Goal: Task Accomplishment & Management: Manage account settings

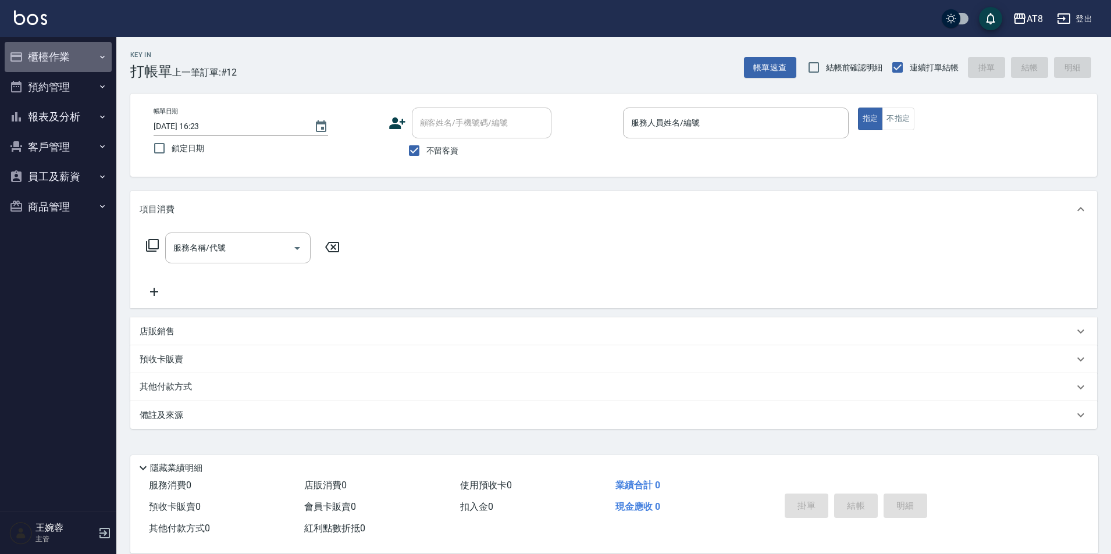
click at [71, 61] on button "櫃檯作業" at bounding box center [58, 57] width 107 height 30
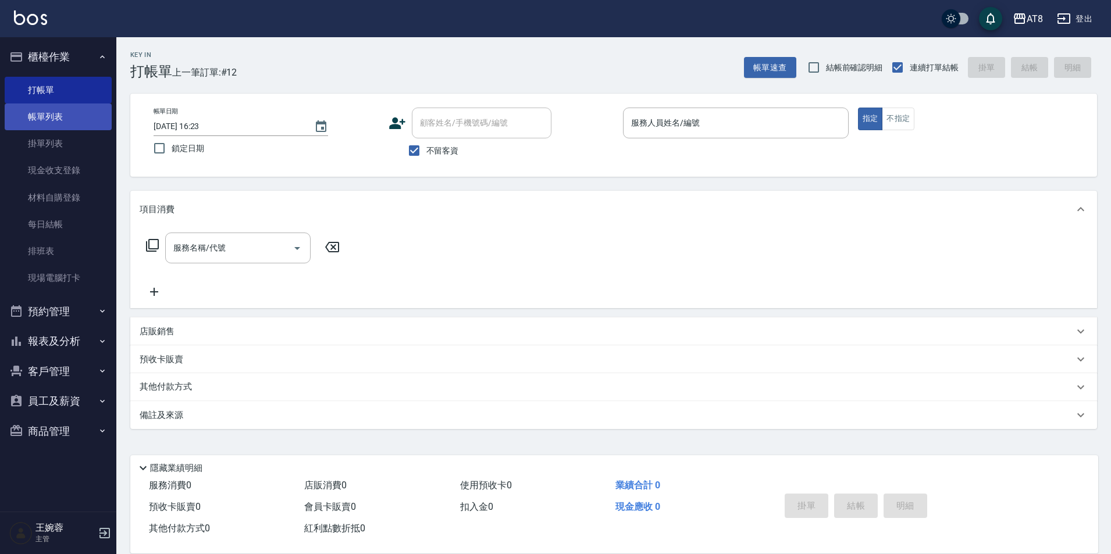
click at [66, 115] on link "帳單列表" at bounding box center [58, 117] width 107 height 27
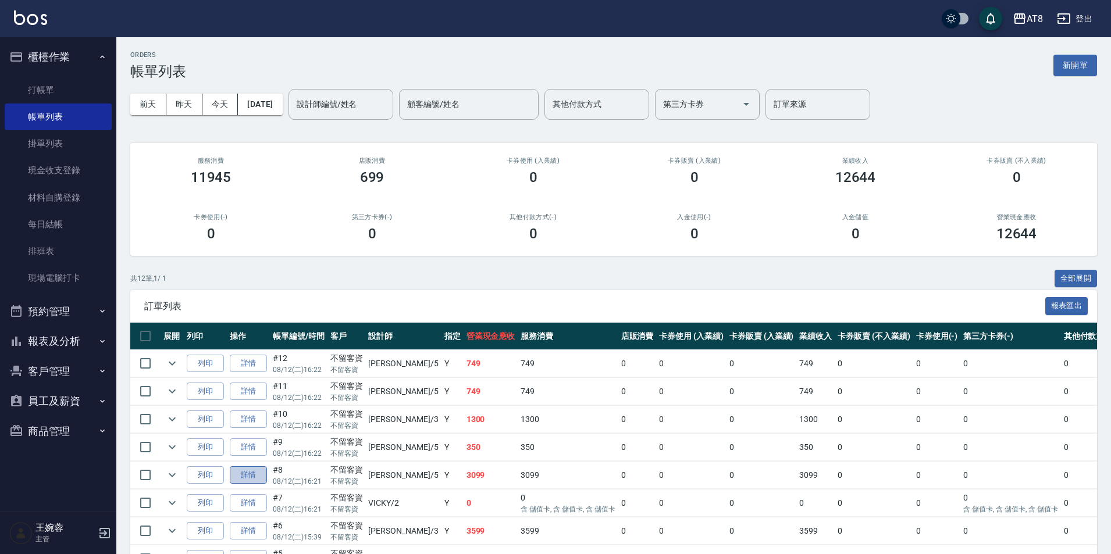
click at [261, 485] on link "詳情" at bounding box center [248, 475] width 37 height 18
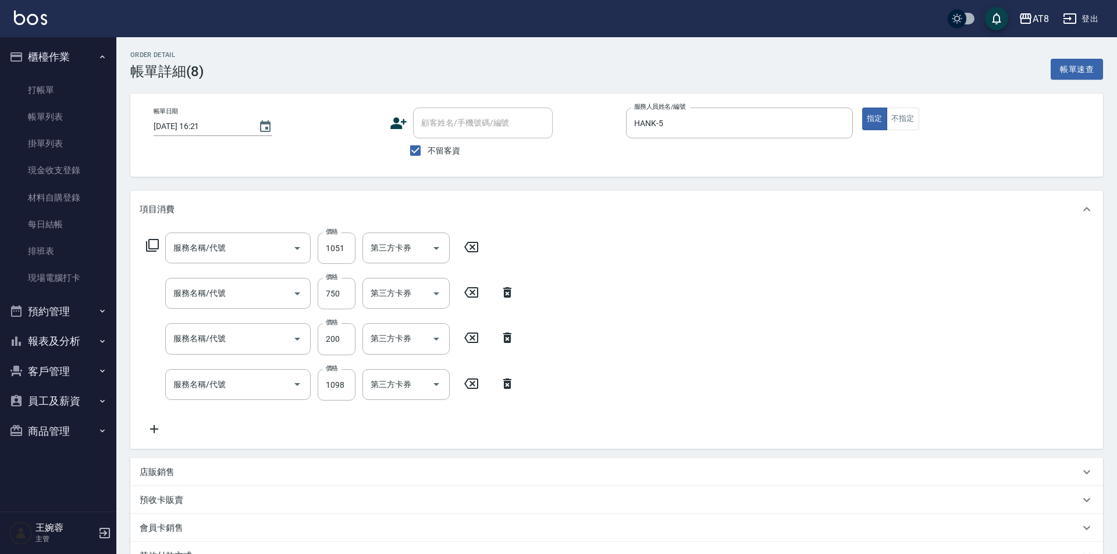
type input "[DATE] 16:21"
checkbox input "true"
type input "HANK-5"
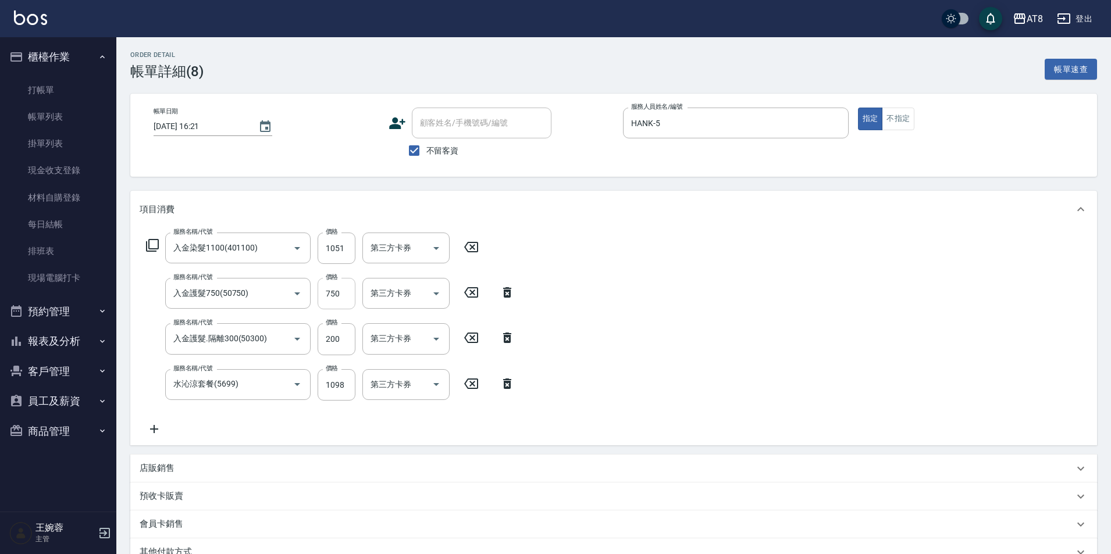
type input "入金染髮1100(401100)"
type input "入金護髮750(50750)"
type input "入金護髮.隔離300(50300)"
type input "水沁涼套餐(5699)"
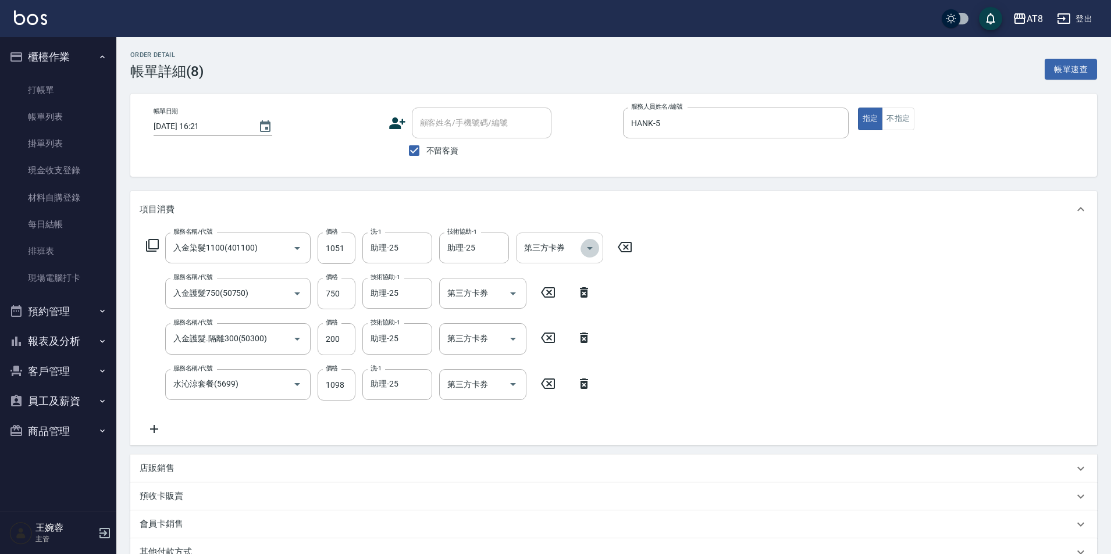
click at [597, 255] on icon "Open" at bounding box center [590, 248] width 14 height 14
click at [576, 358] on span "儲值卡" at bounding box center [562, 357] width 87 height 19
type input "儲值卡"
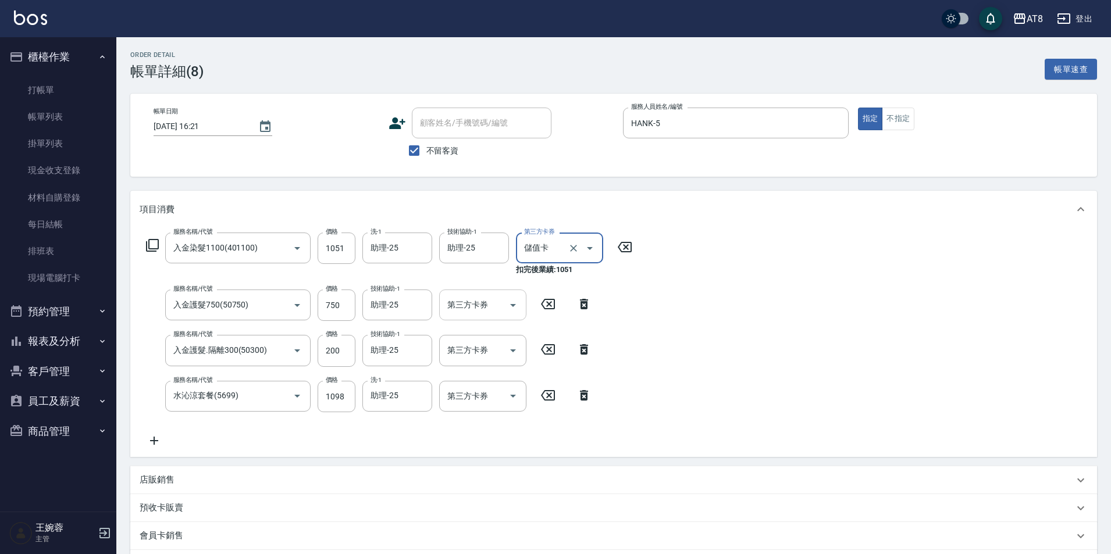
click at [511, 305] on icon "Open" at bounding box center [513, 305] width 14 height 14
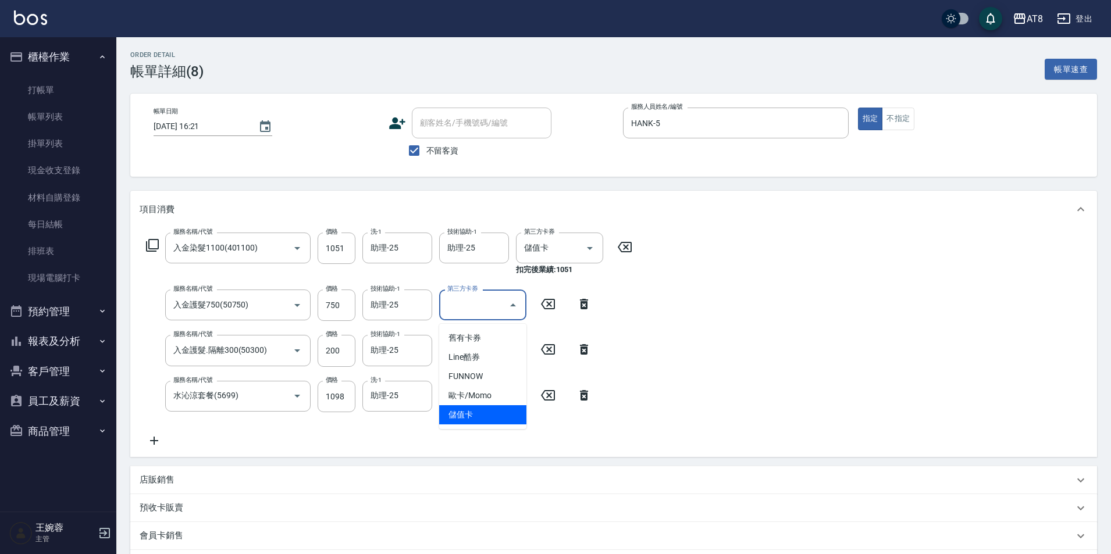
click at [508, 406] on span "儲值卡" at bounding box center [482, 414] width 87 height 19
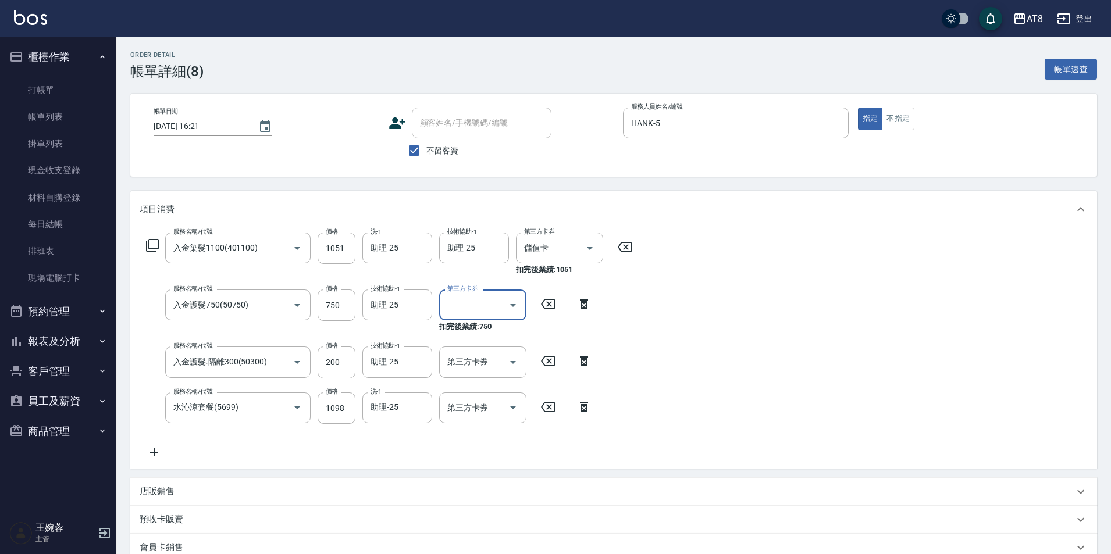
type input "儲值卡"
click at [507, 366] on icon "Open" at bounding box center [513, 362] width 14 height 14
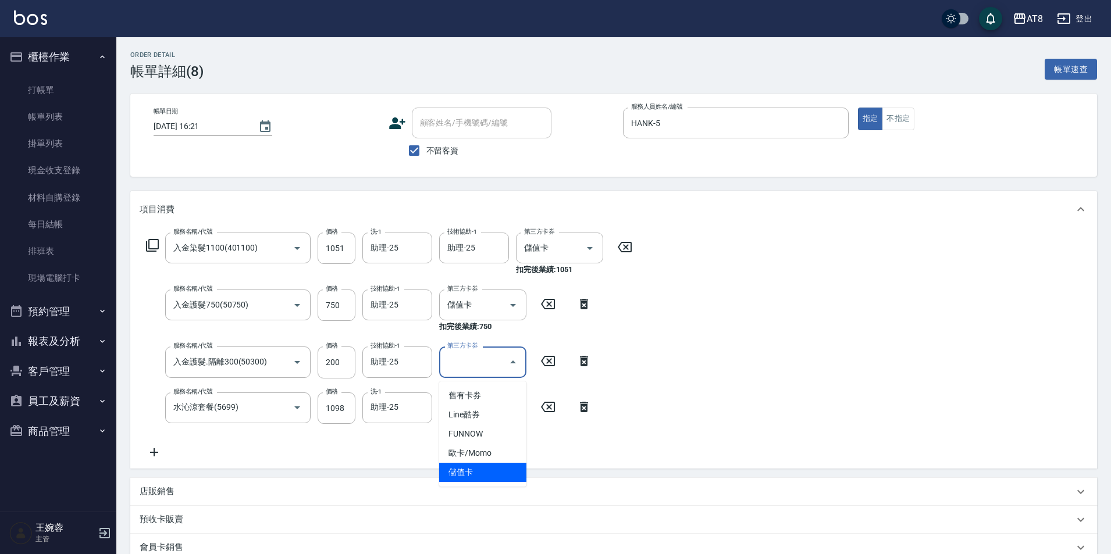
click at [498, 469] on span "儲值卡" at bounding box center [482, 472] width 87 height 19
type input "儲值卡"
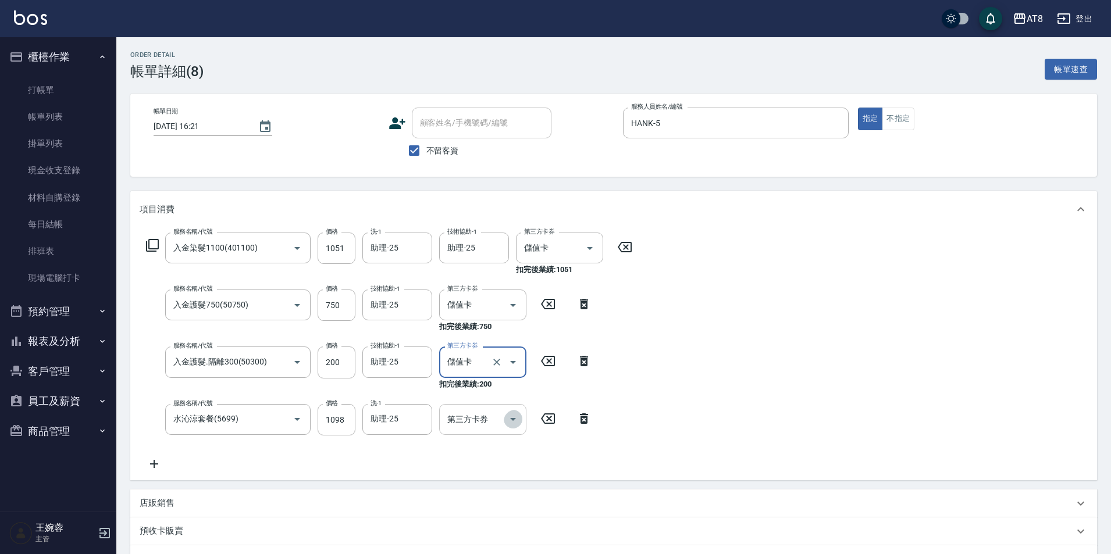
click at [508, 426] on icon "Open" at bounding box center [513, 419] width 14 height 14
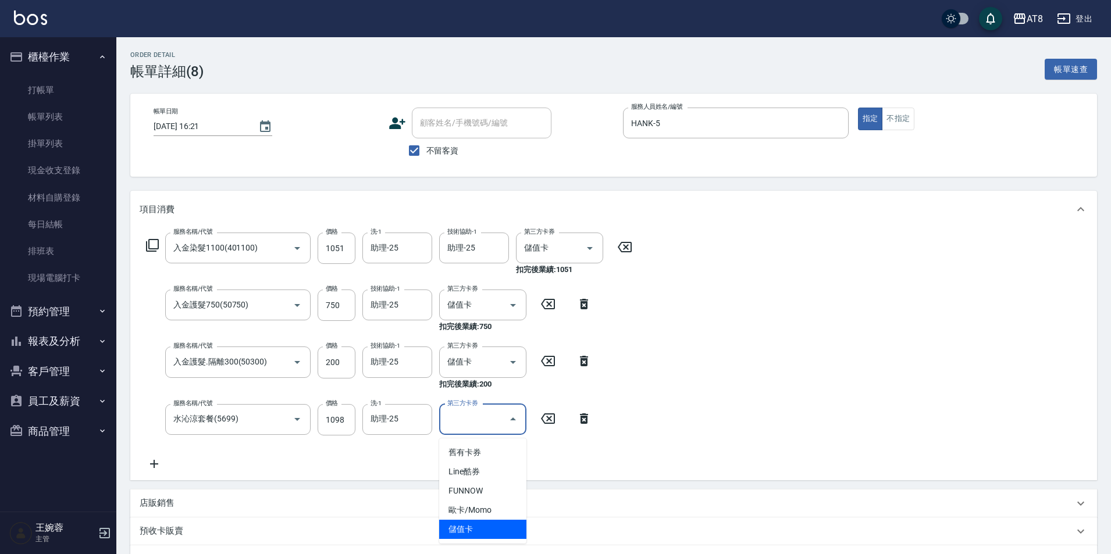
click at [495, 528] on span "儲值卡" at bounding box center [482, 529] width 87 height 19
type input "儲值卡"
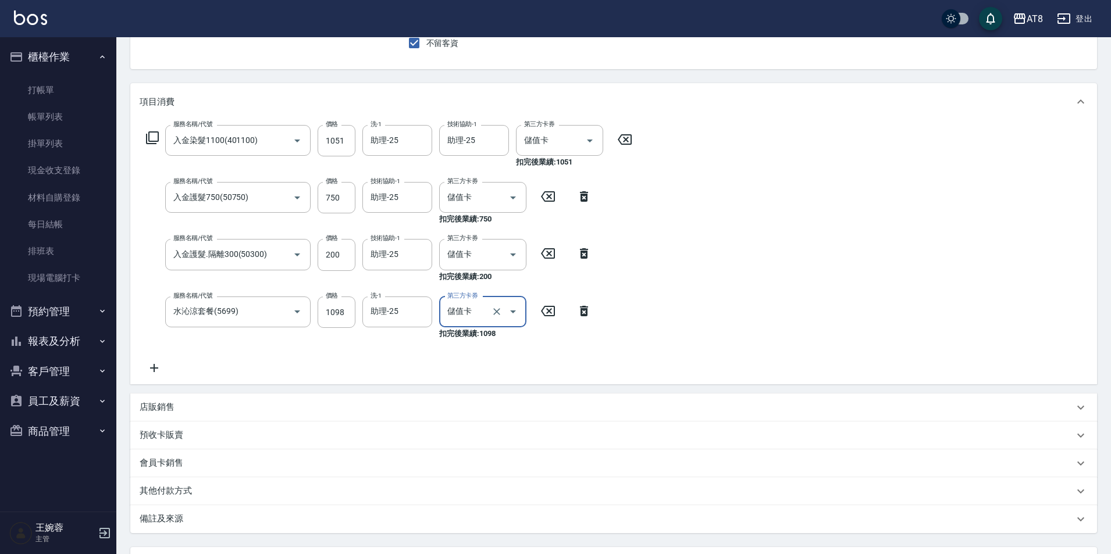
scroll to position [162, 0]
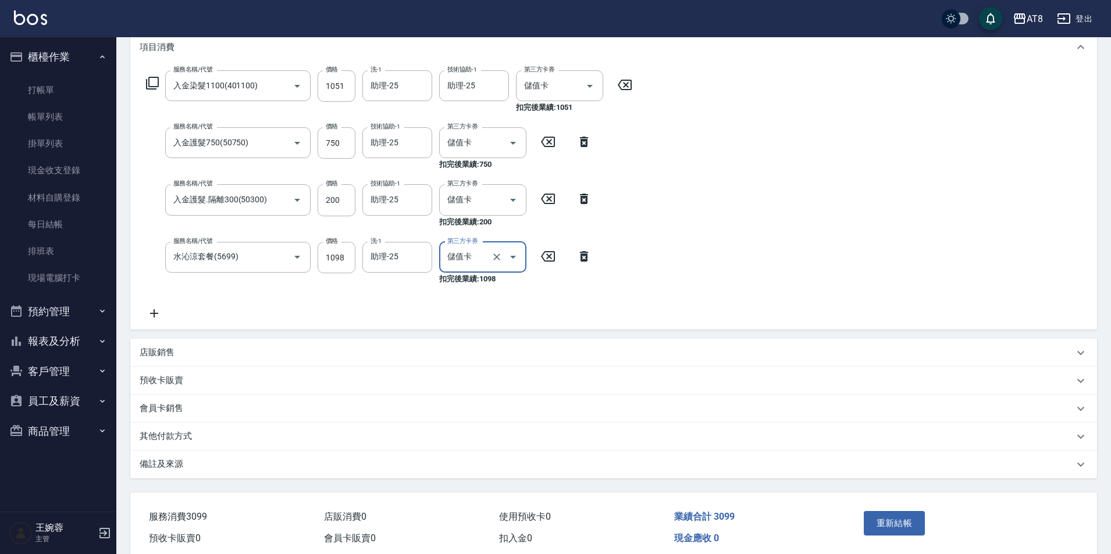
click at [153, 318] on icon at bounding box center [154, 313] width 8 height 8
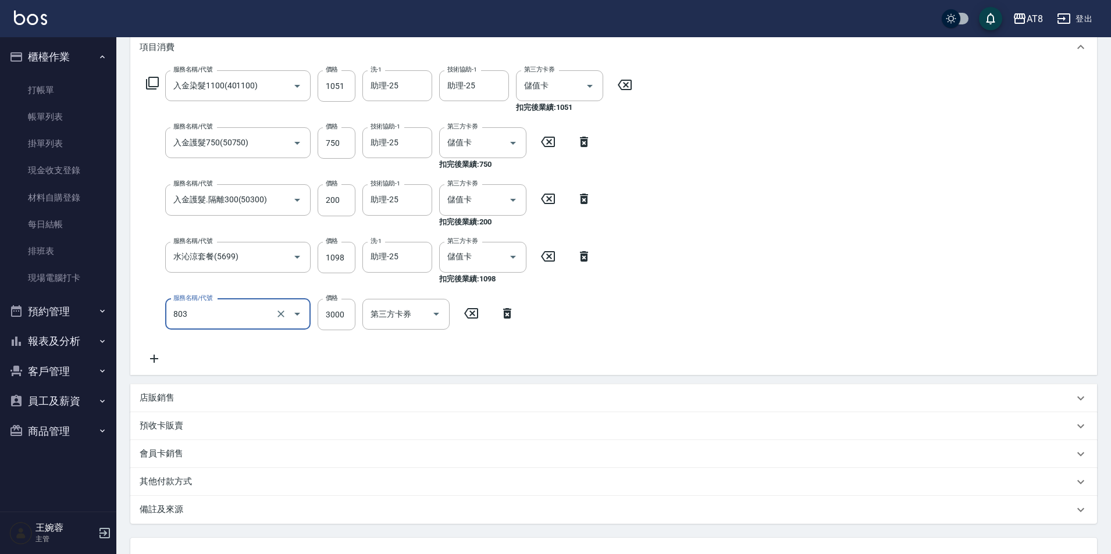
type input "頂級豪華3(803)"
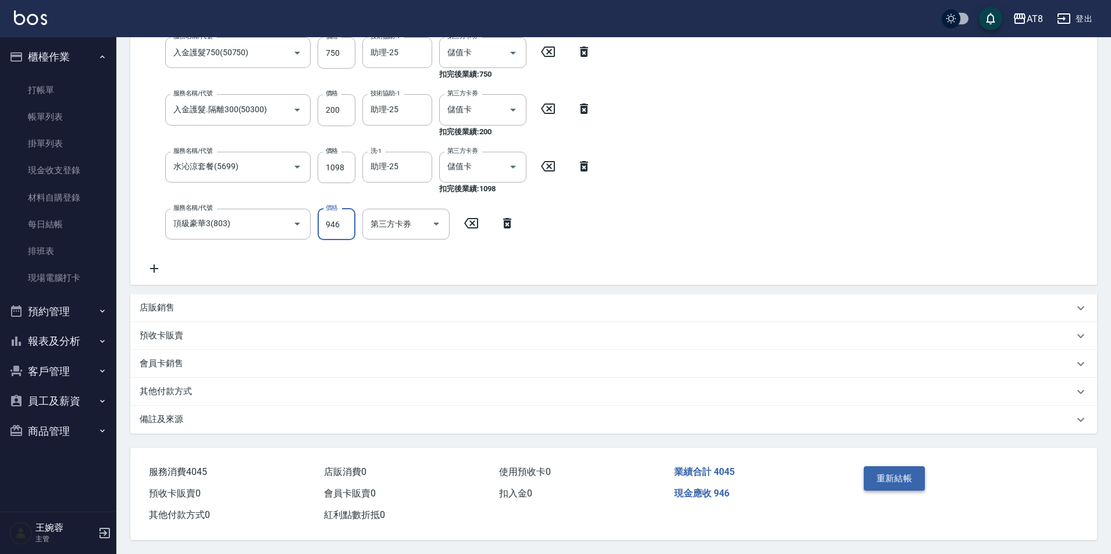
type input "946"
click at [867, 466] on button "重新結帳" at bounding box center [895, 478] width 62 height 24
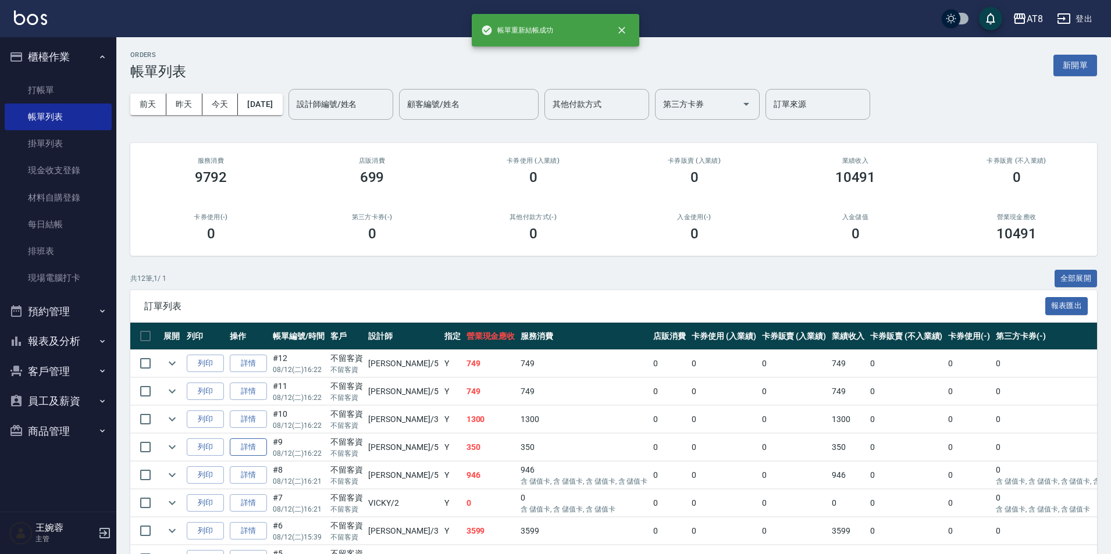
click at [247, 457] on link "詳情" at bounding box center [248, 448] width 37 height 18
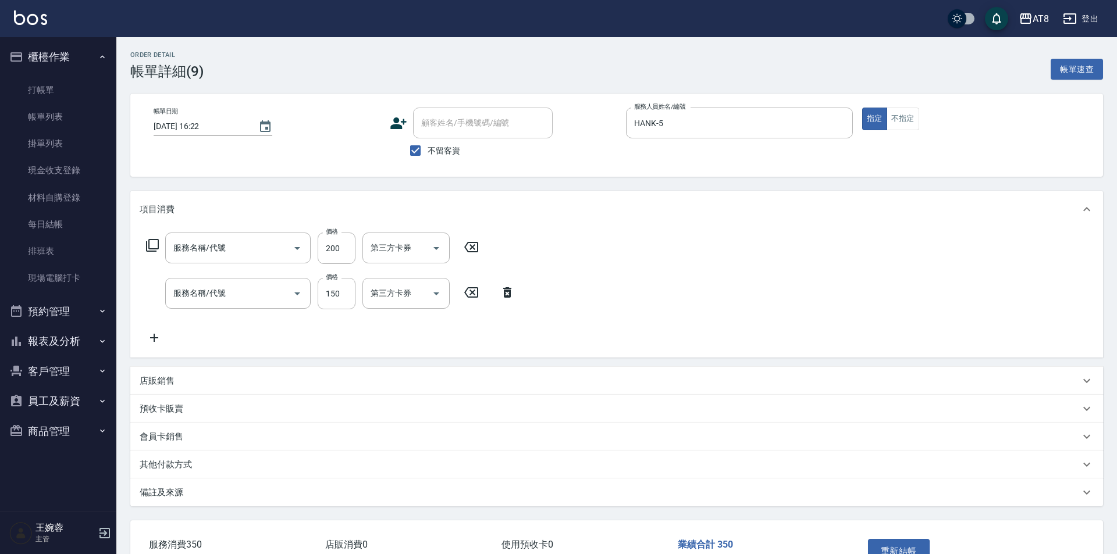
type input "[DATE] 16:22"
checkbox input "true"
type input "HANK-5"
type input "剪髮(2200)"
type input "洗髮(1150)"
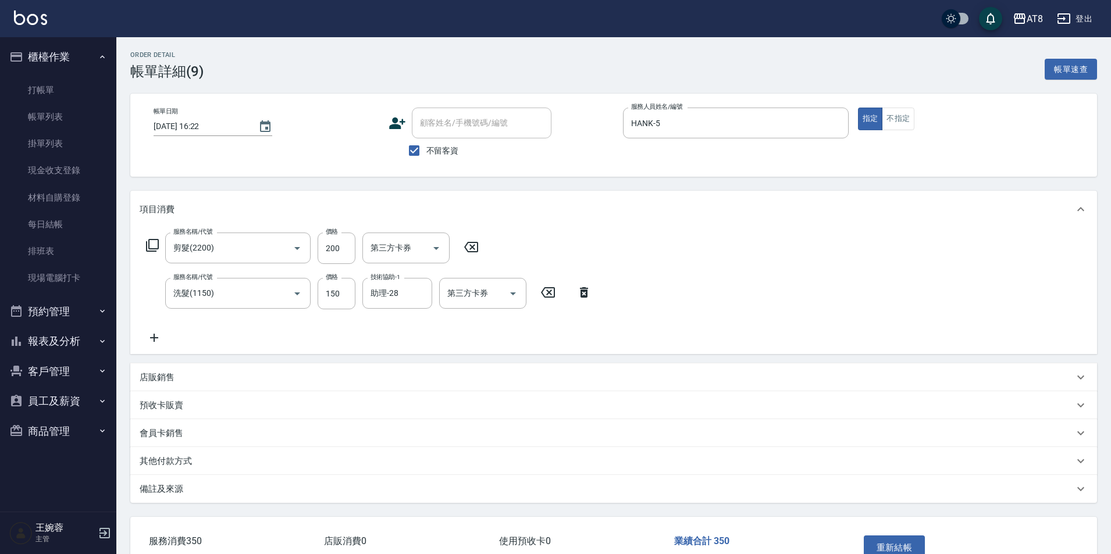
click at [478, 250] on icon at bounding box center [471, 247] width 14 height 10
click at [584, 295] on icon at bounding box center [584, 292] width 8 height 10
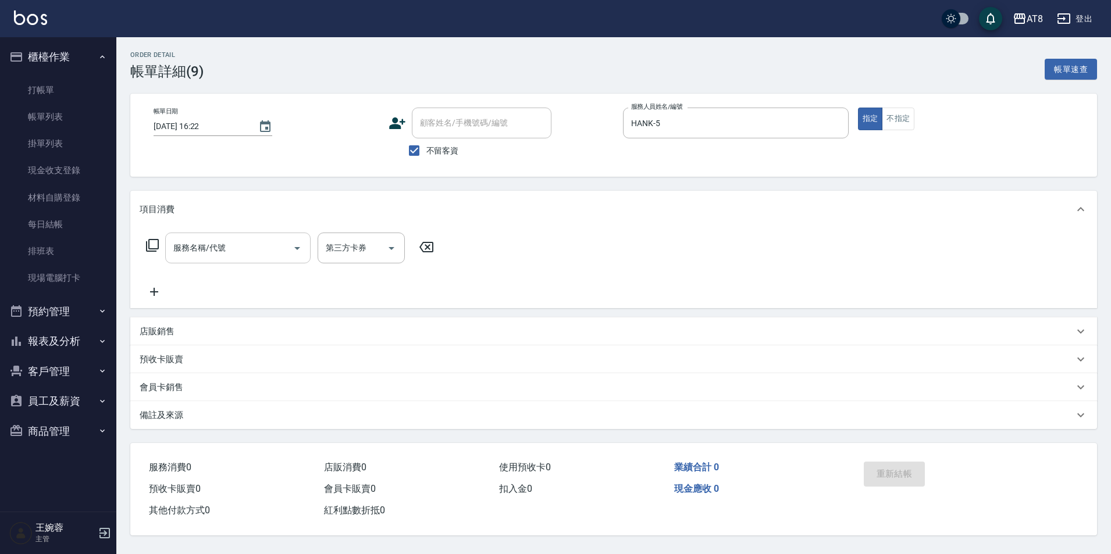
click at [241, 258] on input "服務名稱/代號" at bounding box center [228, 248] width 117 height 20
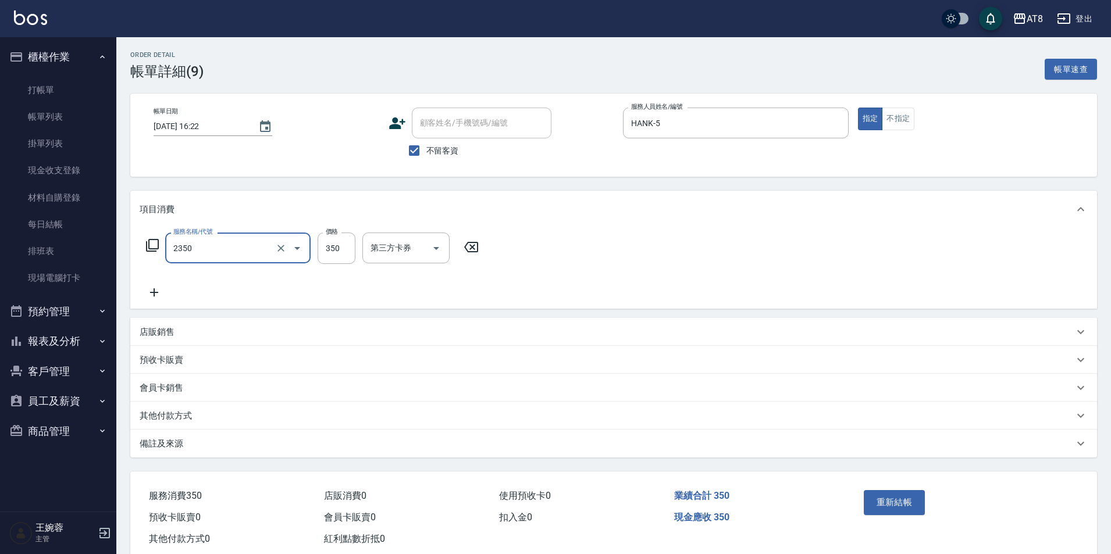
type input "入金洗剪350(2350)"
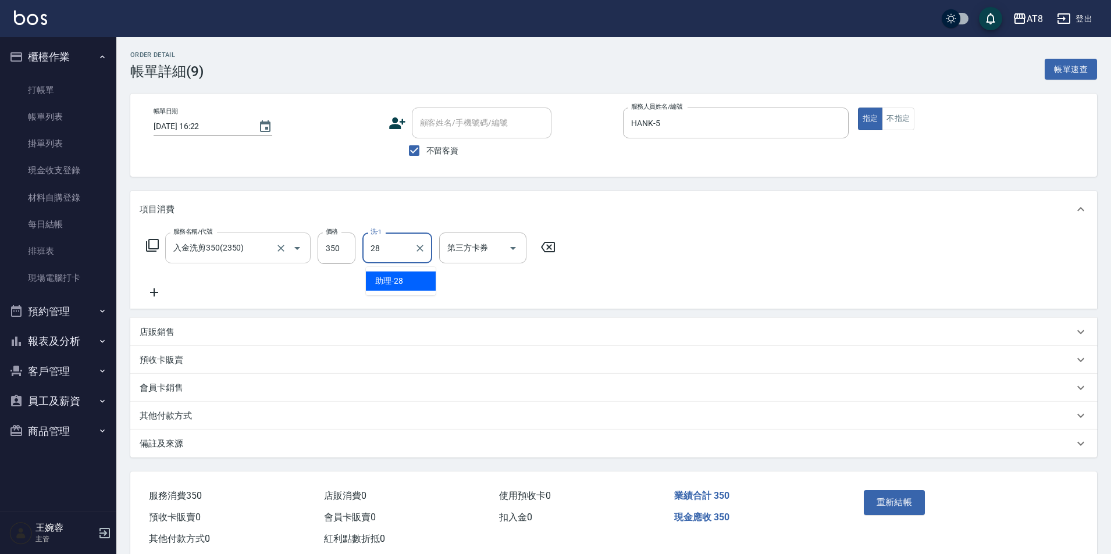
type input "助理-28"
click at [510, 243] on icon "Open" at bounding box center [513, 248] width 14 height 14
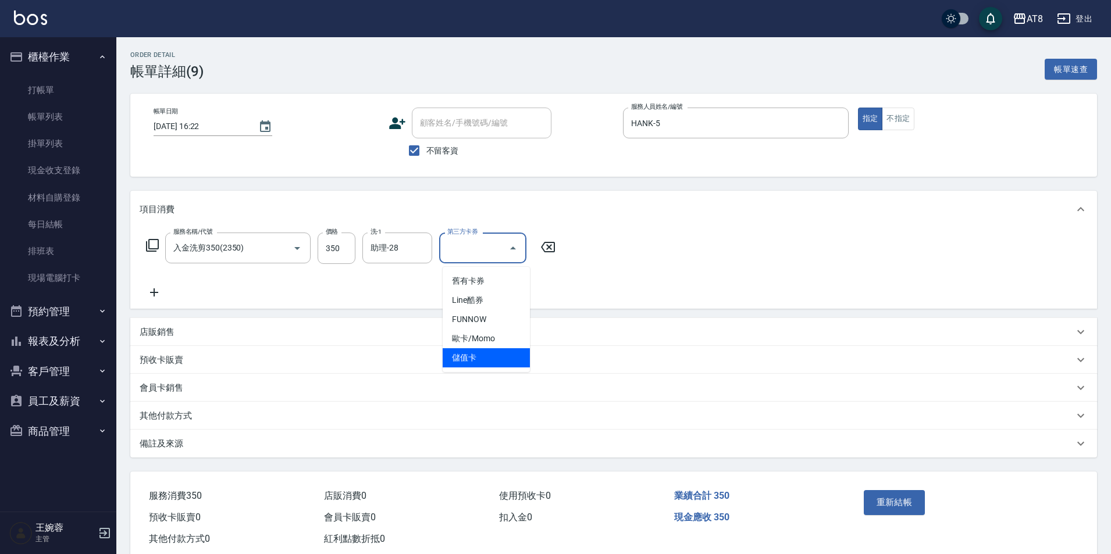
click at [495, 359] on span "儲值卡" at bounding box center [486, 357] width 87 height 19
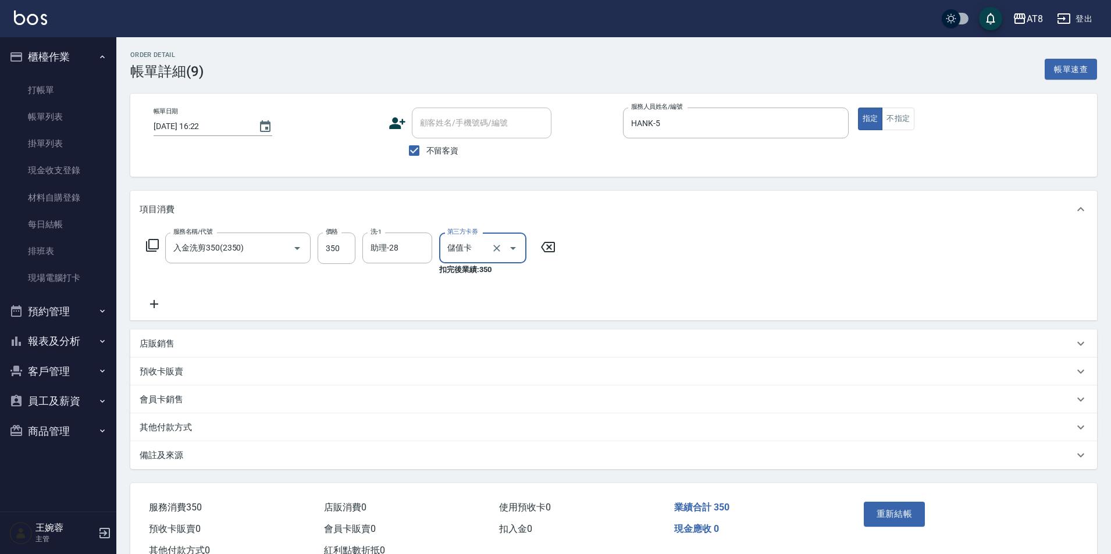
type input "儲值卡"
click at [899, 523] on button "重新結帳" at bounding box center [895, 514] width 62 height 24
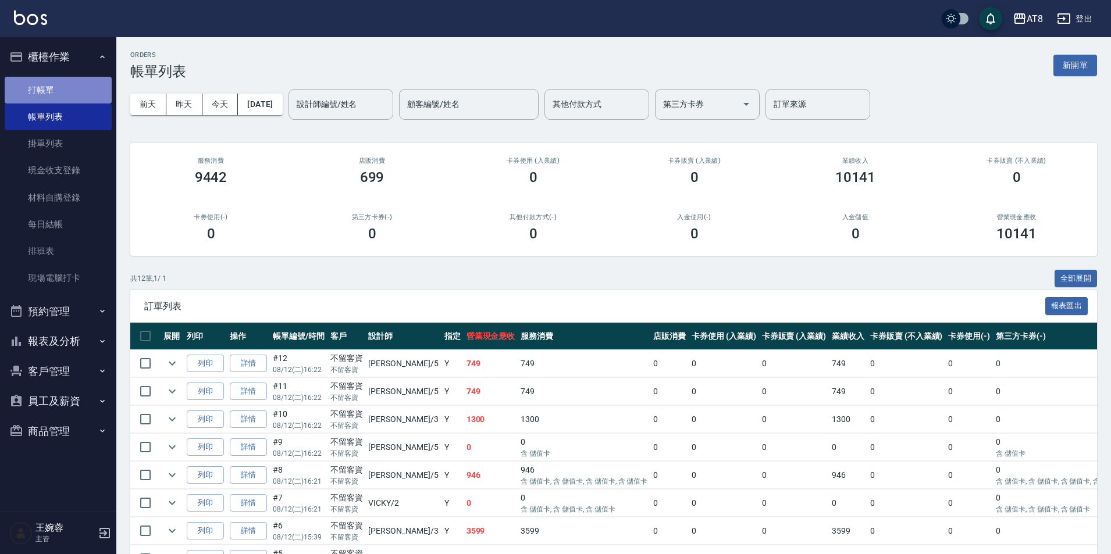
click at [78, 102] on link "打帳單" at bounding box center [58, 90] width 107 height 27
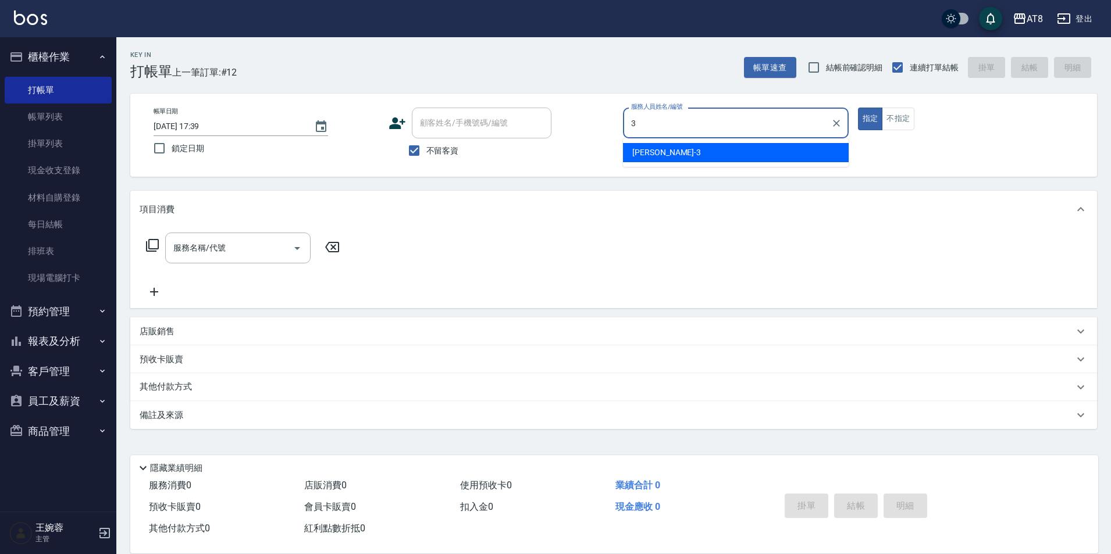
type input "[PERSON_NAME]-3"
type button "true"
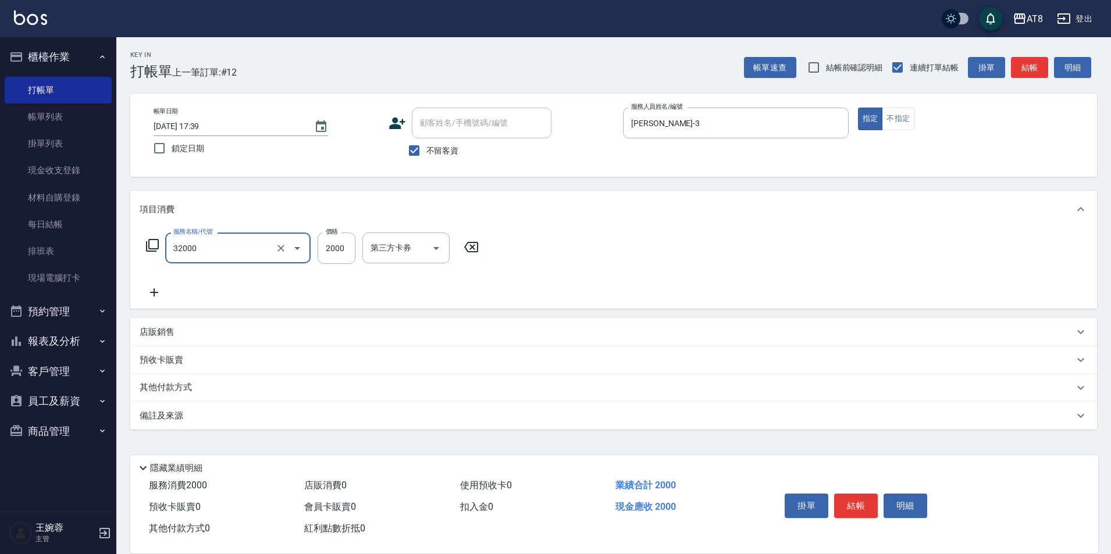
type input "燙髮(32000)"
click at [864, 504] on button "結帳" at bounding box center [856, 506] width 44 height 24
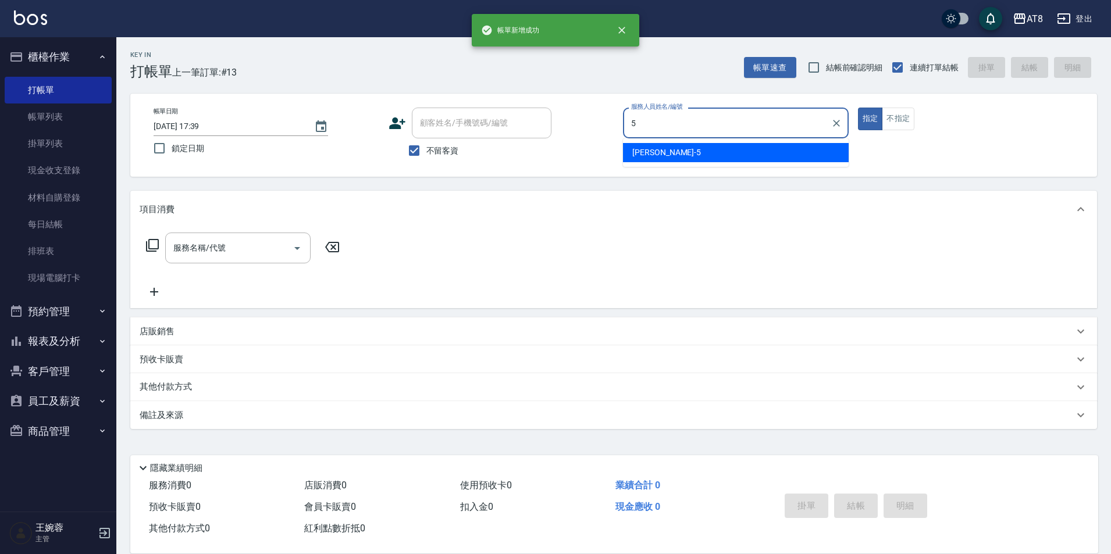
type input "HANK-5"
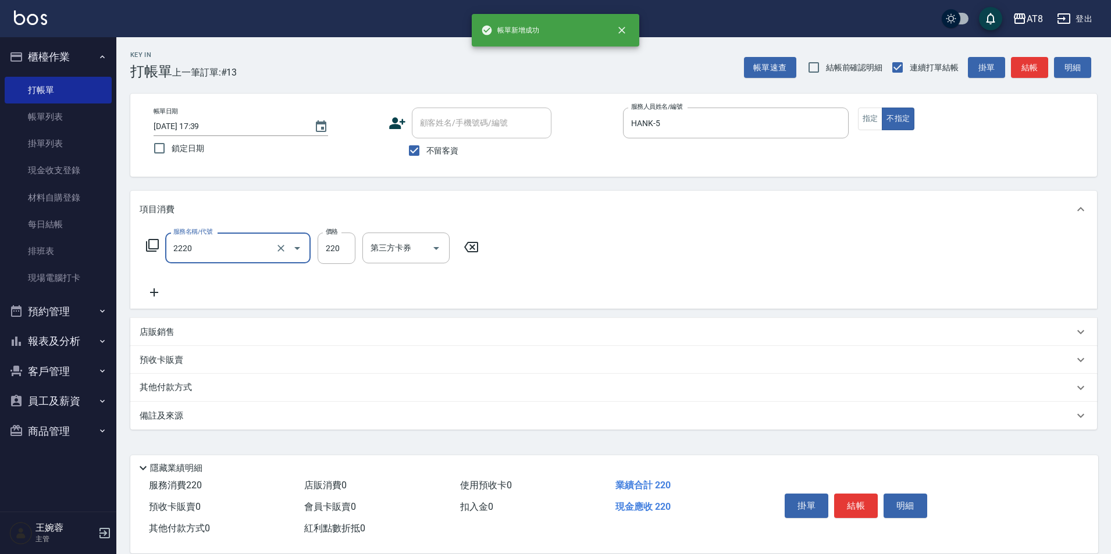
type input "剪髮(2220)"
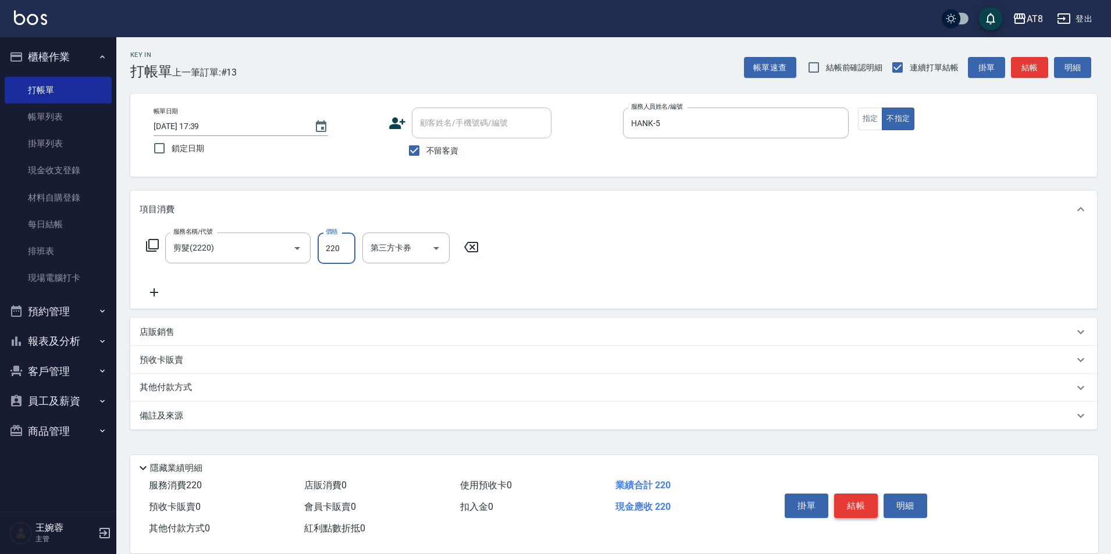
click at [855, 495] on button "結帳" at bounding box center [856, 506] width 44 height 24
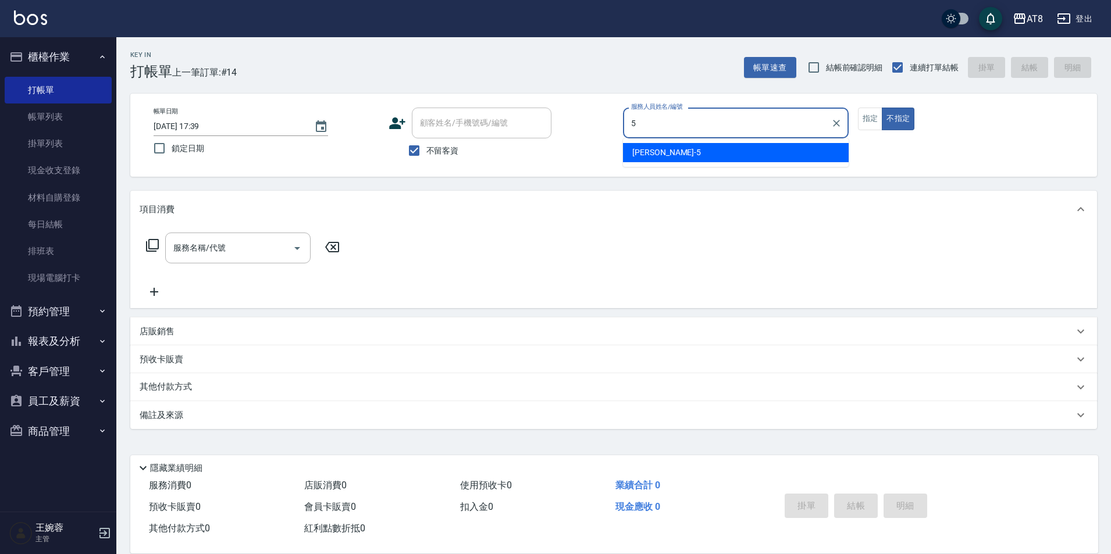
type input "HANK-5"
type button "false"
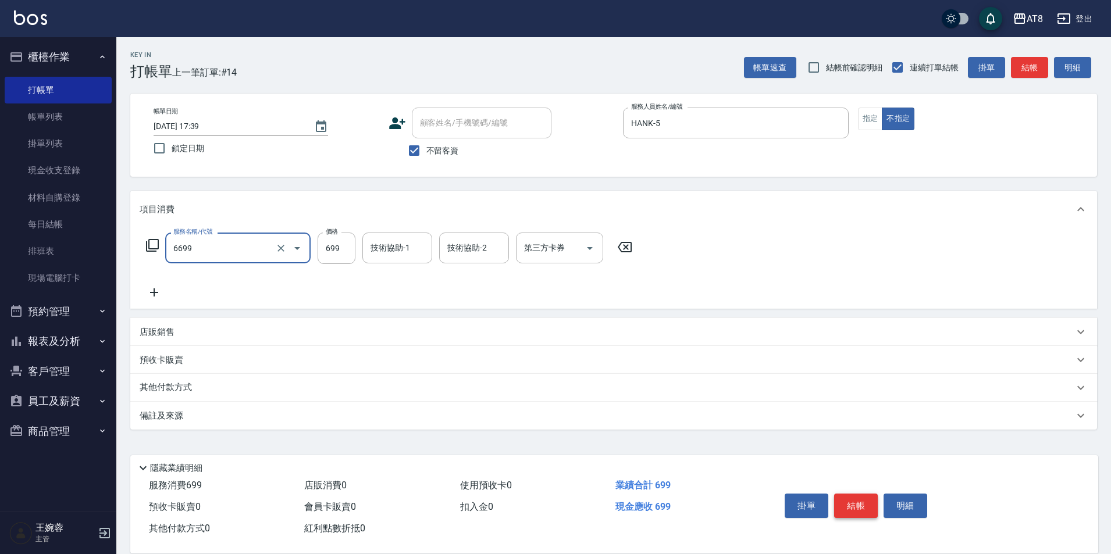
type input "SPA699(6699)"
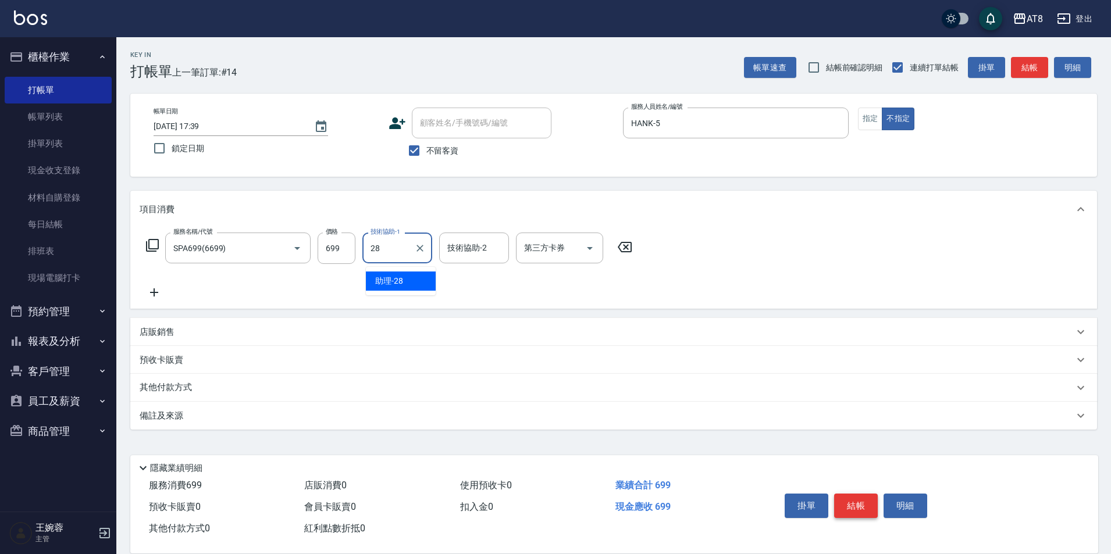
type input "助理-28"
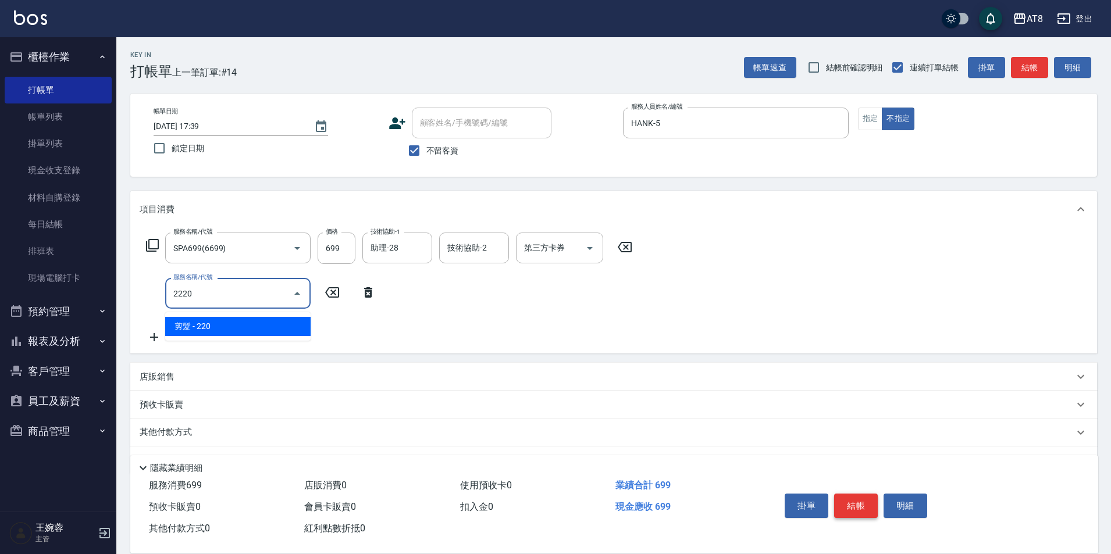
type input "剪髮(2220)"
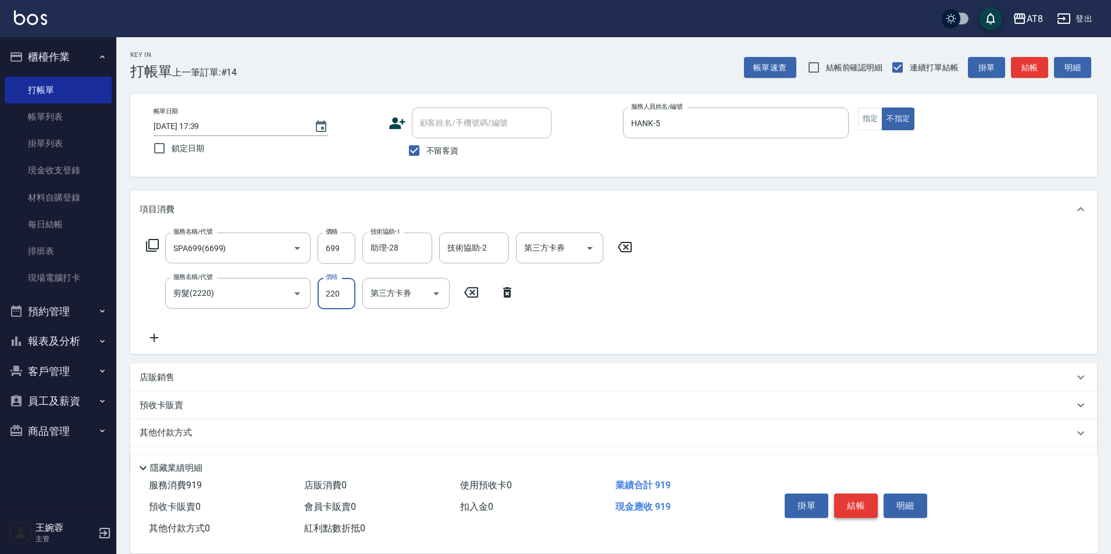
click at [855, 495] on button "結帳" at bounding box center [856, 506] width 44 height 24
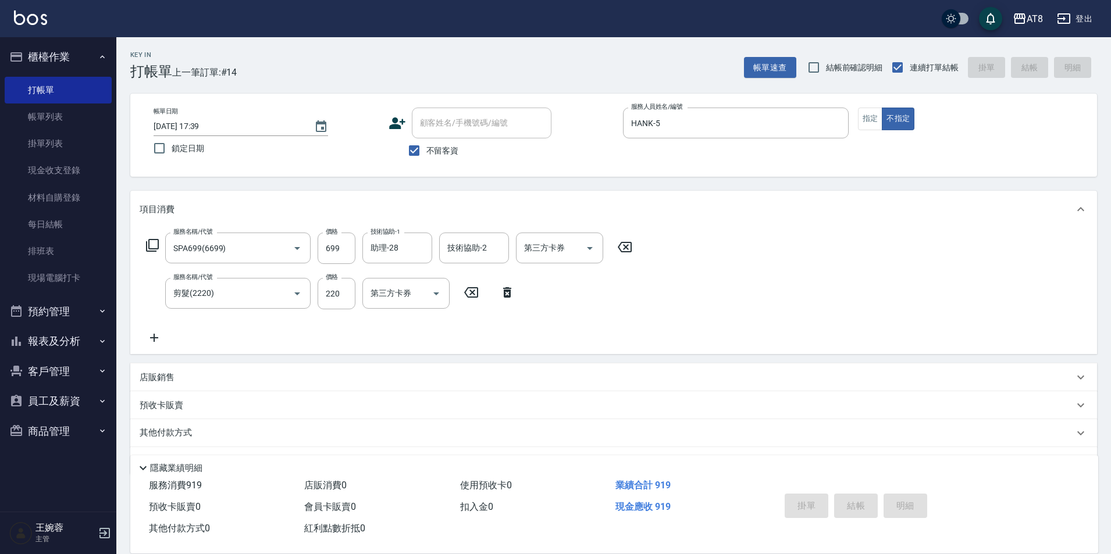
type input "[DATE] 17:40"
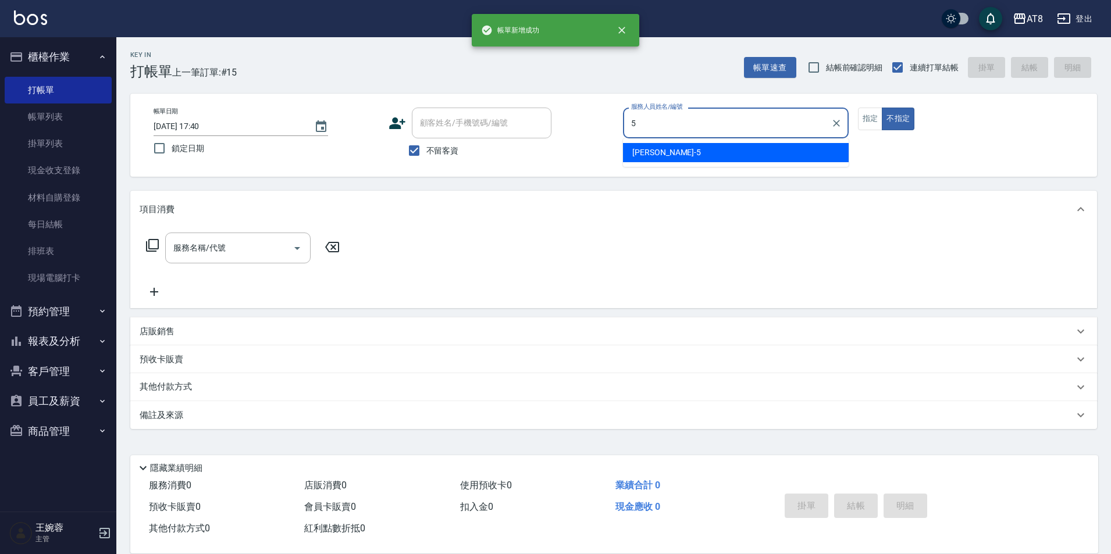
type input "HANK-5"
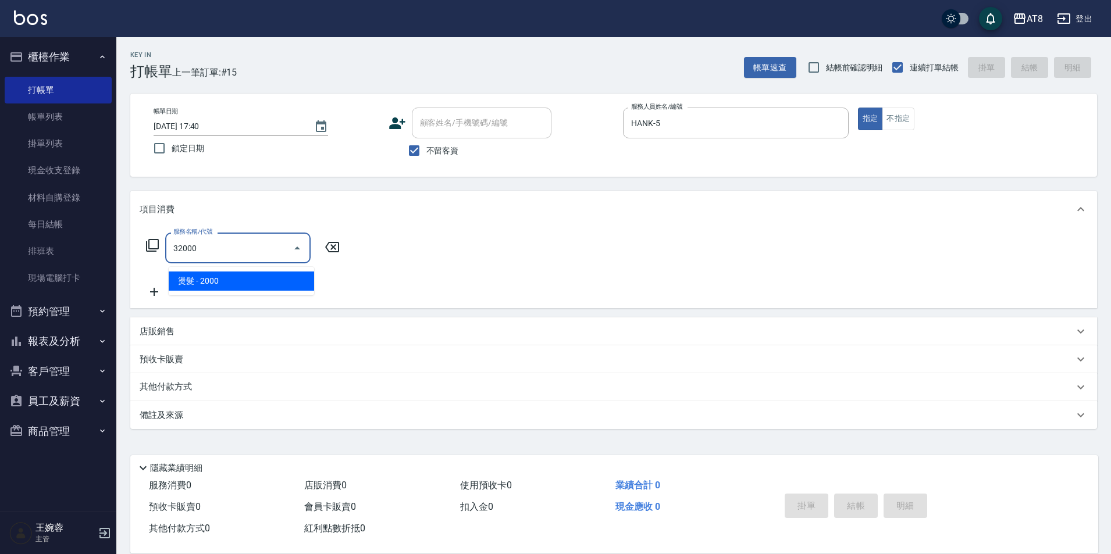
type input "燙髮(32000)"
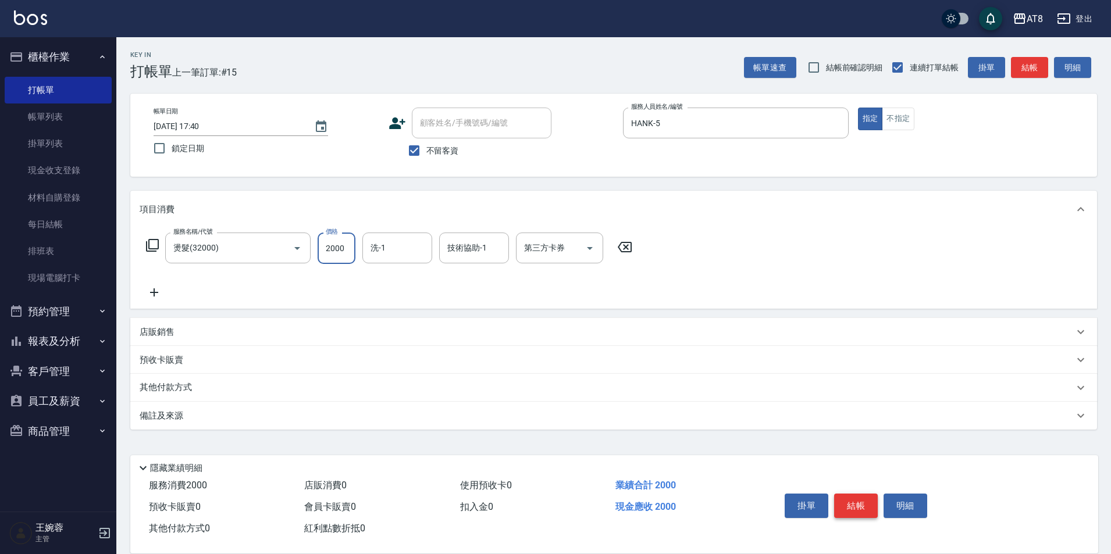
click at [855, 495] on button "結帳" at bounding box center [856, 506] width 44 height 24
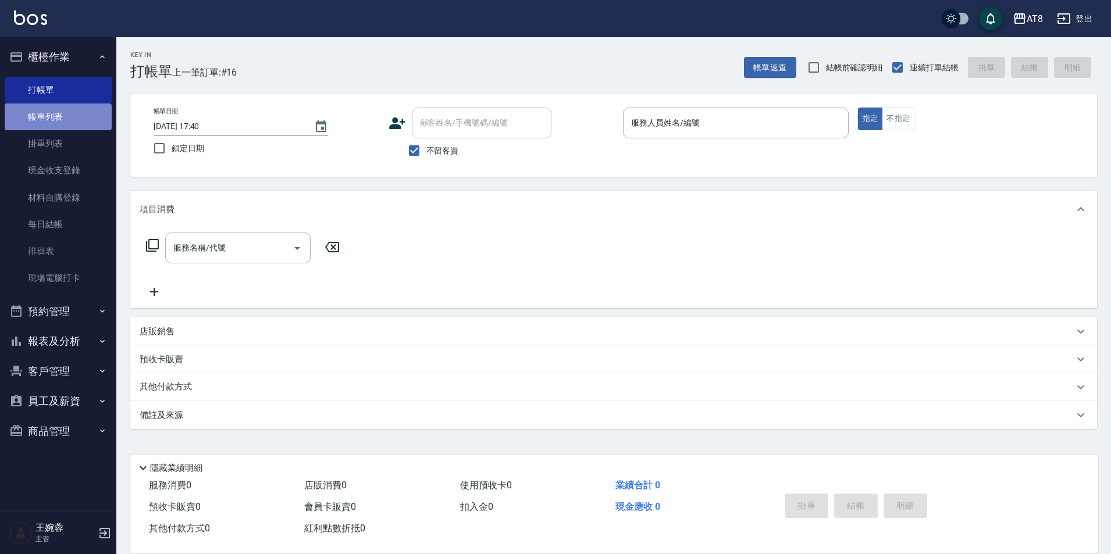
click at [81, 107] on link "帳單列表" at bounding box center [58, 117] width 107 height 27
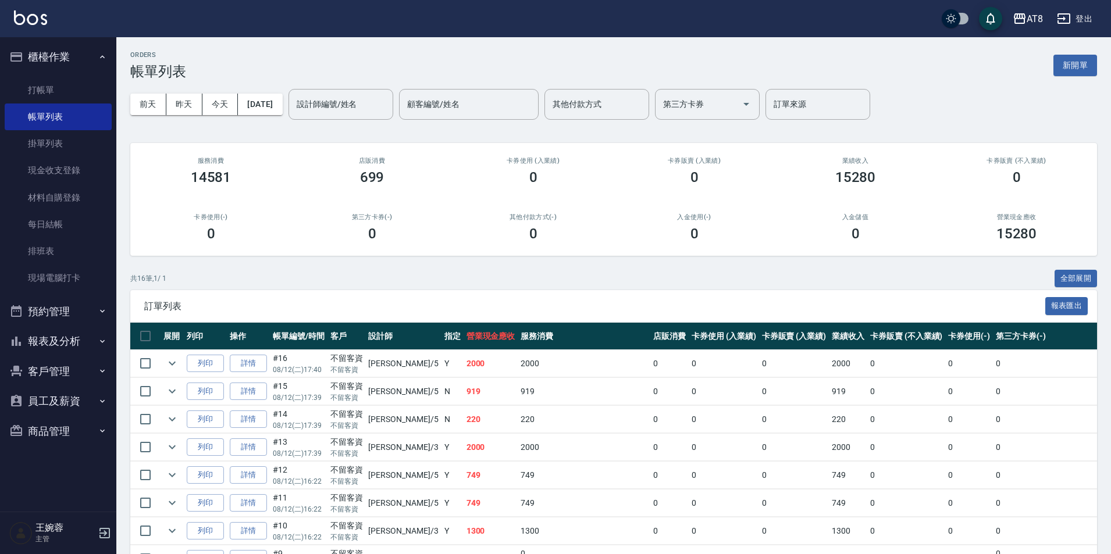
scroll to position [366, 0]
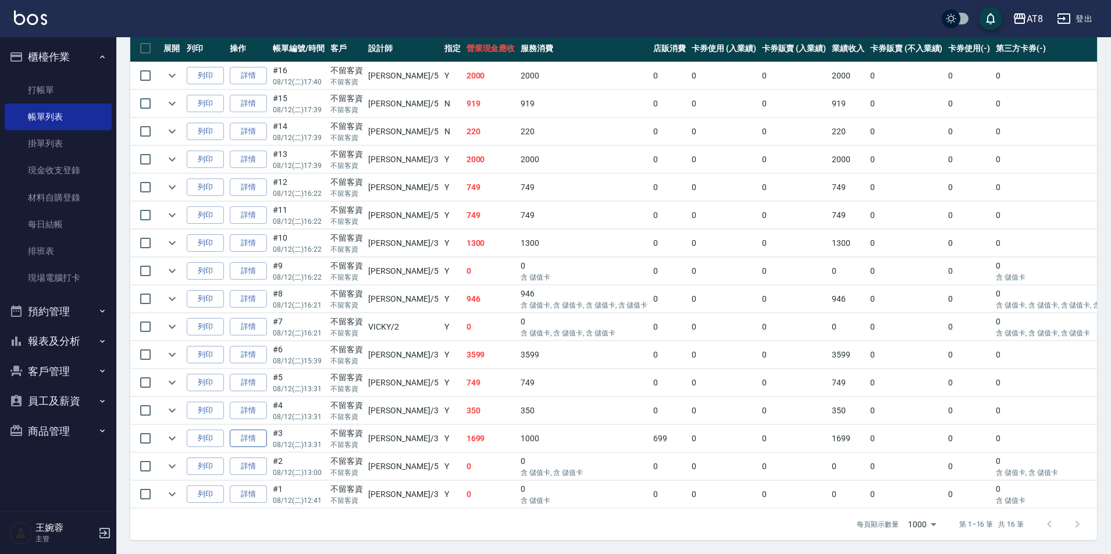
click at [257, 430] on link "詳情" at bounding box center [248, 439] width 37 height 18
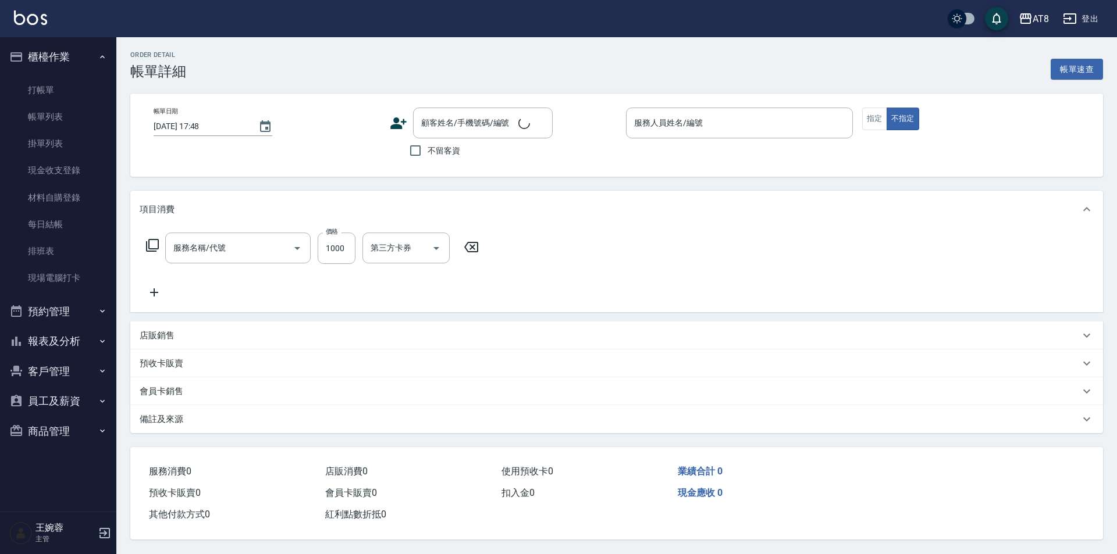
type input "[DATE] 13:31"
checkbox input "true"
type input "[PERSON_NAME]-3"
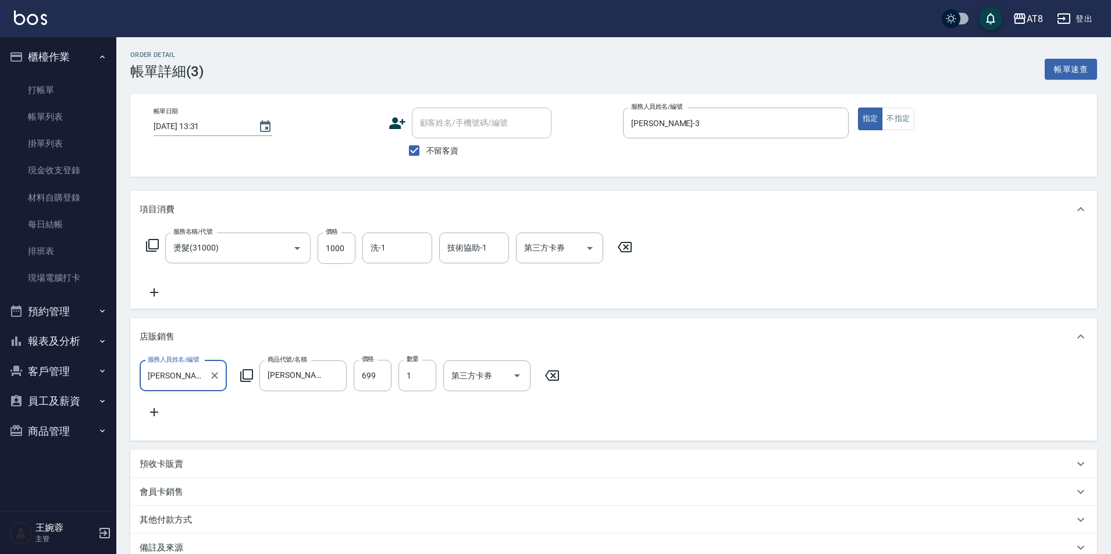
type input "燙髮(31000)"
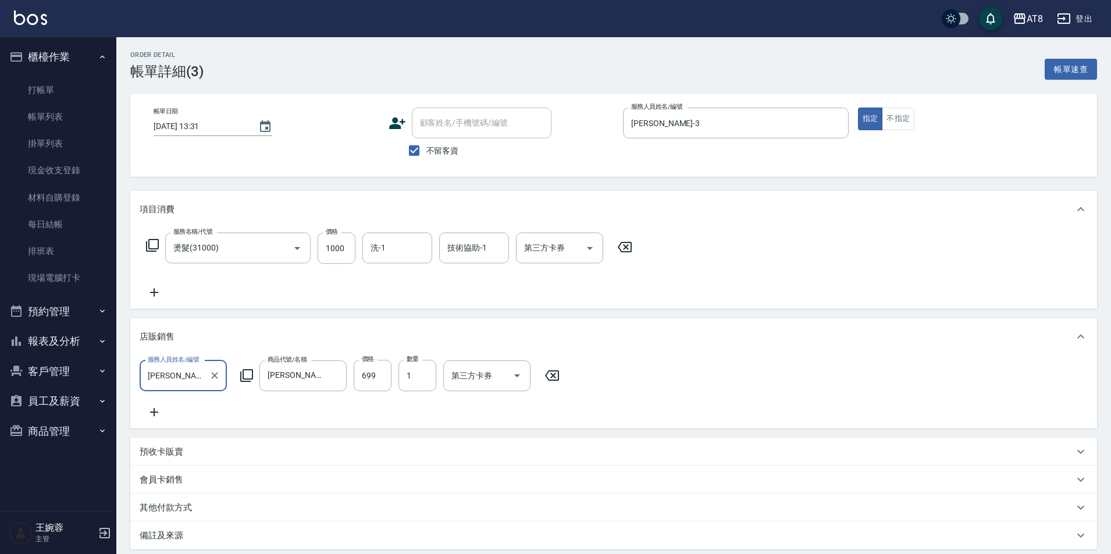
click at [159, 293] on icon at bounding box center [154, 293] width 29 height 14
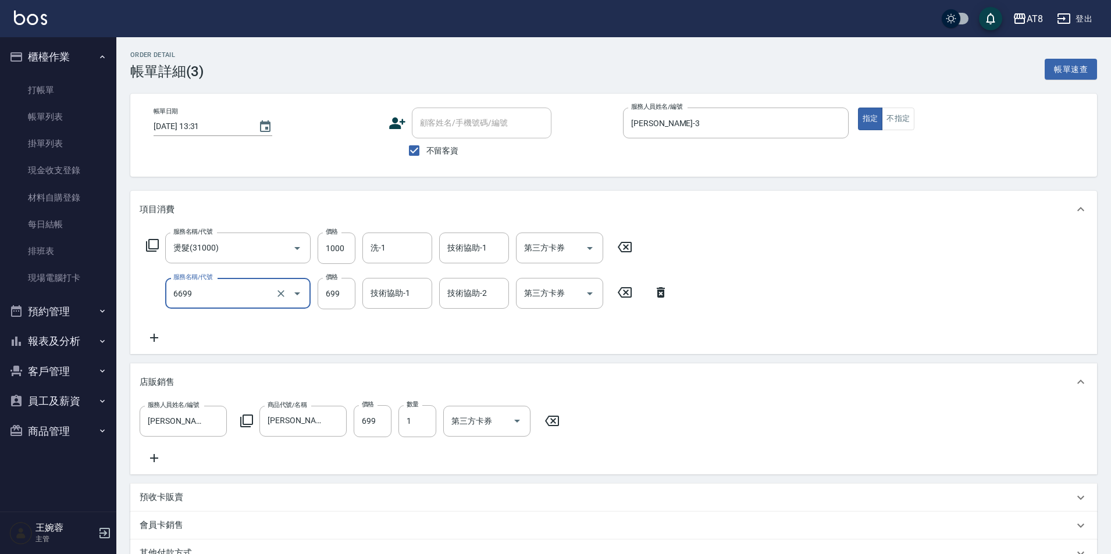
type input "SPA699(6699)"
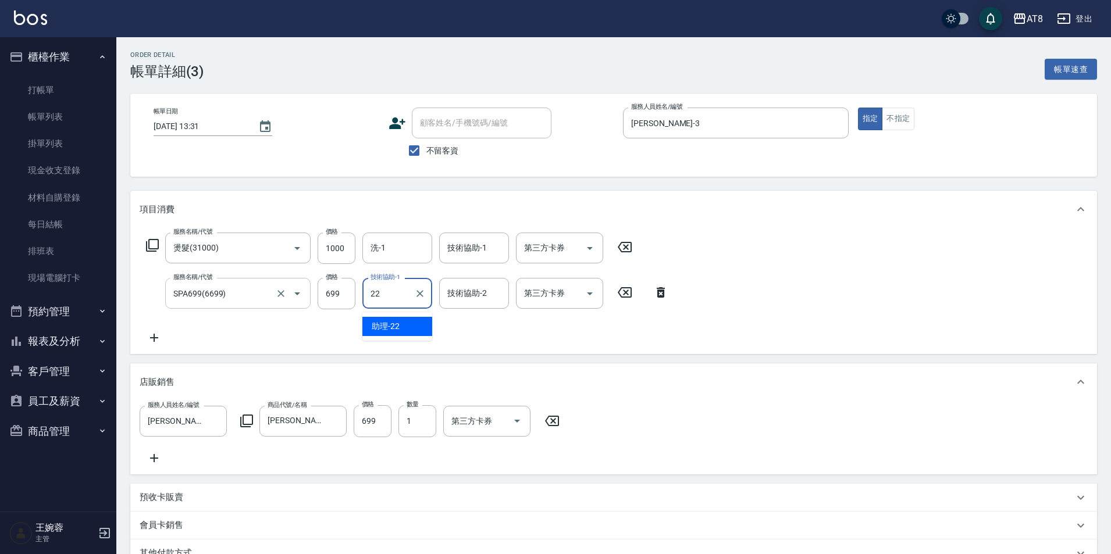
type input "助理-22"
click at [394, 258] on input "洗-1" at bounding box center [397, 248] width 59 height 20
type input "助理-22"
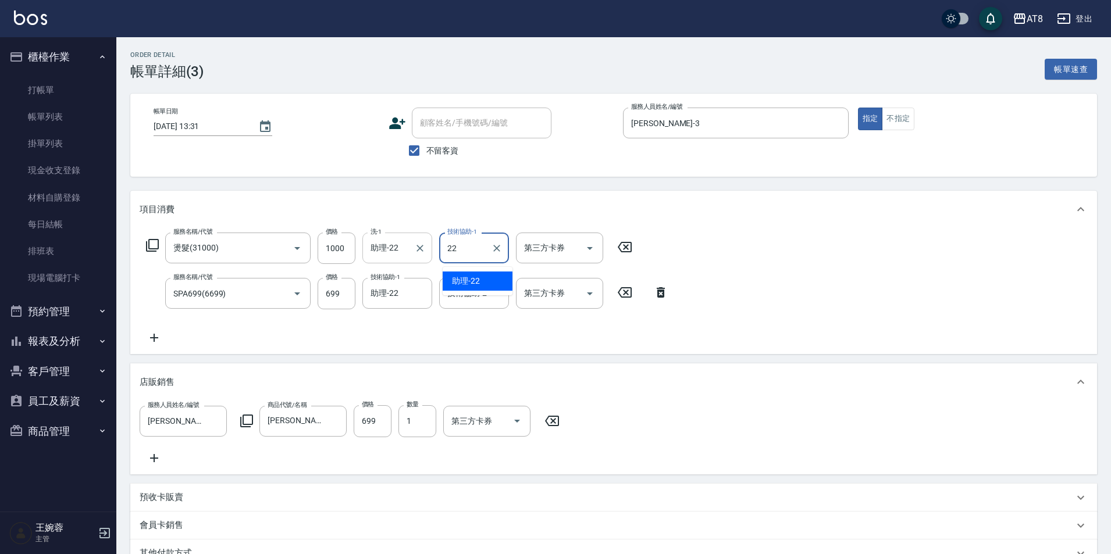
type input "助理-22"
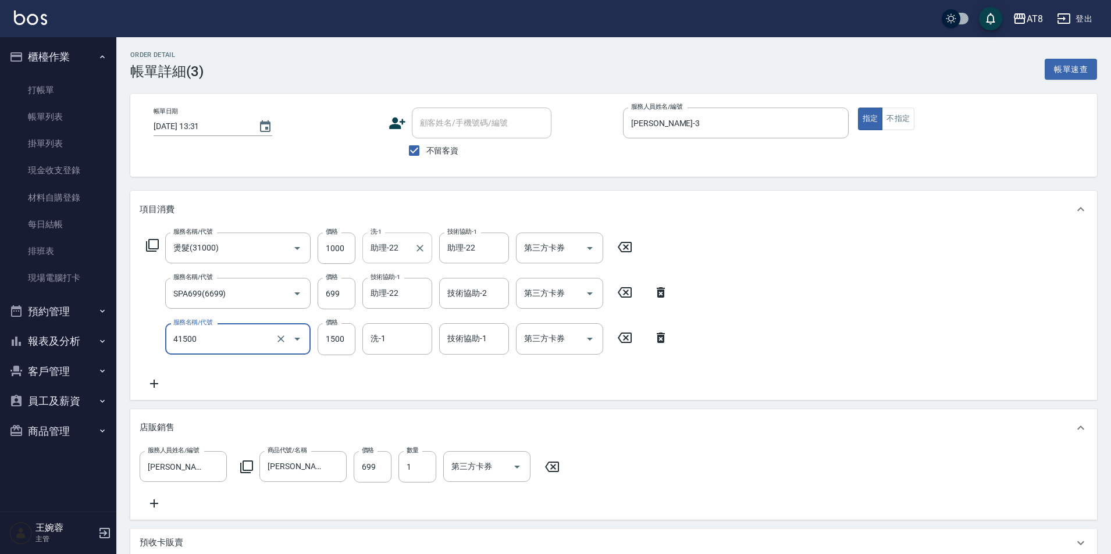
type input "染髮(41500)"
type input "1800"
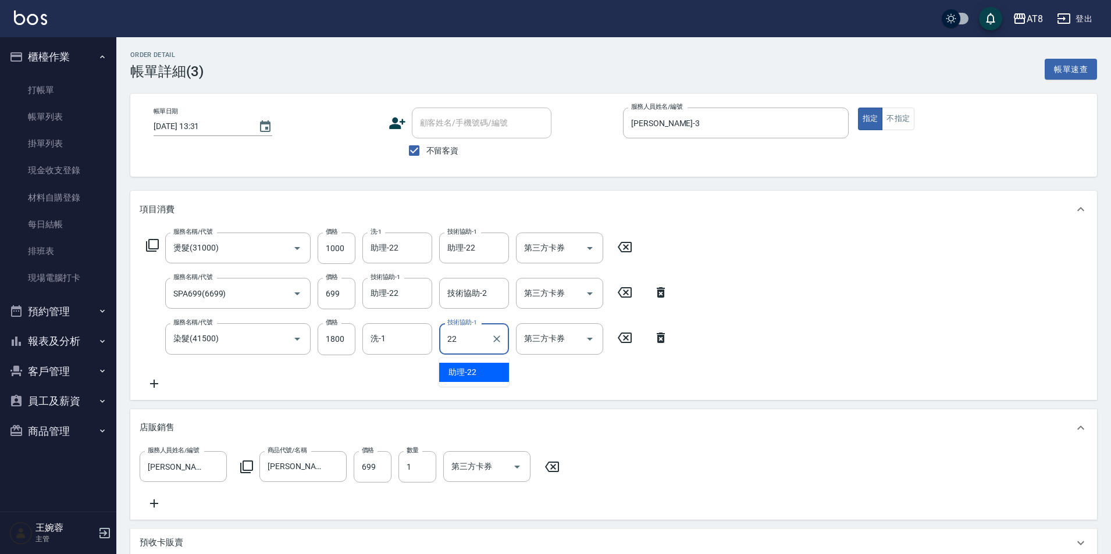
type input "22"
click at [1021, 274] on div "服務名稱/代號 燙髮(31000) 服務名稱/代號 價格 1000 價格 洗-1 助理-22 洗-1 技術協助-1 助理-22 技術協助-1 第三方卡券 第三…" at bounding box center [613, 314] width 967 height 172
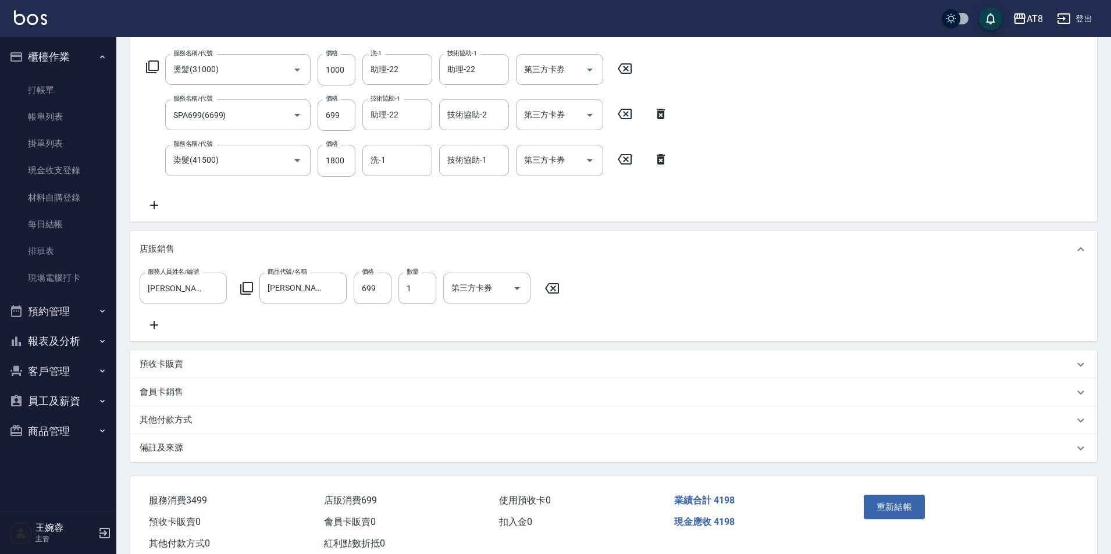
scroll to position [177, 0]
click at [160, 206] on icon at bounding box center [154, 207] width 29 height 14
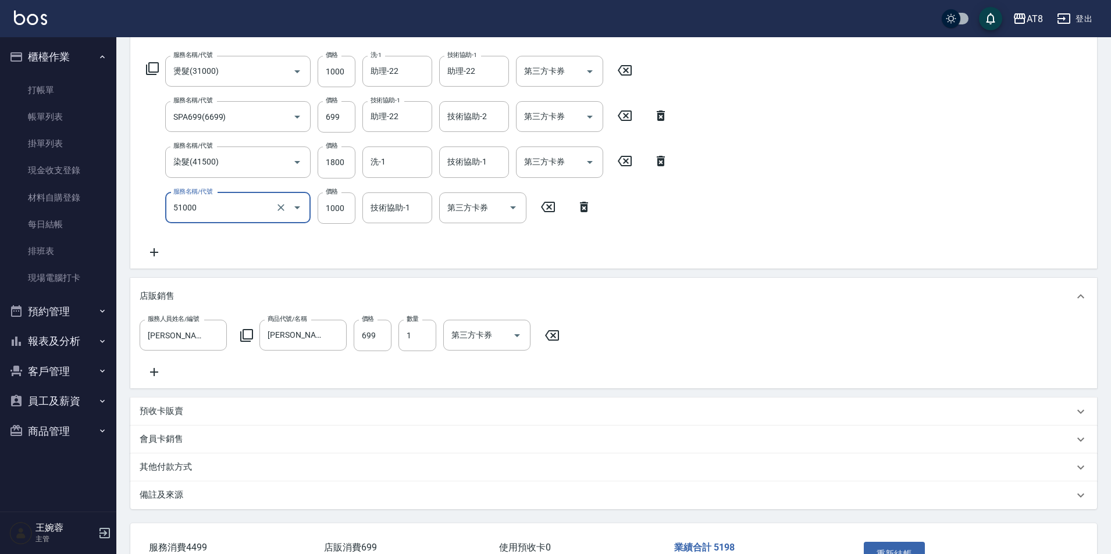
type input "酵素護髮(51000)"
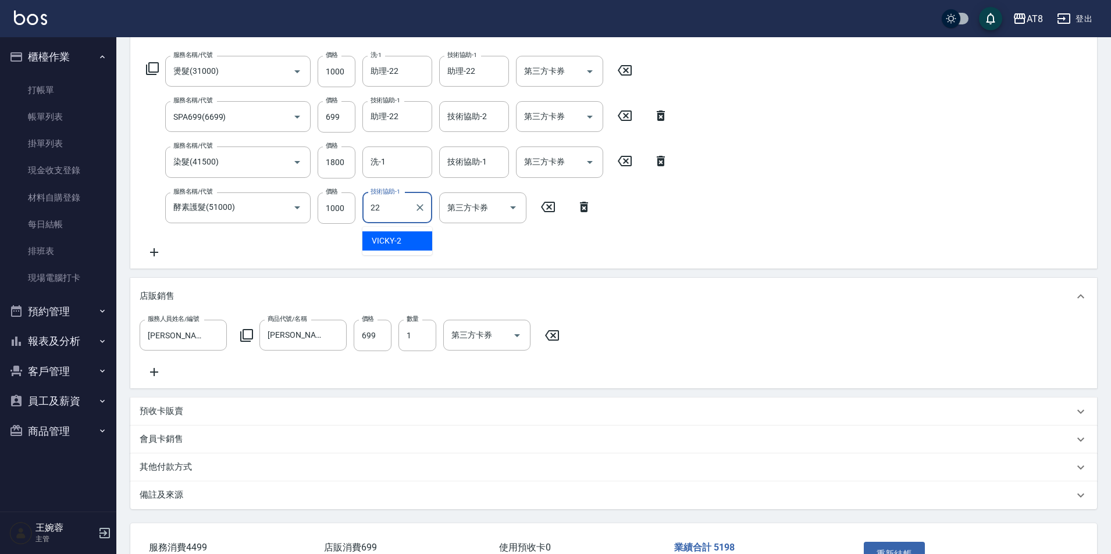
type input "助理-22"
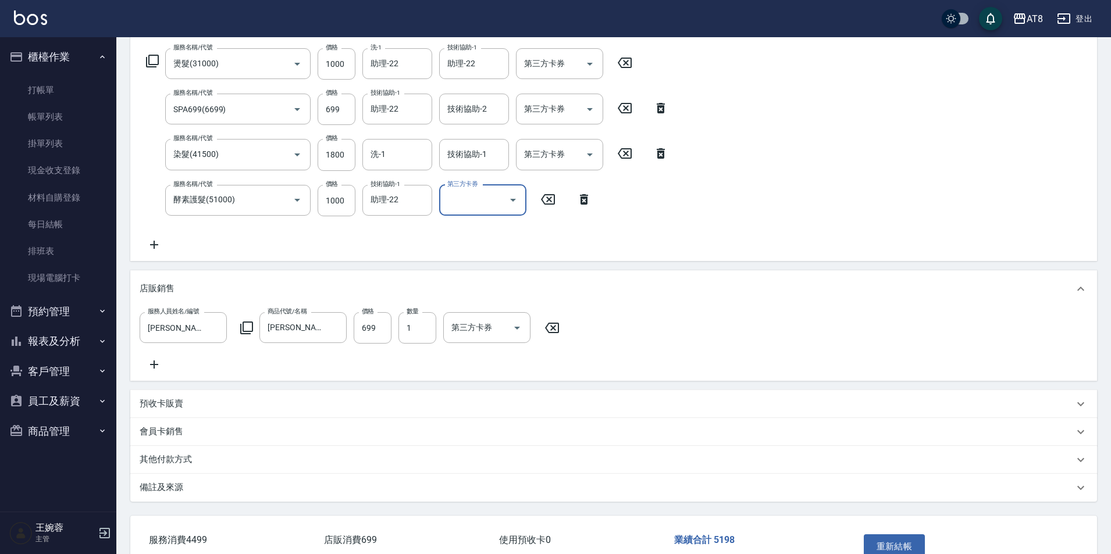
scroll to position [286, 0]
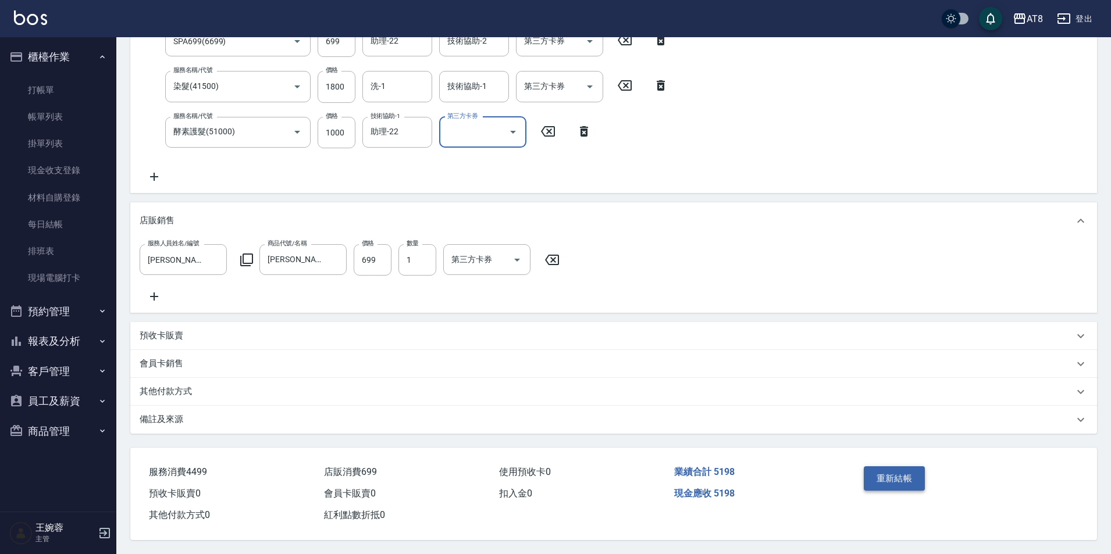
click at [900, 469] on button "重新結帳" at bounding box center [895, 478] width 62 height 24
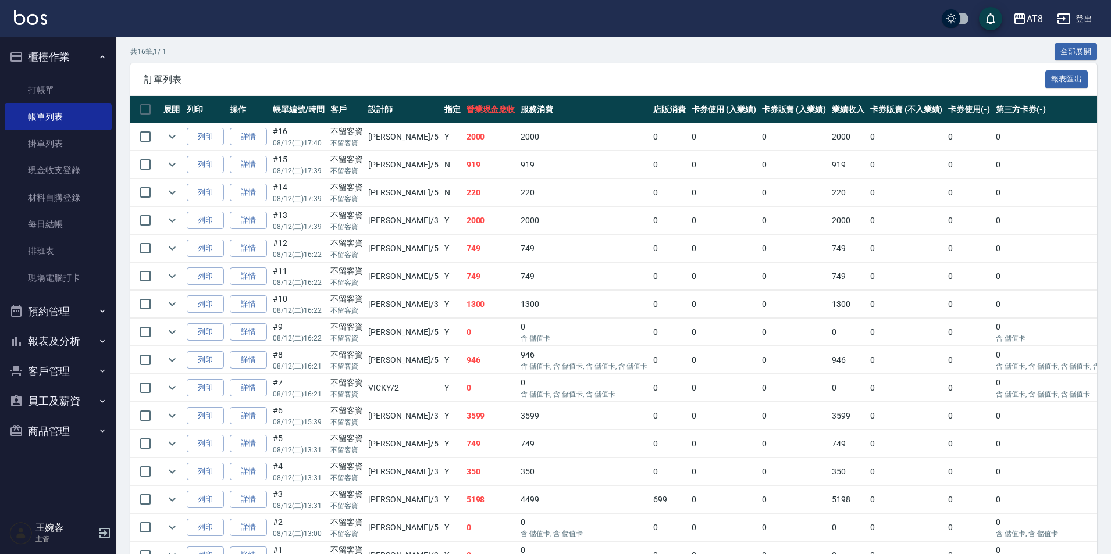
scroll to position [262, 0]
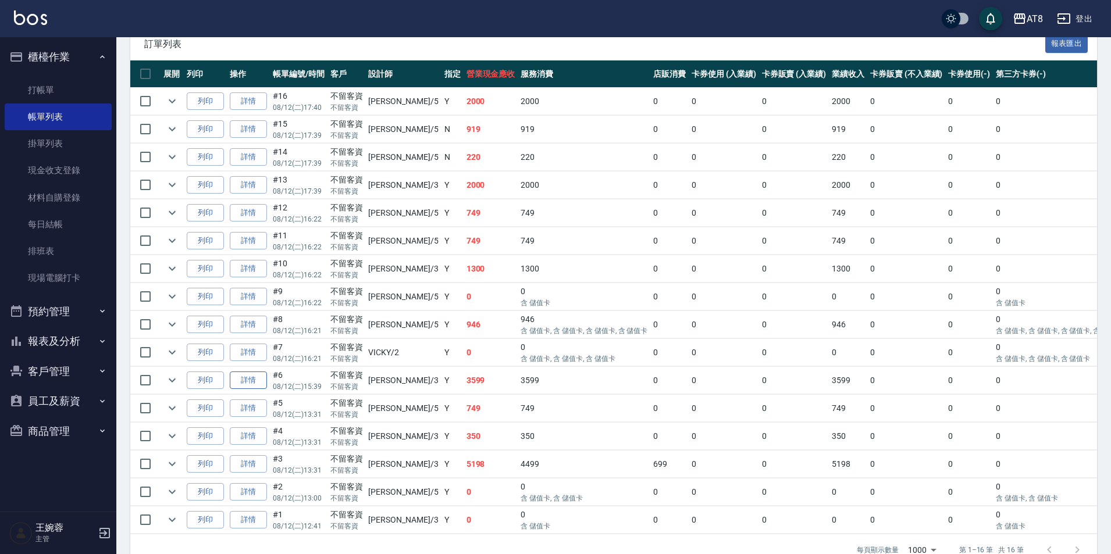
click at [240, 390] on link "詳情" at bounding box center [248, 381] width 37 height 18
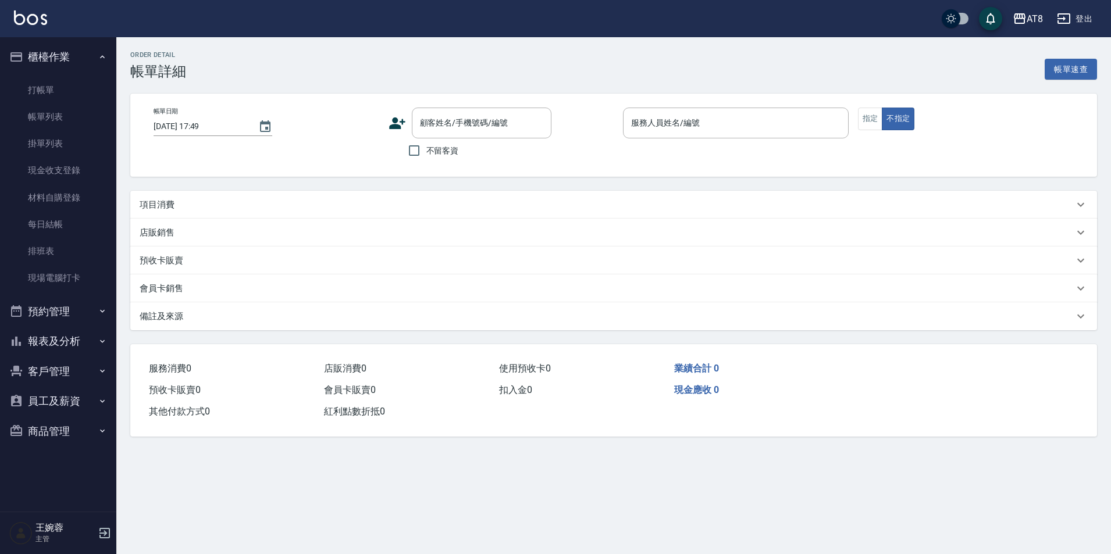
type input "[DATE] 15:39"
checkbox input "true"
type input "[PERSON_NAME]-3"
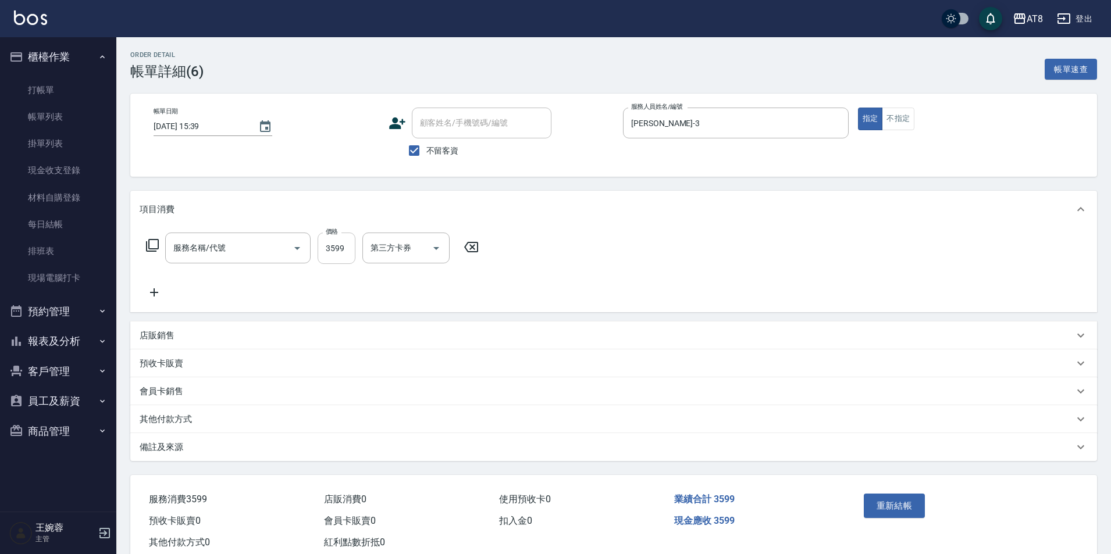
type input "調配燙(33599)"
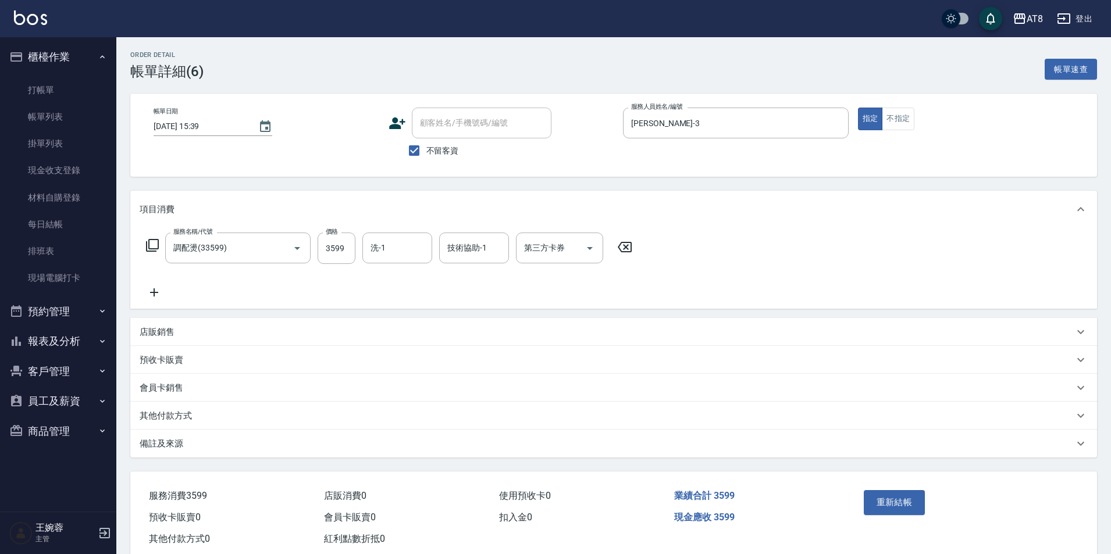
click at [623, 251] on icon at bounding box center [624, 247] width 29 height 14
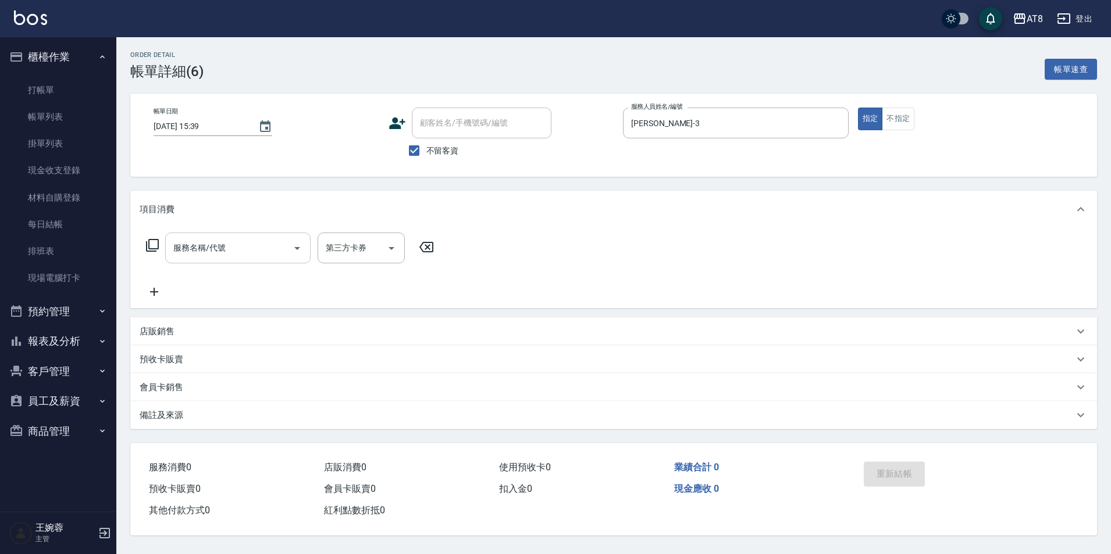
click at [187, 263] on div "服務名稱/代號" at bounding box center [237, 248] width 145 height 31
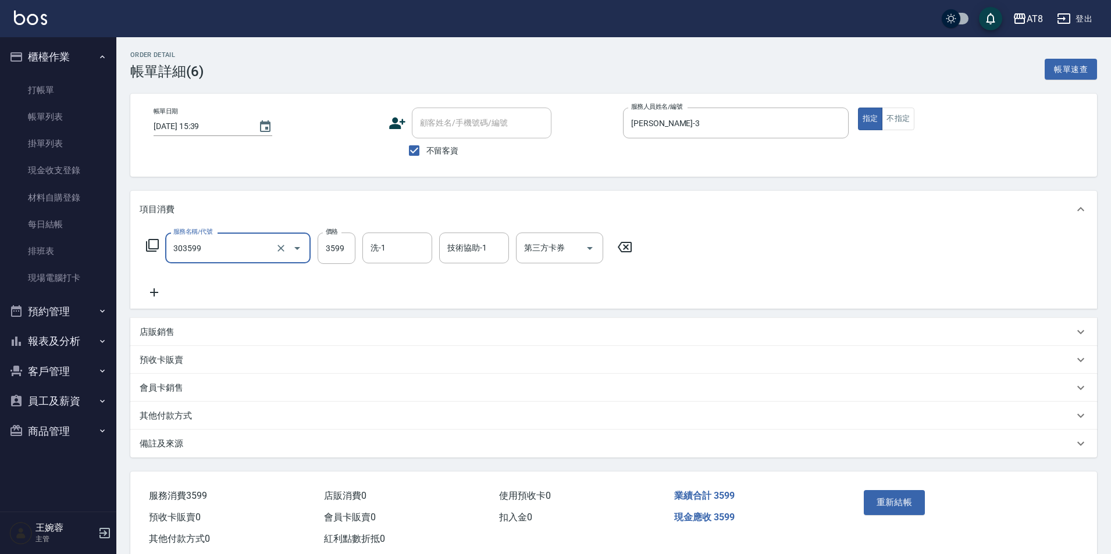
type input "入金調配燙3599(303599)"
type input "助理-25"
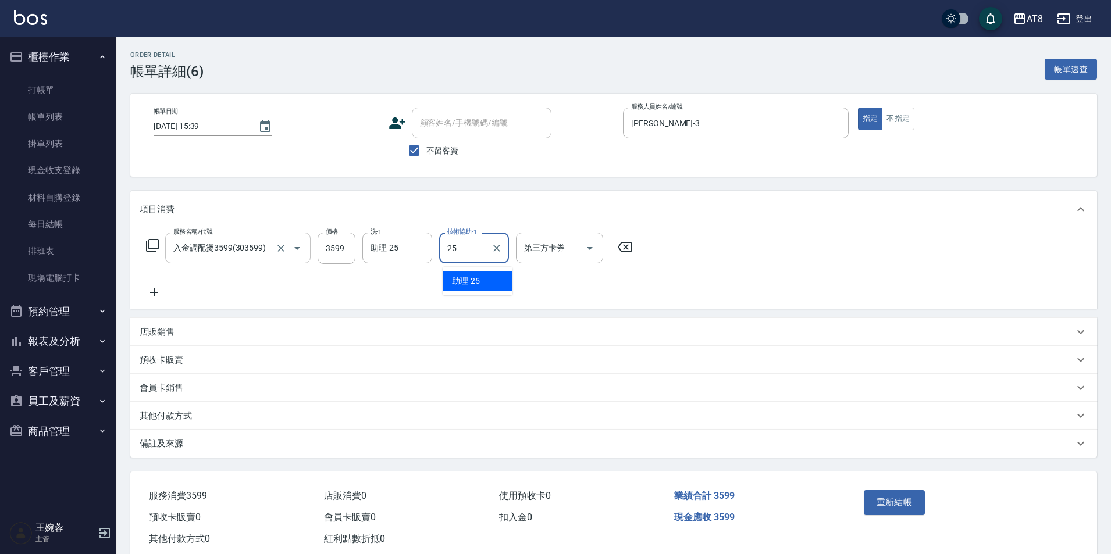
type input "助理-25"
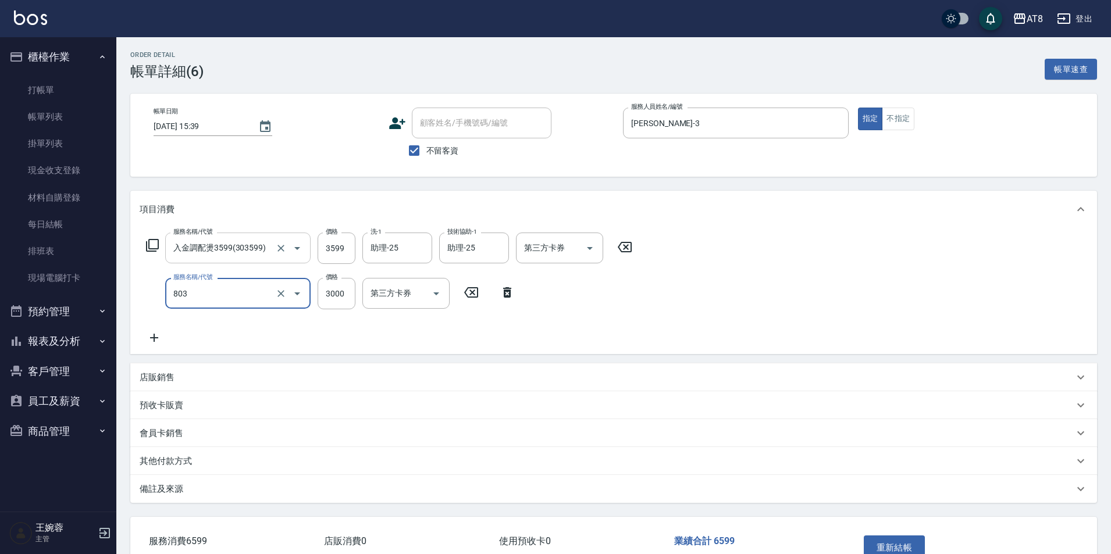
type input "頂級豪華3(803)"
type input "697"
click at [585, 250] on icon "Open" at bounding box center [590, 248] width 14 height 14
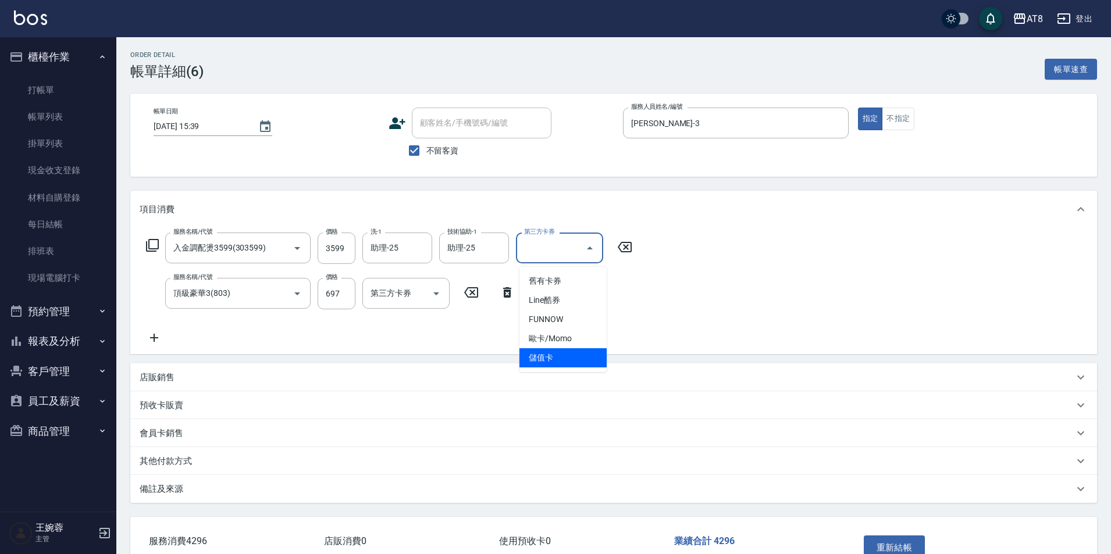
click at [561, 348] on span "儲值卡" at bounding box center [562, 357] width 87 height 19
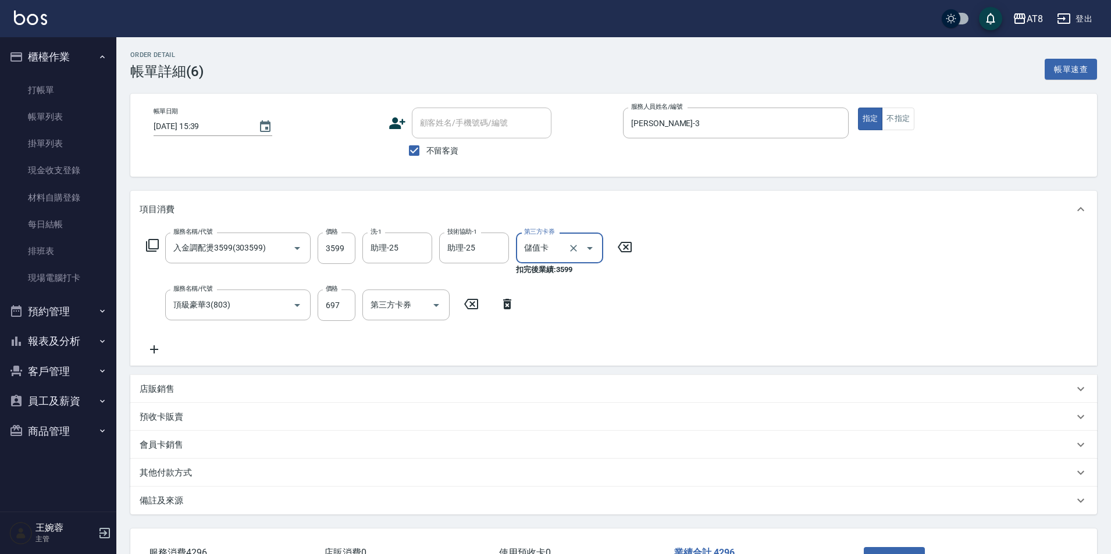
type input "儲值卡"
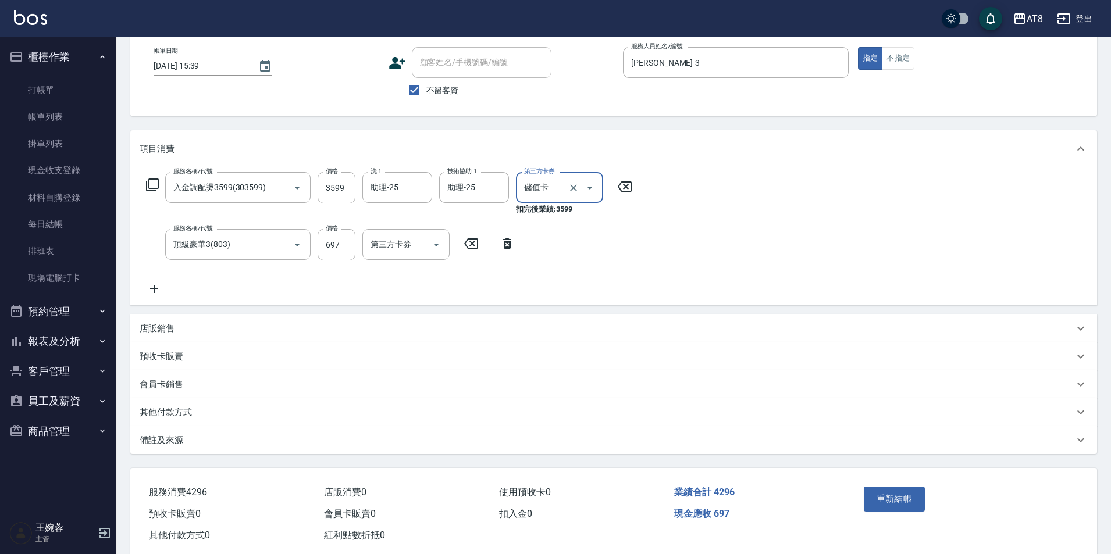
scroll to position [102, 0]
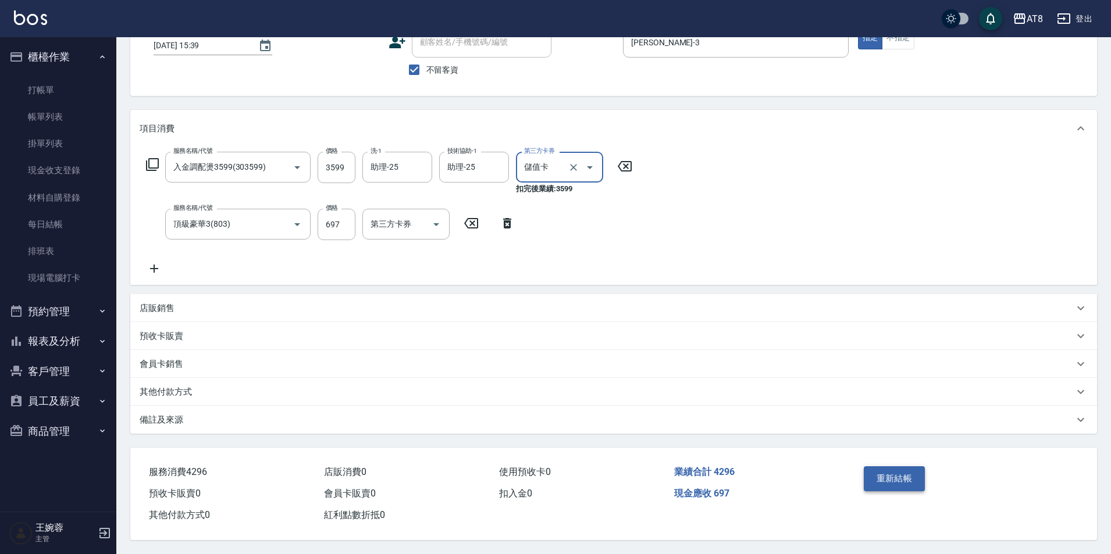
click at [892, 466] on button "重新結帳" at bounding box center [895, 478] width 62 height 24
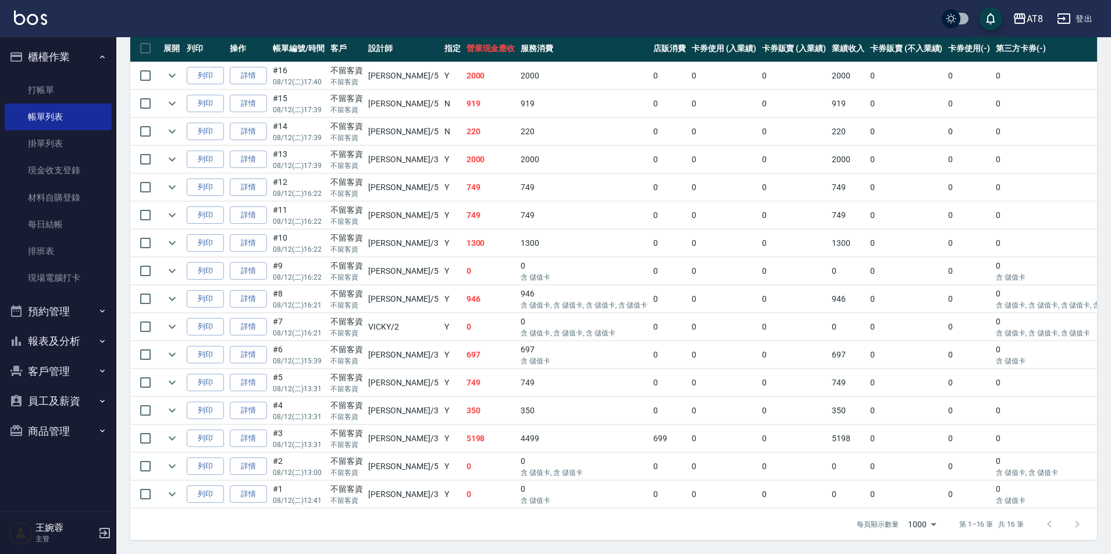
scroll to position [297, 0]
click at [247, 252] on link "詳情" at bounding box center [248, 243] width 37 height 18
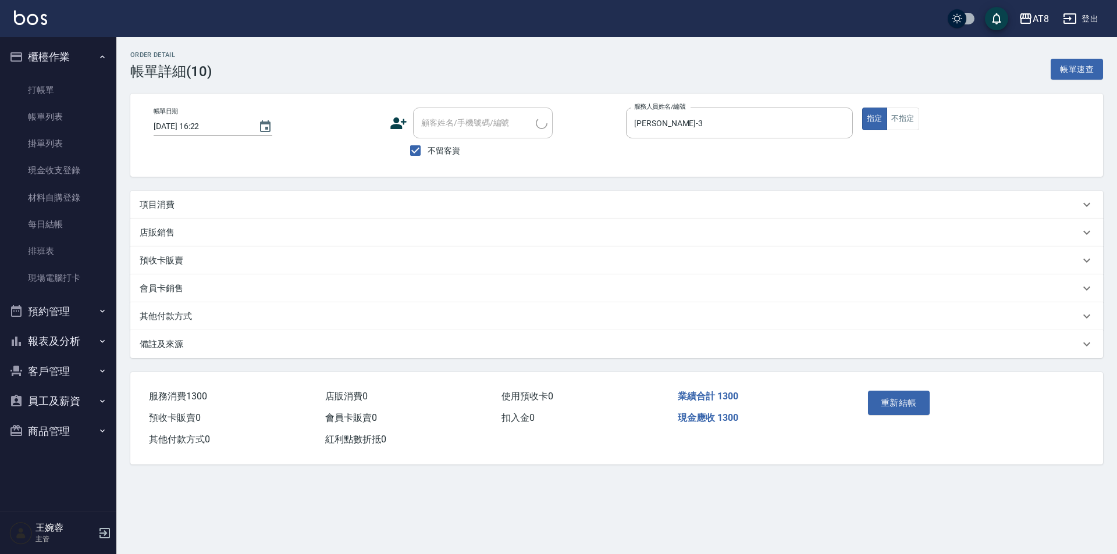
type input "[DATE] 16:22"
checkbox input "true"
type input "[PERSON_NAME]-3"
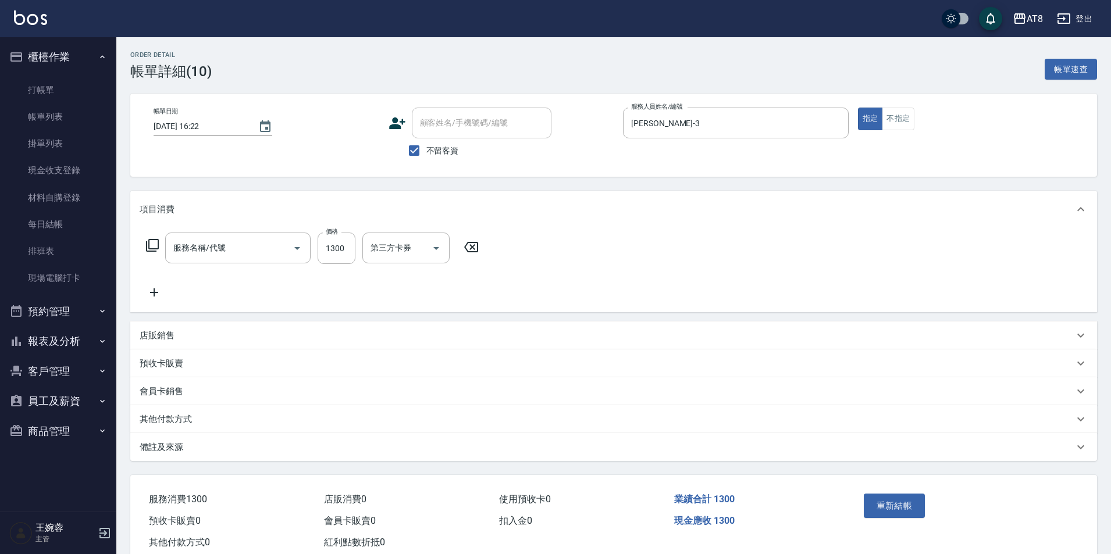
type input "染髮(41300)"
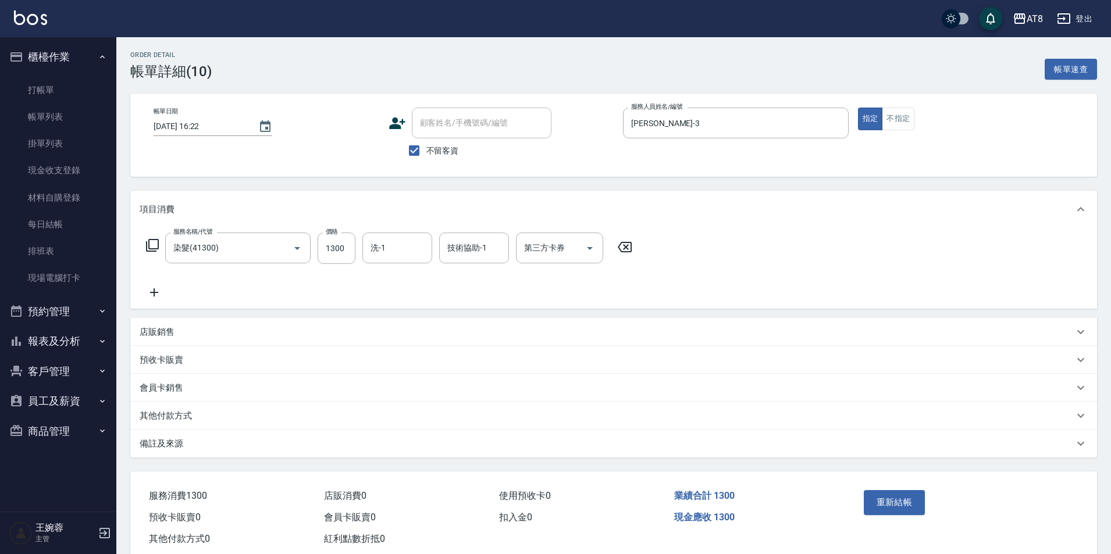
click at [619, 248] on icon at bounding box center [624, 247] width 29 height 14
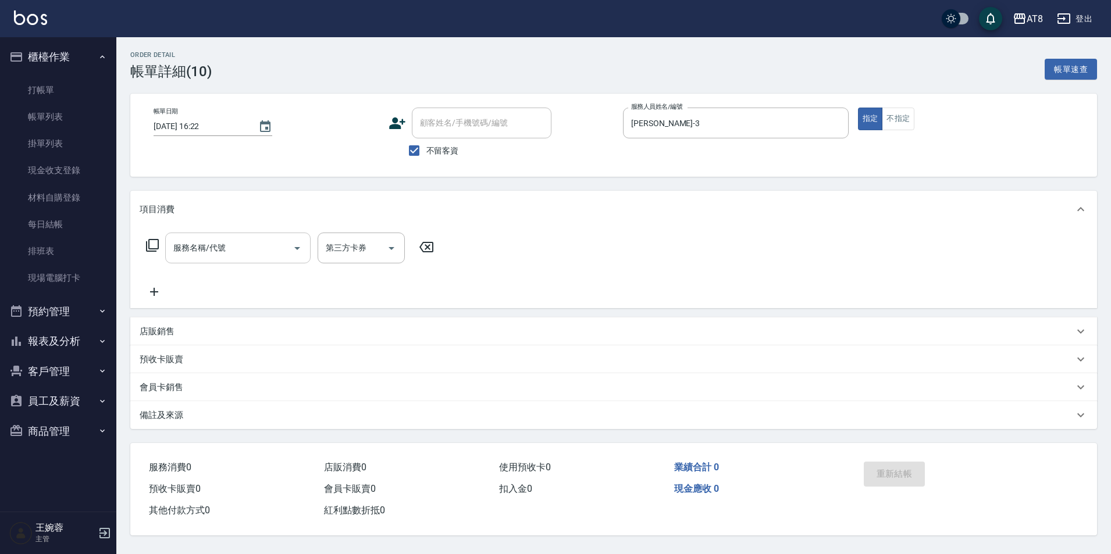
click at [262, 258] on input "服務名稱/代號" at bounding box center [228, 248] width 117 height 20
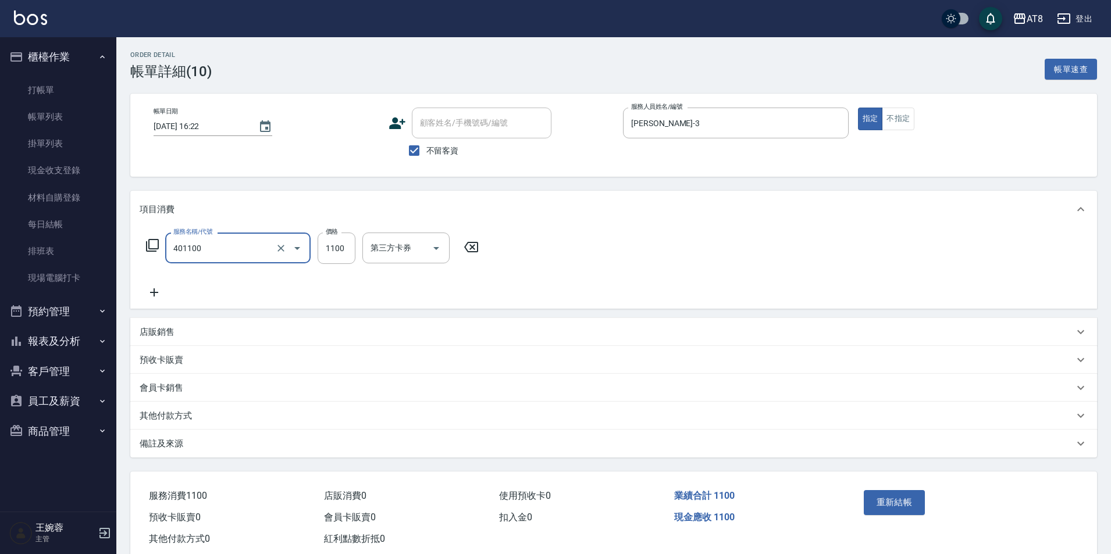
type input "入金染髮1100(401100)"
type input "1200"
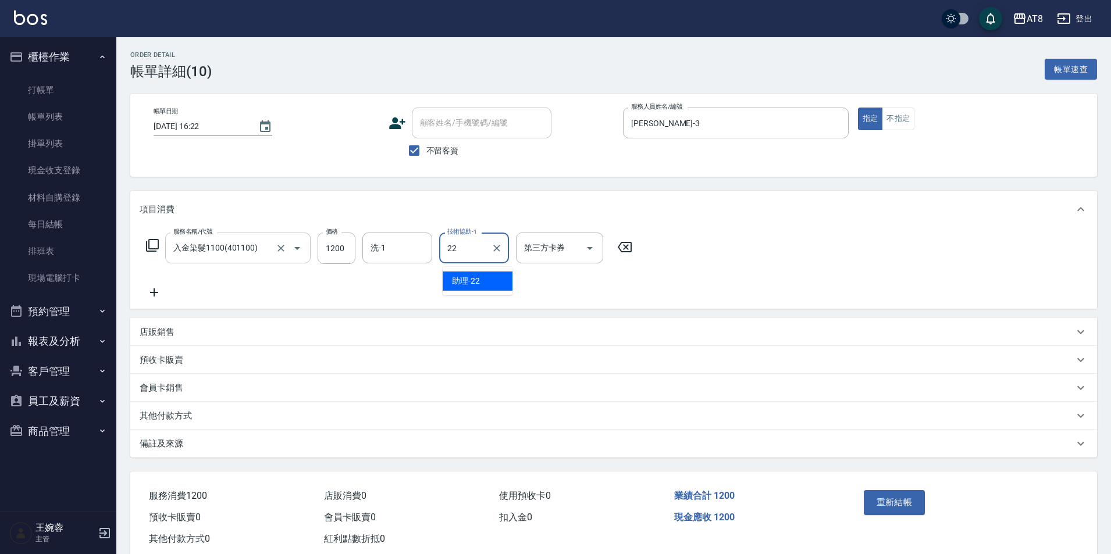
type input "助理-22"
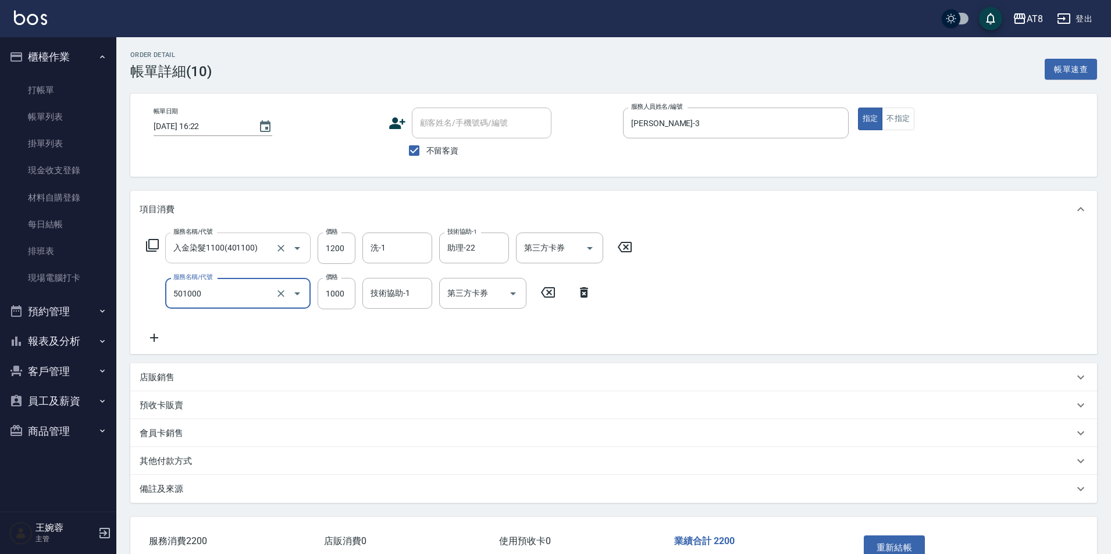
type input "入金護髮1000(501000)"
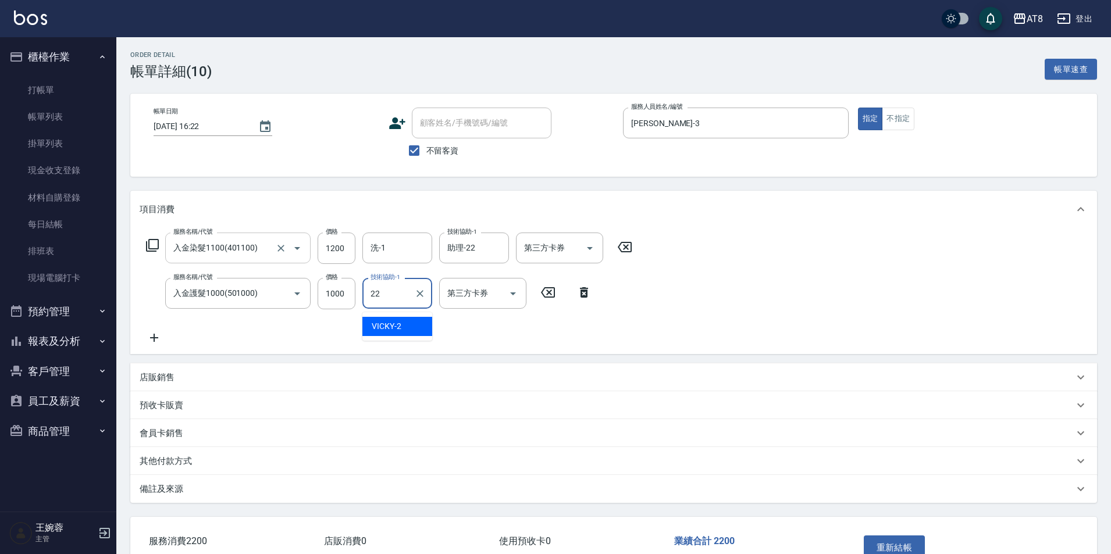
type input "助理-22"
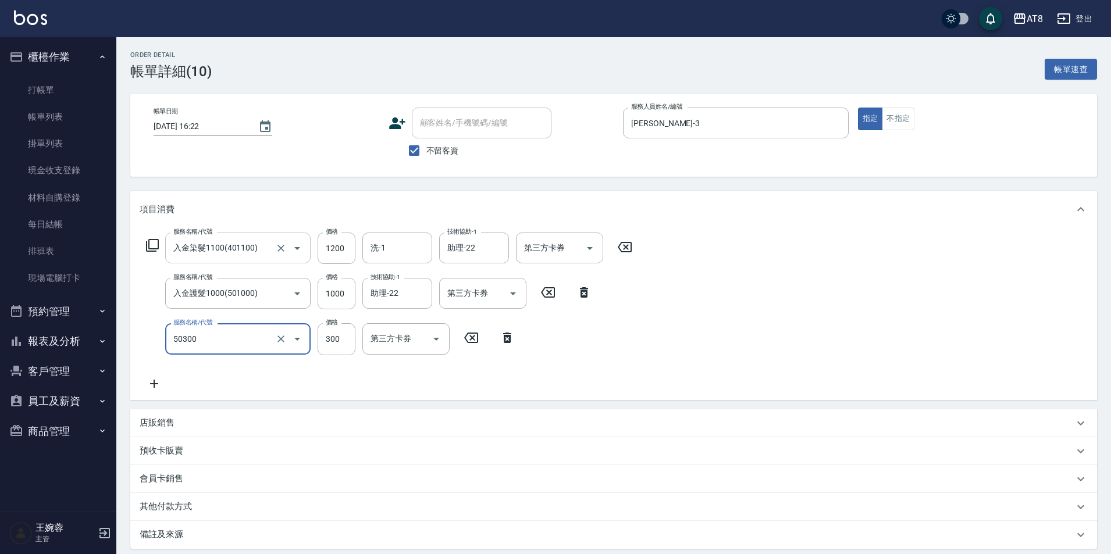
type input "入金護髮.隔離300(50300)"
type input "300"
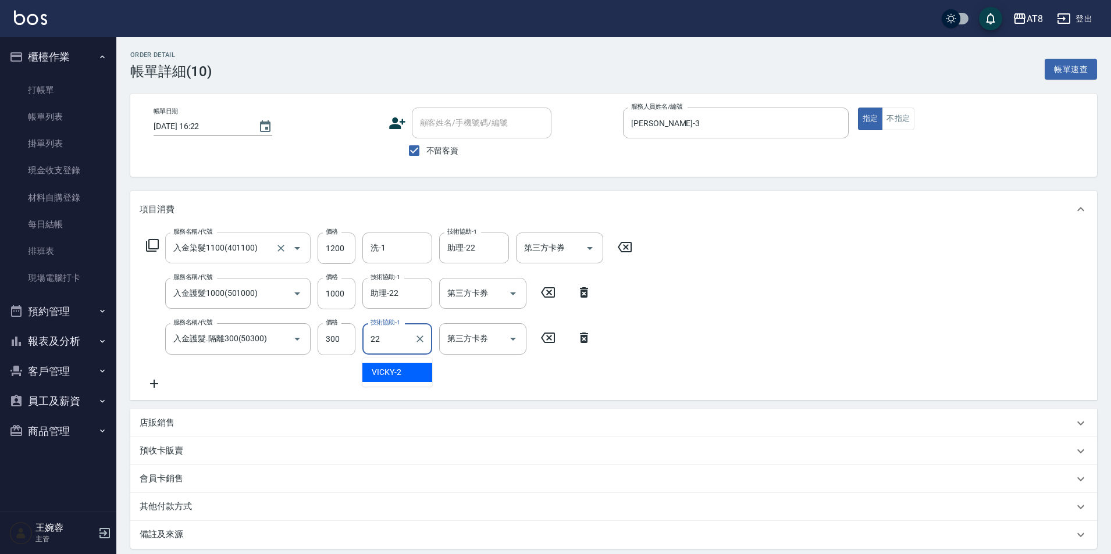
type input "助理-22"
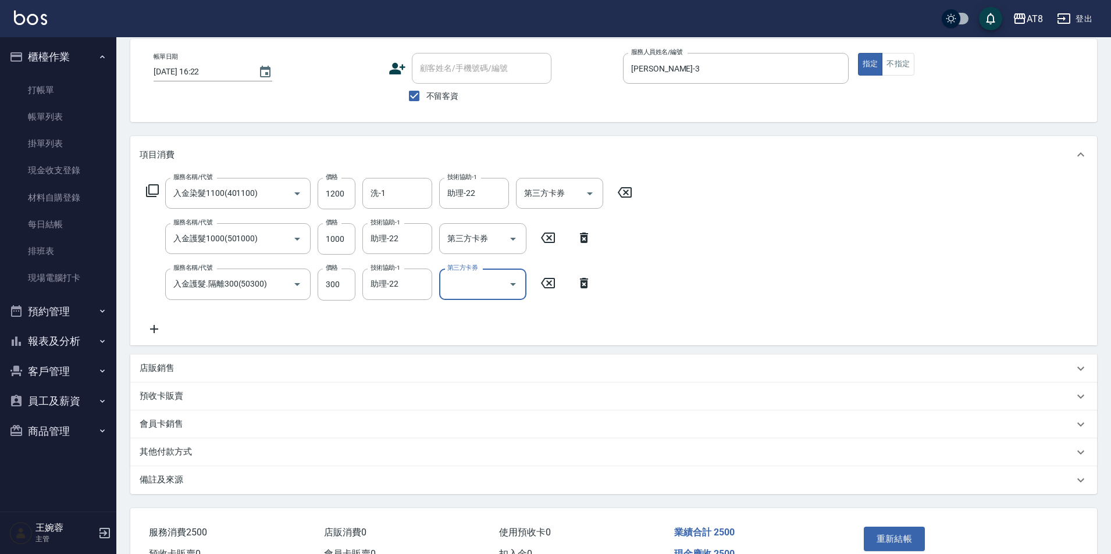
scroll to position [136, 0]
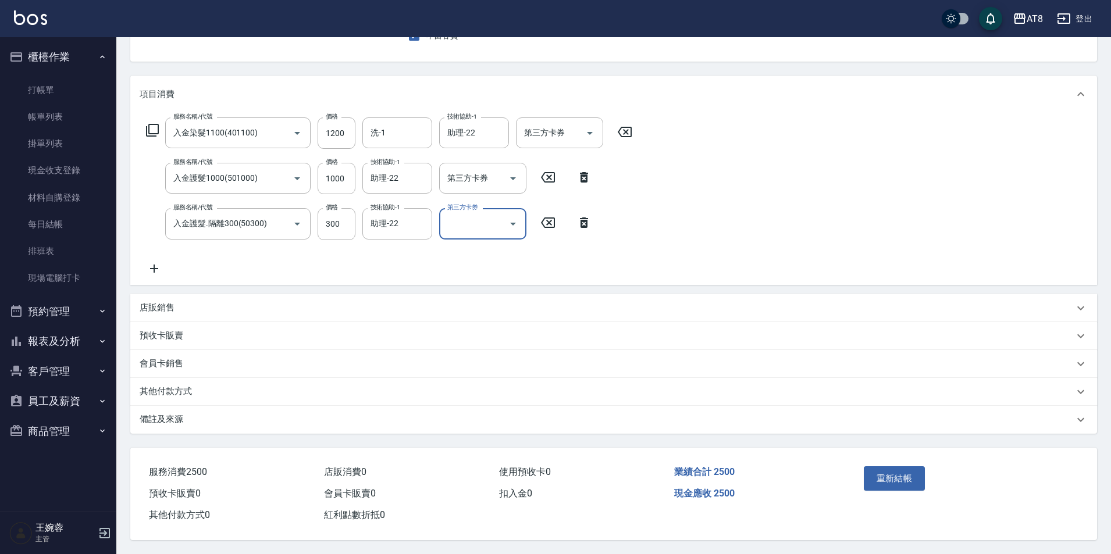
click at [521, 215] on button "Open" at bounding box center [513, 224] width 19 height 19
drag, startPoint x: 489, startPoint y: 312, endPoint x: 496, endPoint y: 268, distance: 44.7
click at [489, 325] on span "儲值卡" at bounding box center [482, 334] width 87 height 19
type input "儲值卡"
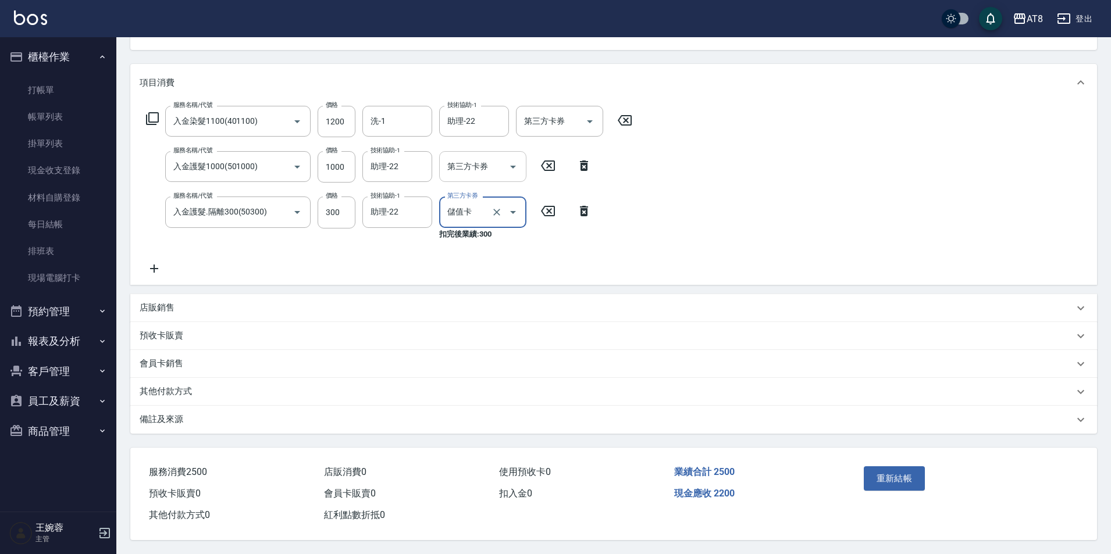
click at [514, 160] on icon "Open" at bounding box center [513, 167] width 14 height 14
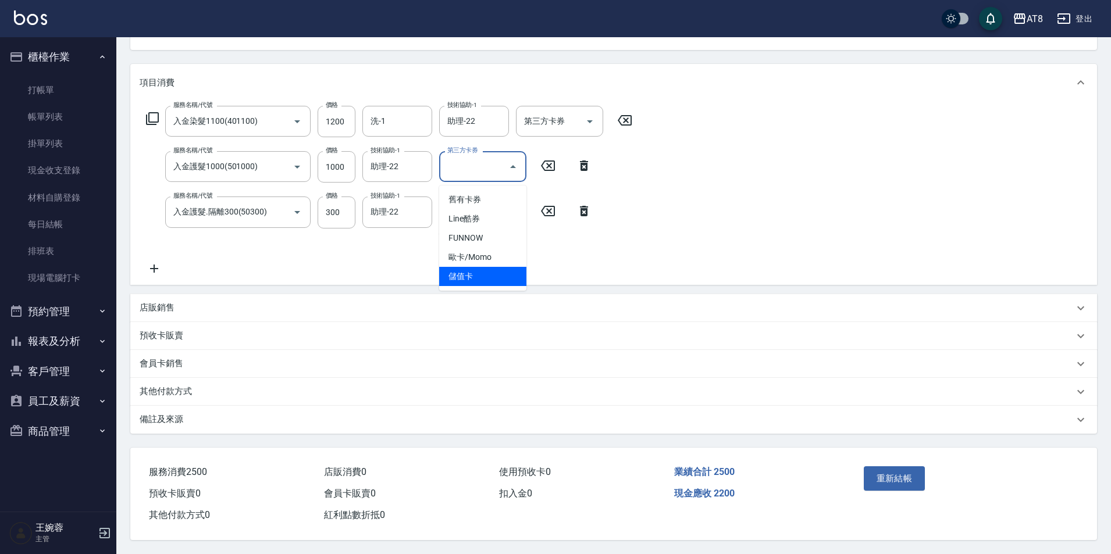
click at [491, 268] on span "儲值卡" at bounding box center [482, 276] width 87 height 19
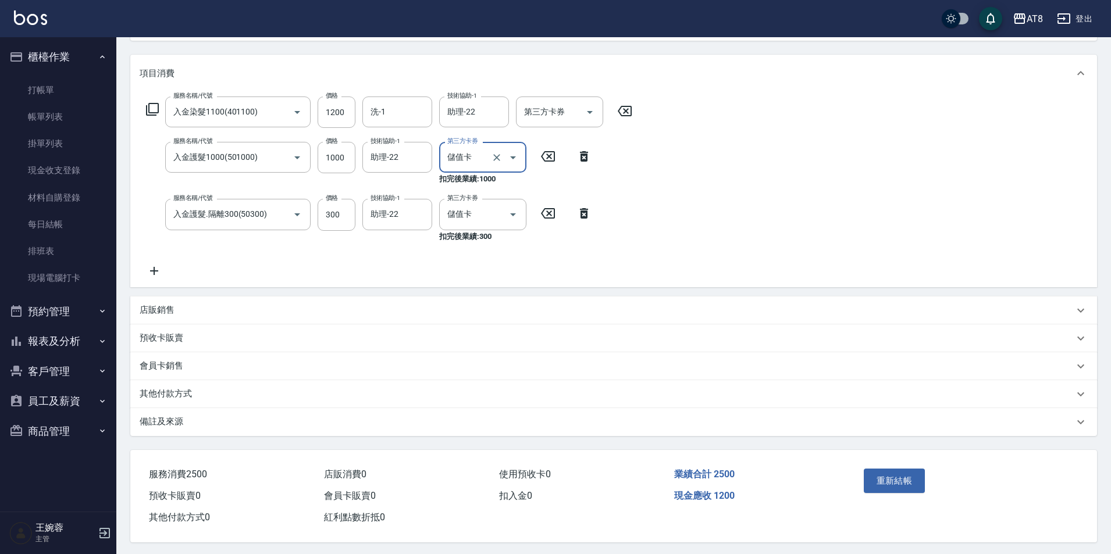
type input "儲值卡"
click at [590, 108] on icon "Open" at bounding box center [590, 112] width 14 height 14
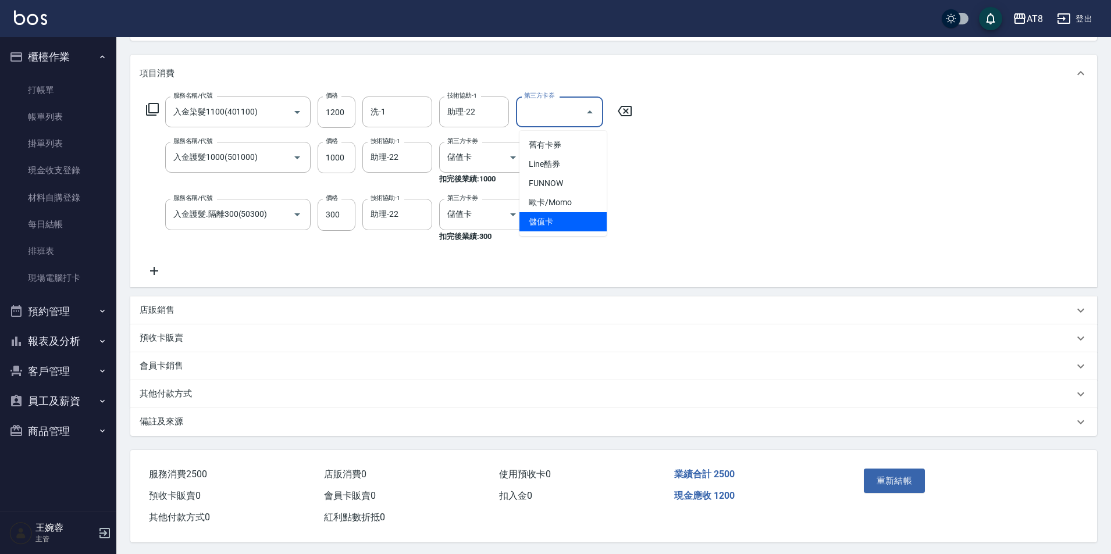
click at [580, 224] on span "儲值卡" at bounding box center [562, 221] width 87 height 19
type input "儲值卡"
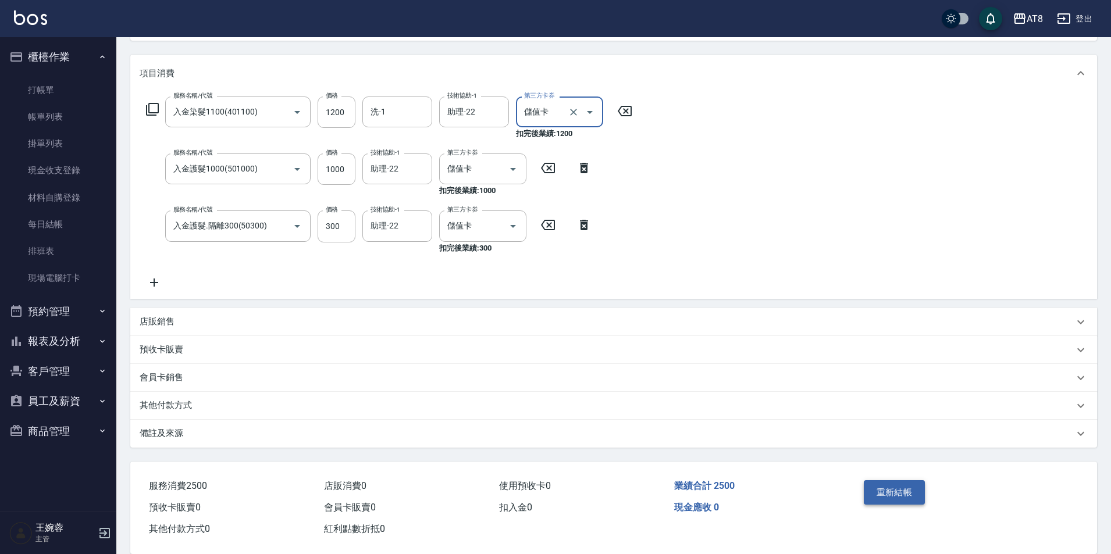
click at [912, 502] on button "重新結帳" at bounding box center [895, 492] width 62 height 24
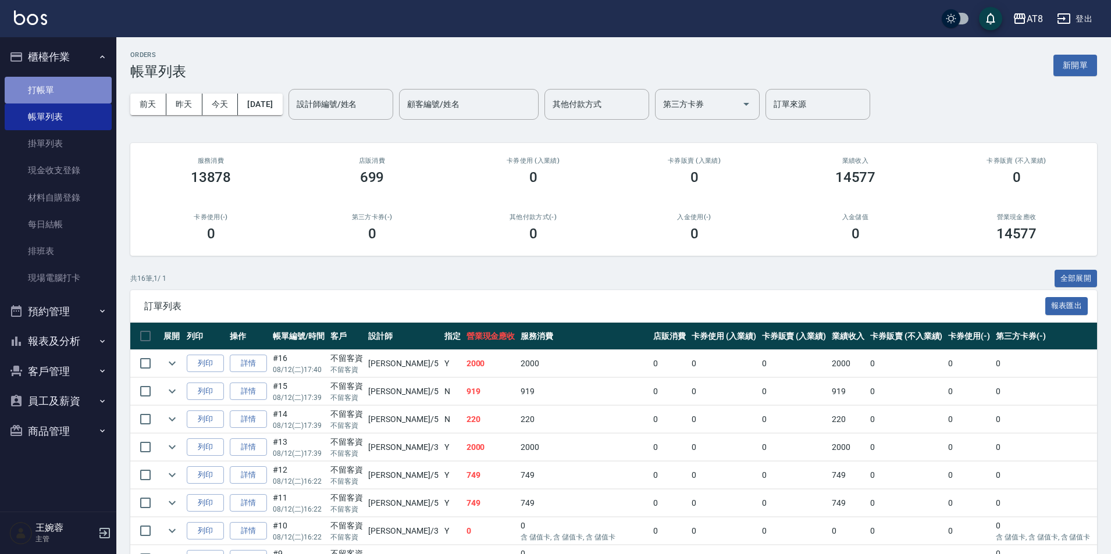
click at [47, 90] on link "打帳單" at bounding box center [58, 90] width 107 height 27
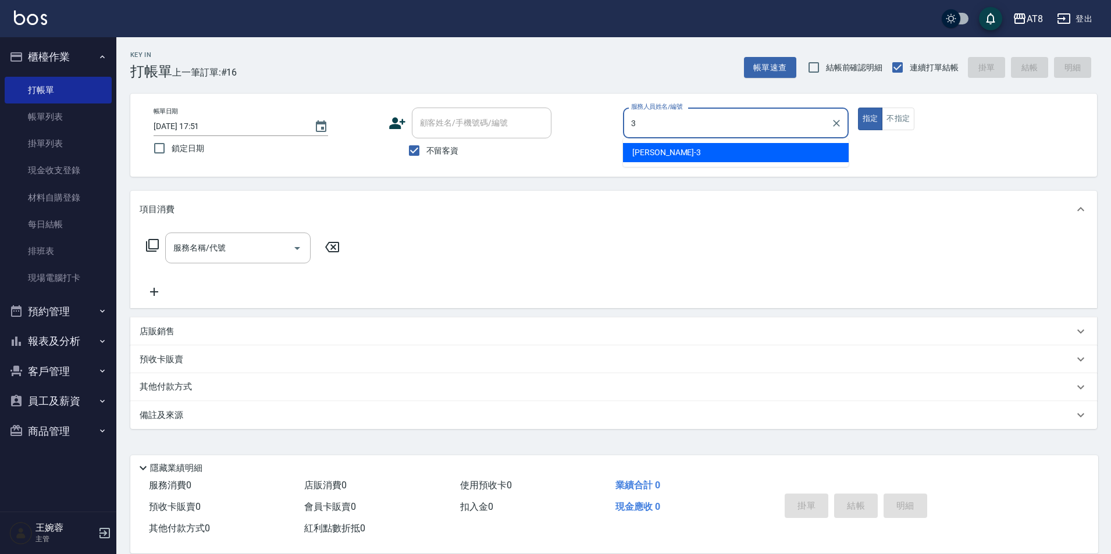
type input "[PERSON_NAME]-3"
type button "true"
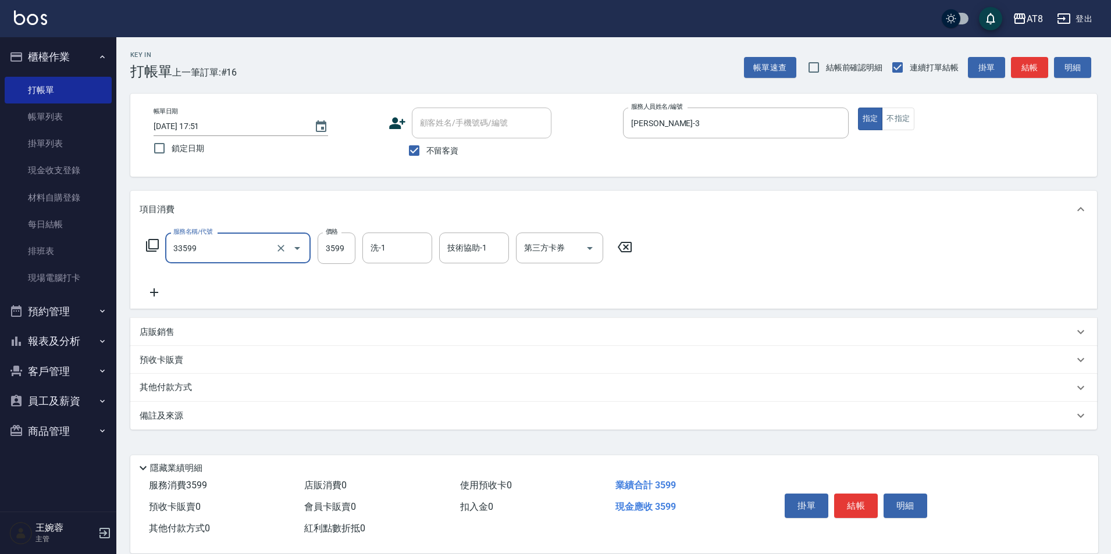
type input "調配燙(33599)"
type input "3800"
type input "助理-22"
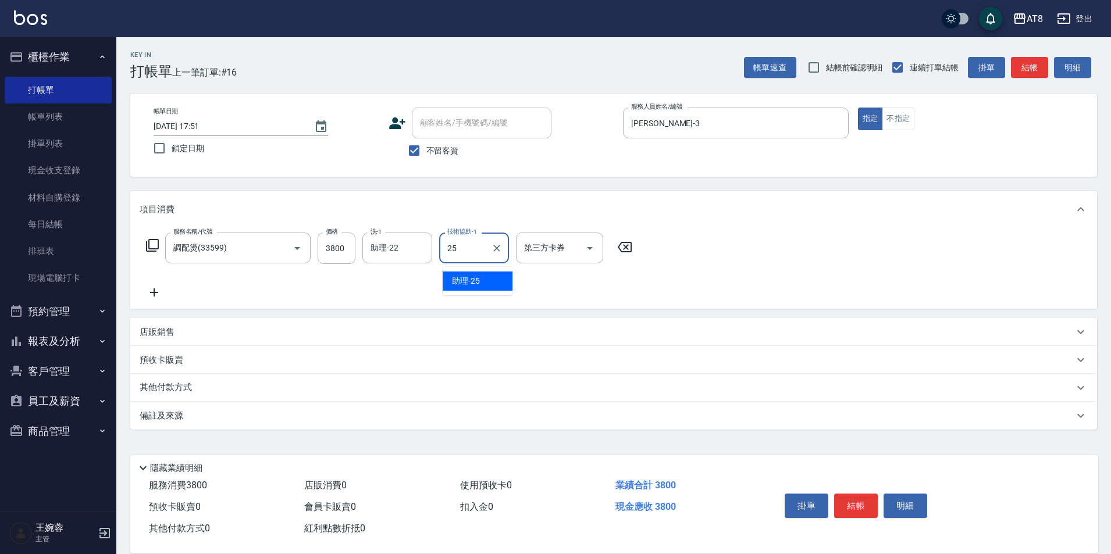
type input "助理-25"
click at [862, 494] on button "結帳" at bounding box center [856, 506] width 44 height 24
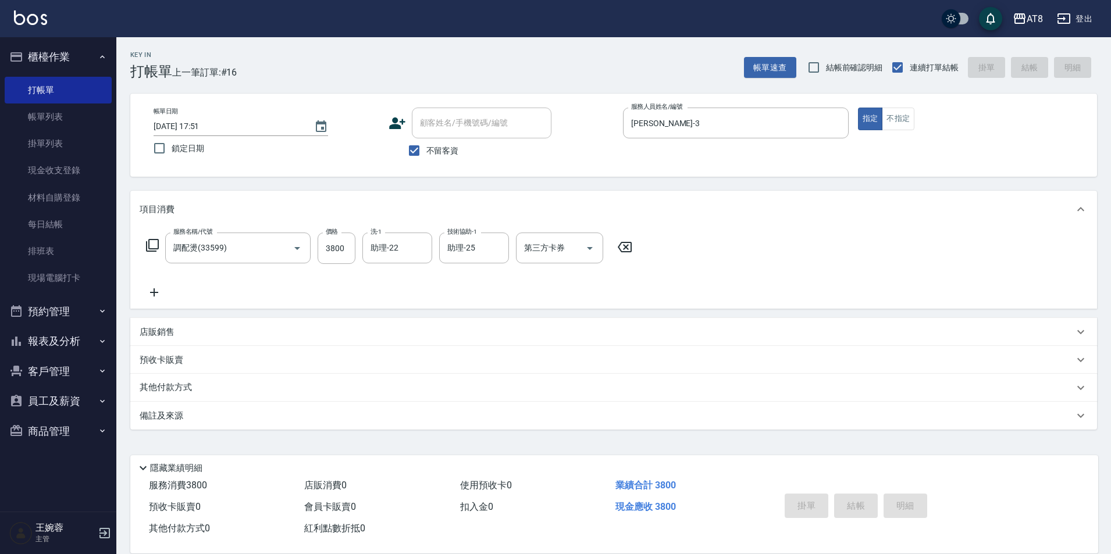
type input "[DATE] 17:53"
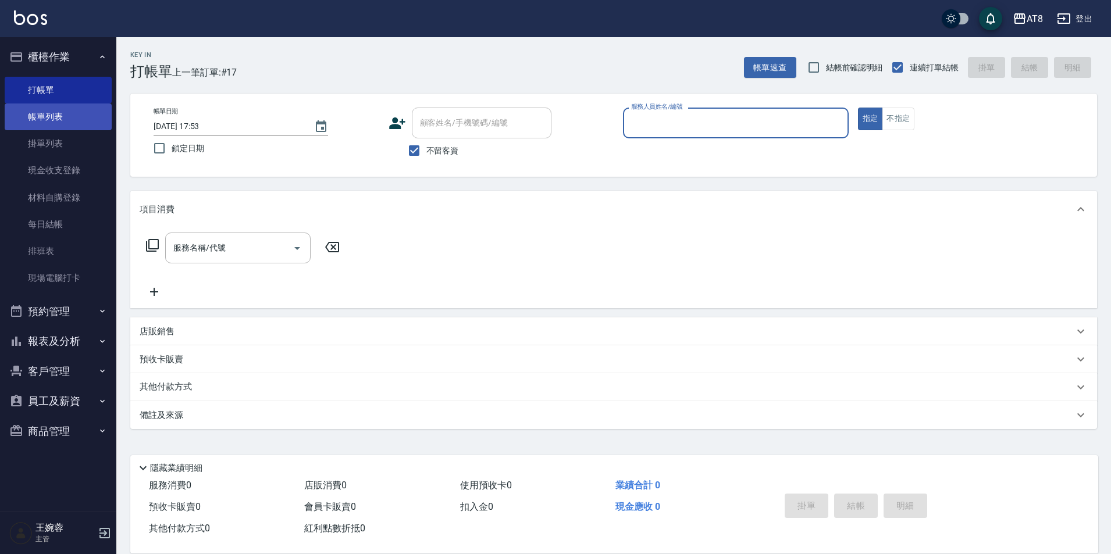
click at [92, 116] on link "帳單列表" at bounding box center [58, 117] width 107 height 27
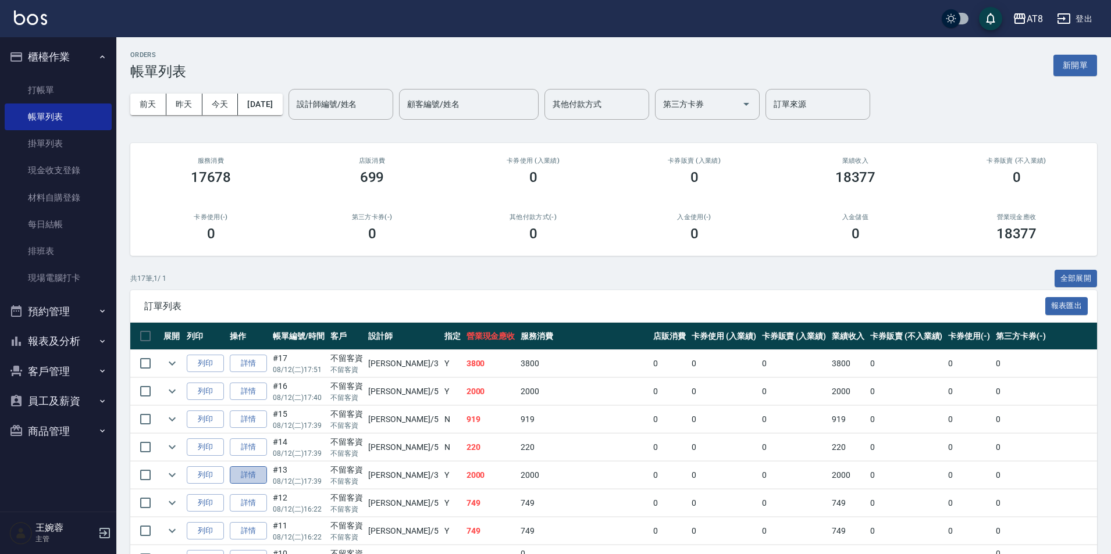
click at [255, 485] on link "詳情" at bounding box center [248, 475] width 37 height 18
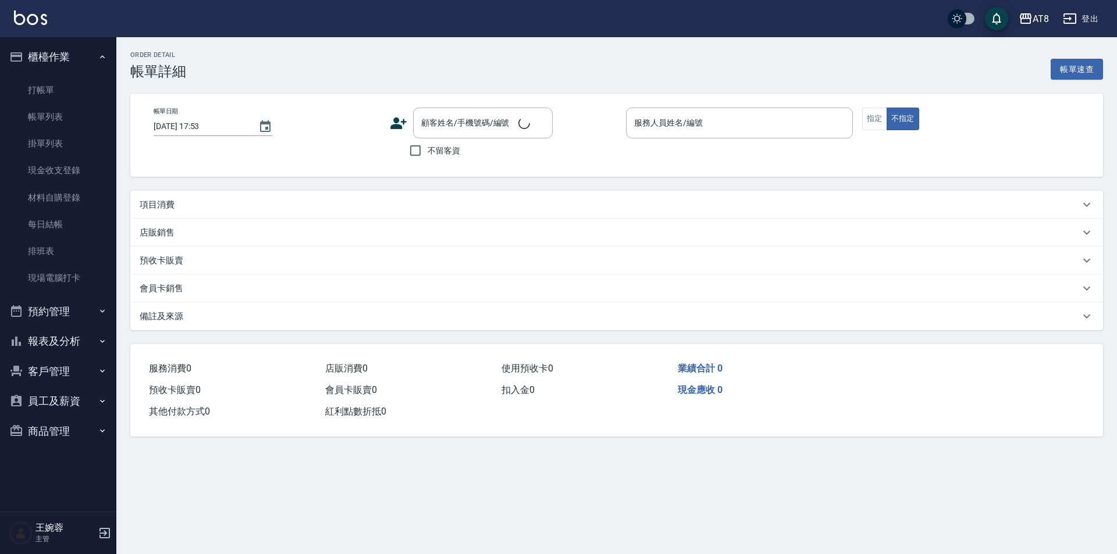
type input "[DATE] 17:39"
checkbox input "true"
type input "[PERSON_NAME]-3"
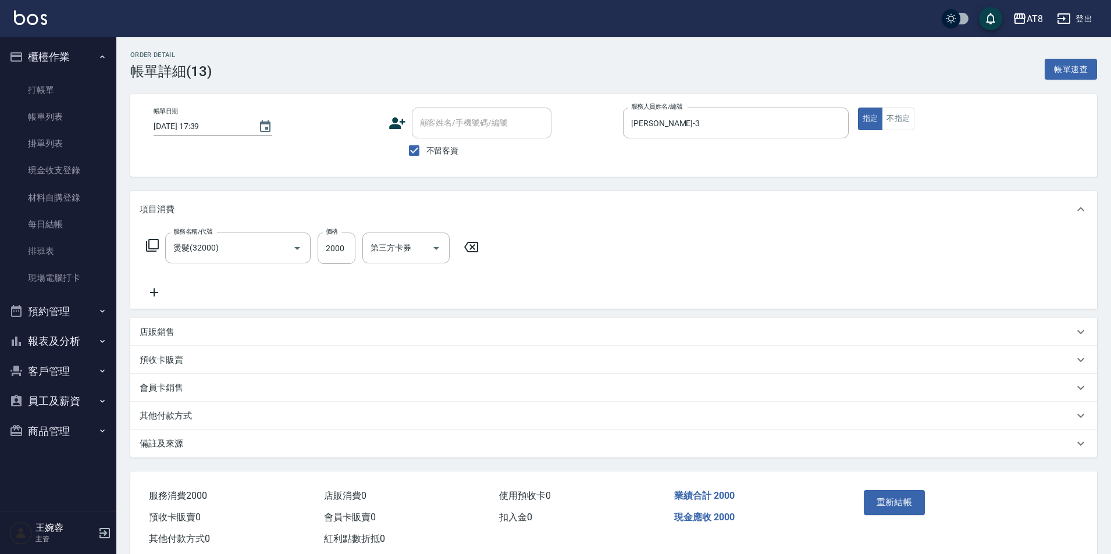
type input "燙髮(32000)"
click at [624, 248] on icon at bounding box center [625, 247] width 14 height 10
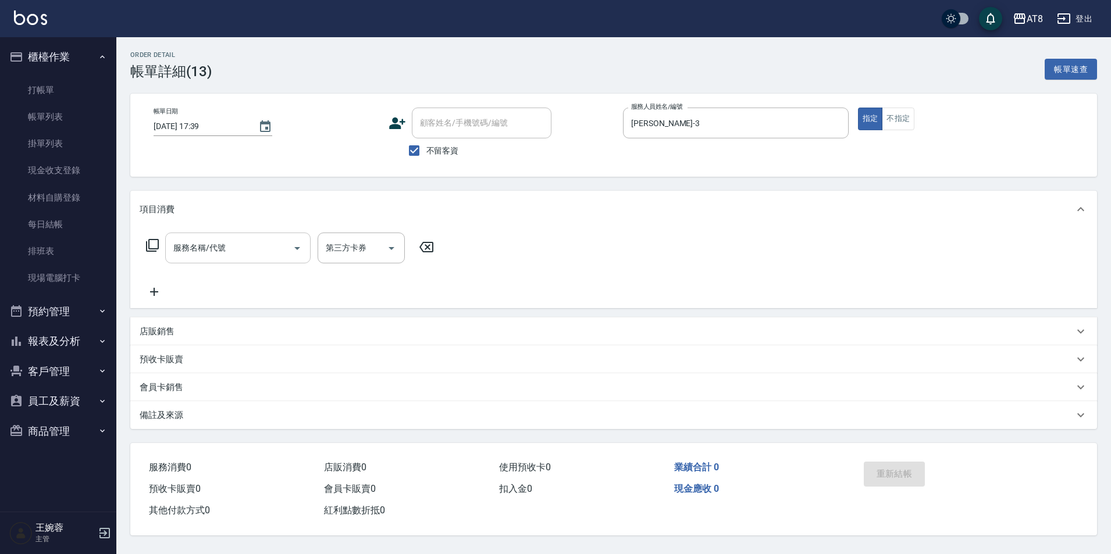
click at [215, 251] on input "服務名稱/代號" at bounding box center [228, 248] width 117 height 20
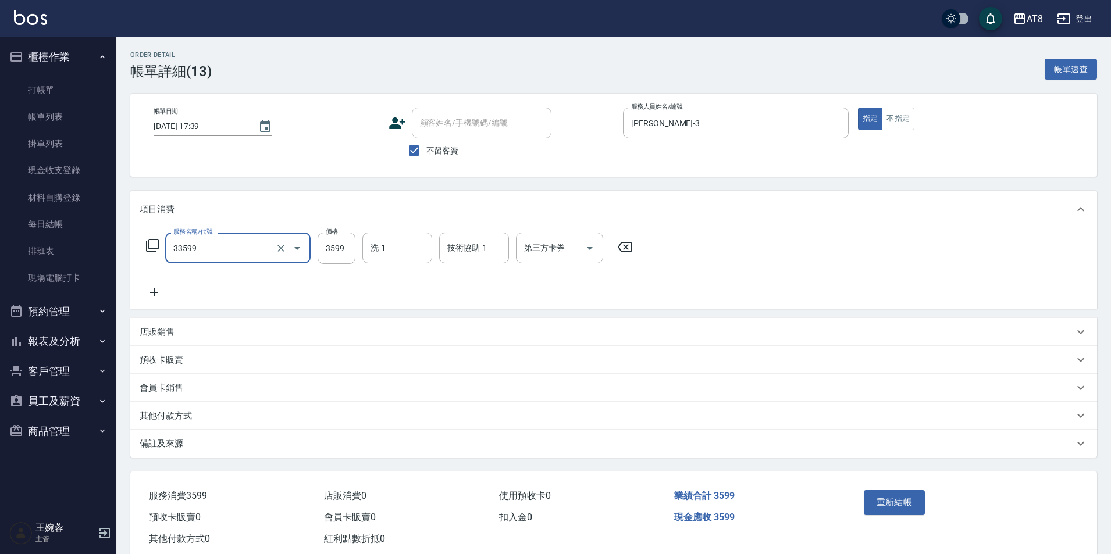
type input "調配燙(33599)"
type input "3800"
type input "助理-22"
type input "助理-25"
click at [896, 503] on button "重新結帳" at bounding box center [895, 502] width 62 height 24
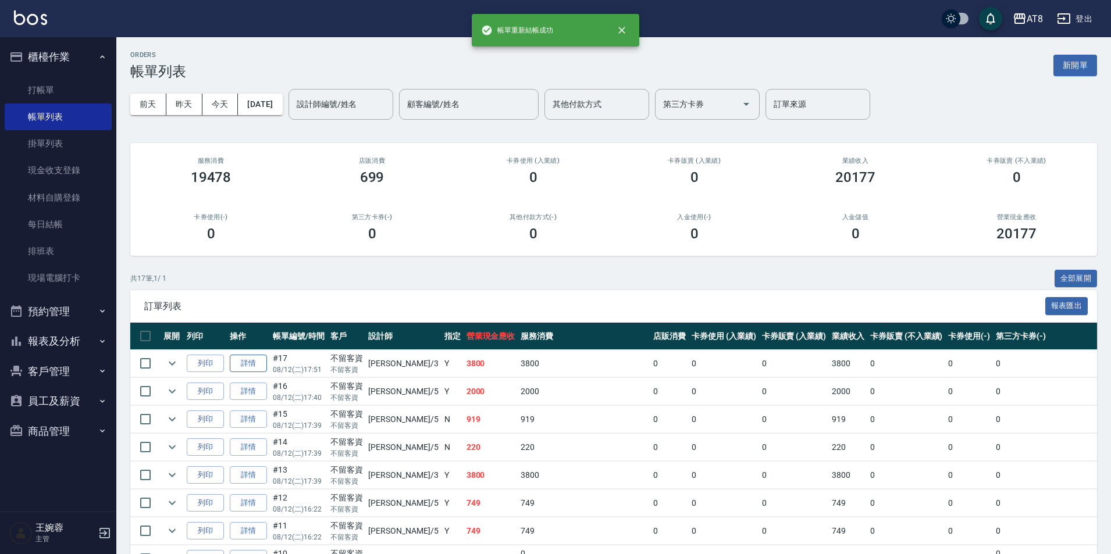
click at [244, 373] on link "詳情" at bounding box center [248, 364] width 37 height 18
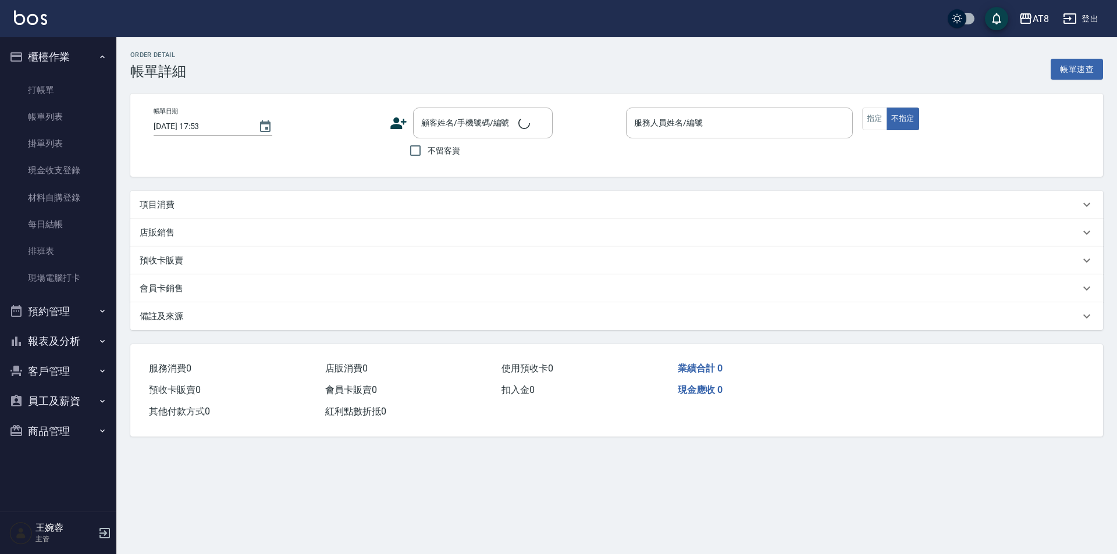
type input "[DATE] 17:51"
checkbox input "true"
type input "[PERSON_NAME]-3"
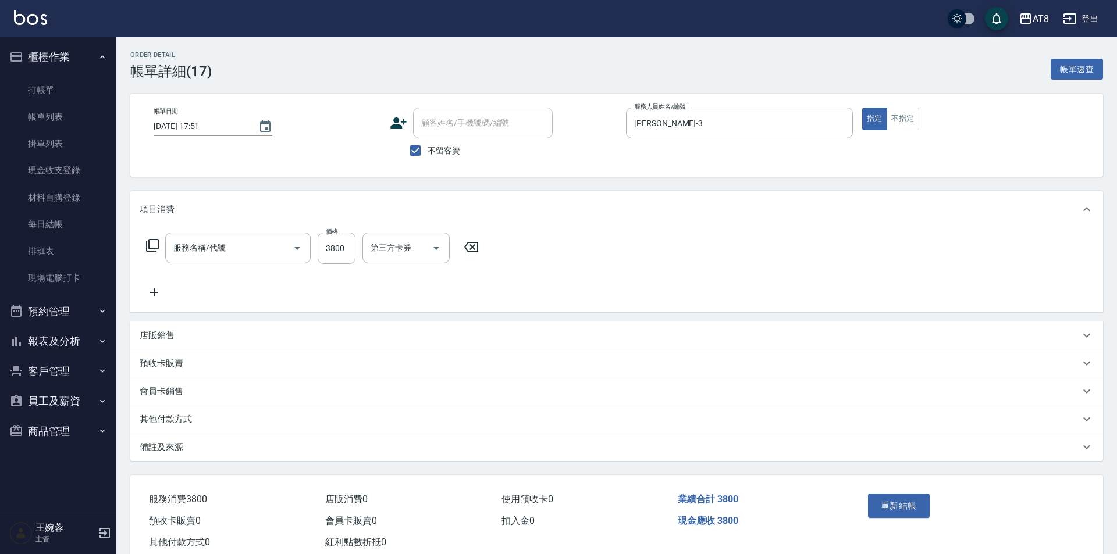
type input "調配燙(33599)"
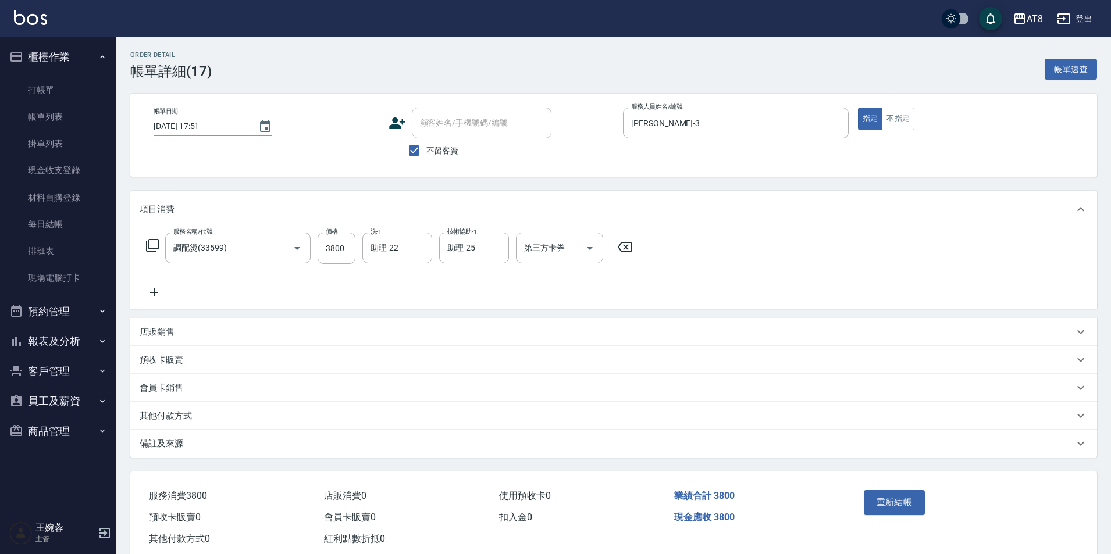
click at [634, 253] on icon at bounding box center [624, 247] width 29 height 14
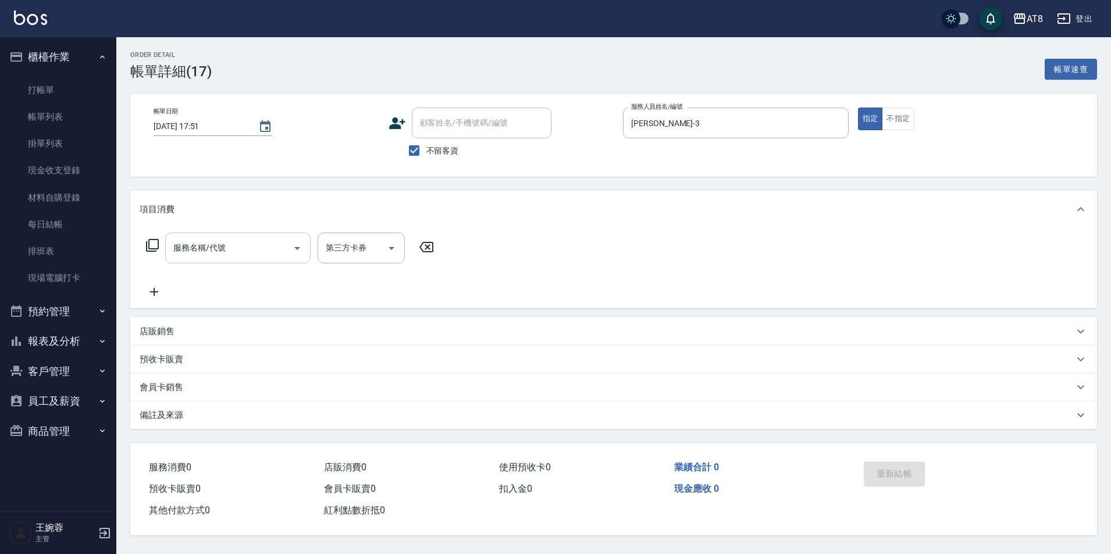
click at [269, 255] on input "服務名稱/代號" at bounding box center [228, 248] width 117 height 20
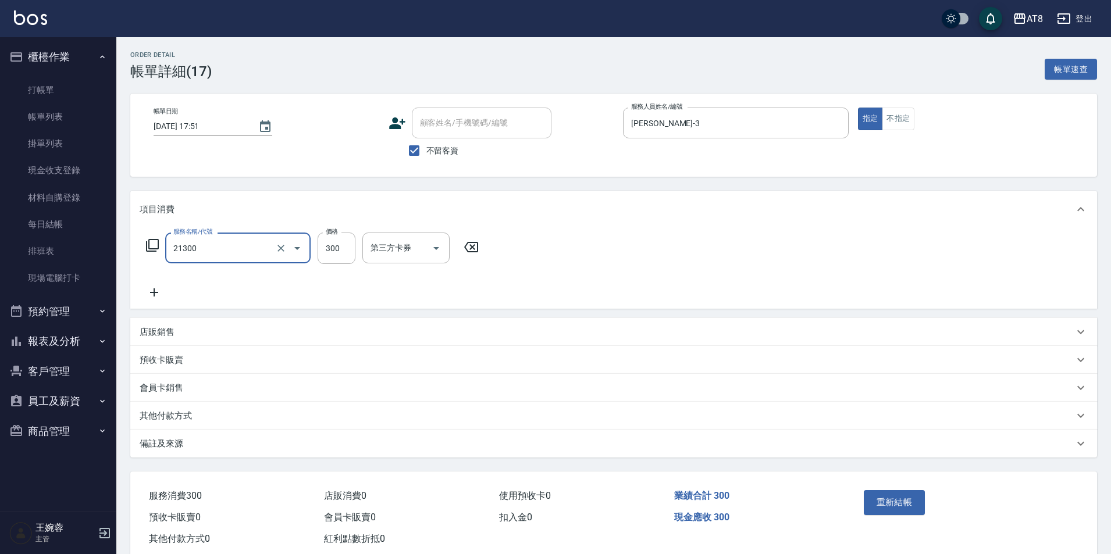
type input "剪髮(21300)"
type input "350"
click at [902, 510] on button "重新結帳" at bounding box center [895, 502] width 62 height 24
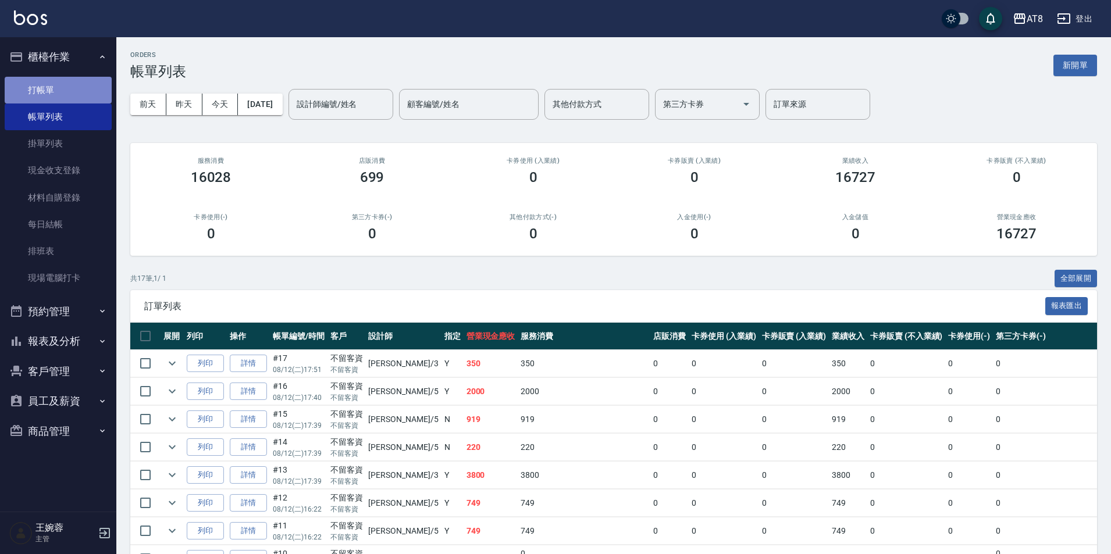
click at [72, 88] on link "打帳單" at bounding box center [58, 90] width 107 height 27
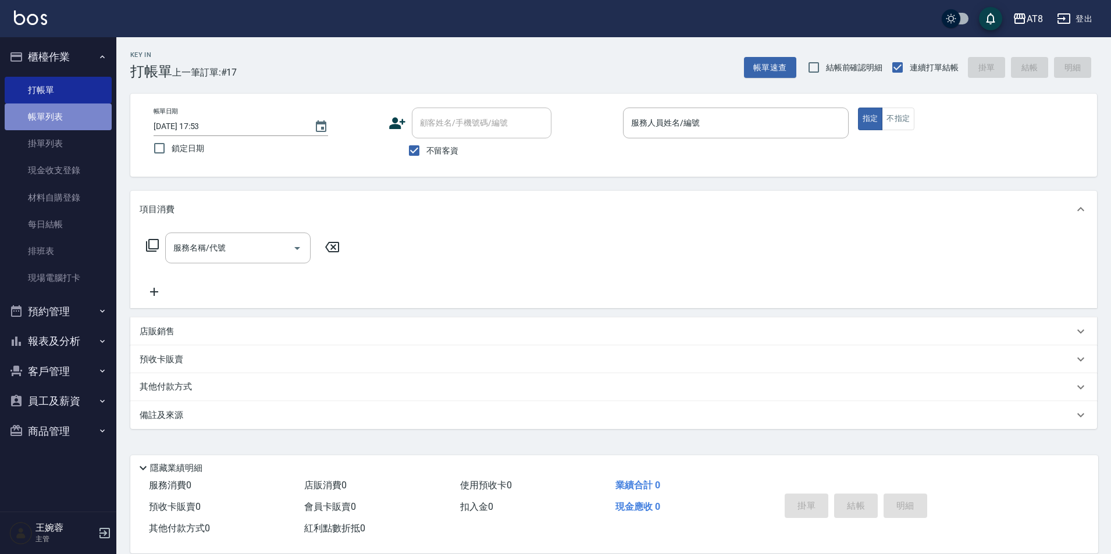
click at [63, 118] on link "帳單列表" at bounding box center [58, 117] width 107 height 27
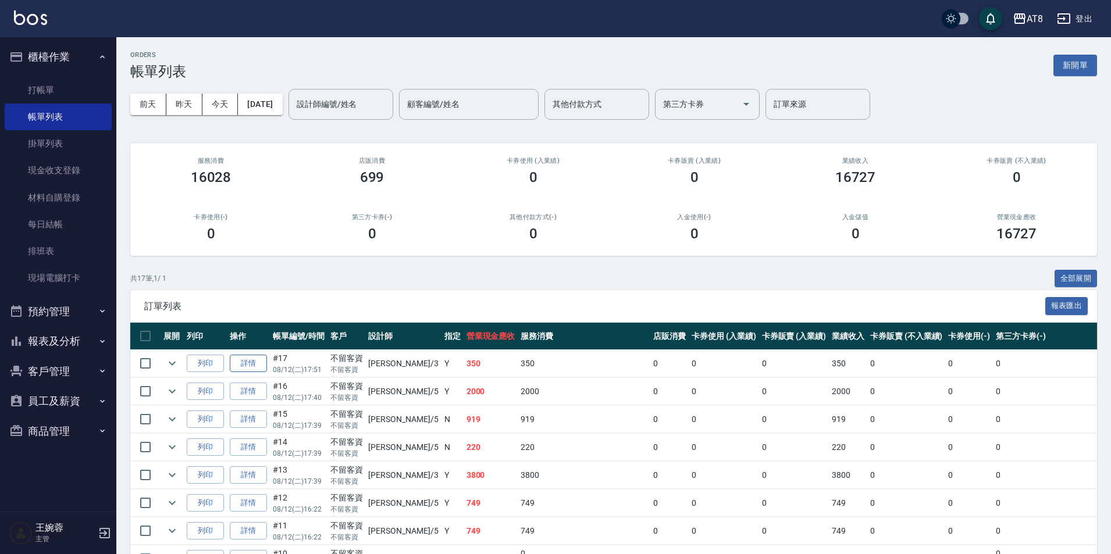
click at [266, 371] on link "詳情" at bounding box center [248, 364] width 37 height 18
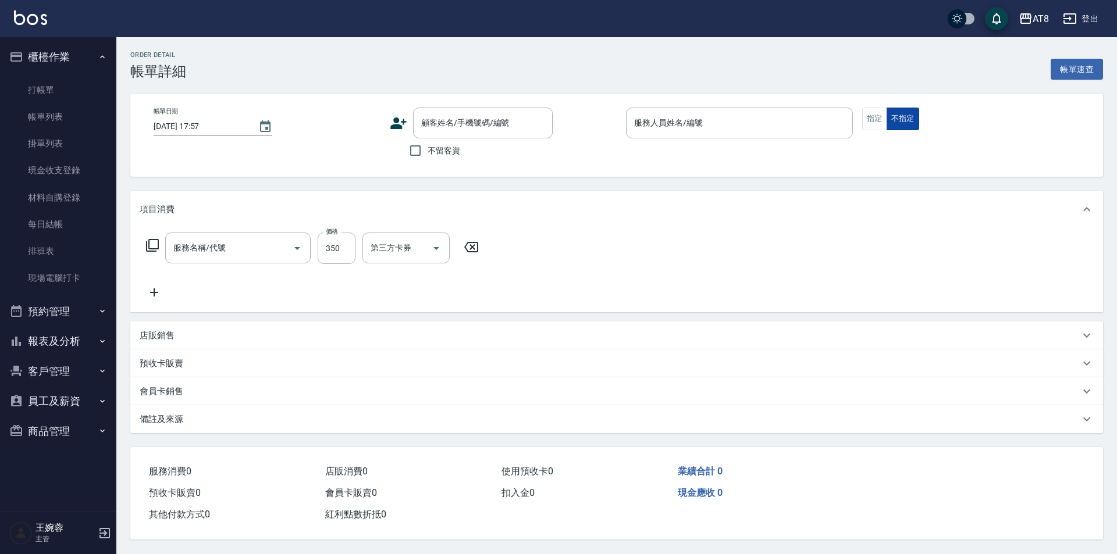
type input "[DATE] 17:51"
checkbox input "true"
type input "[PERSON_NAME]-3"
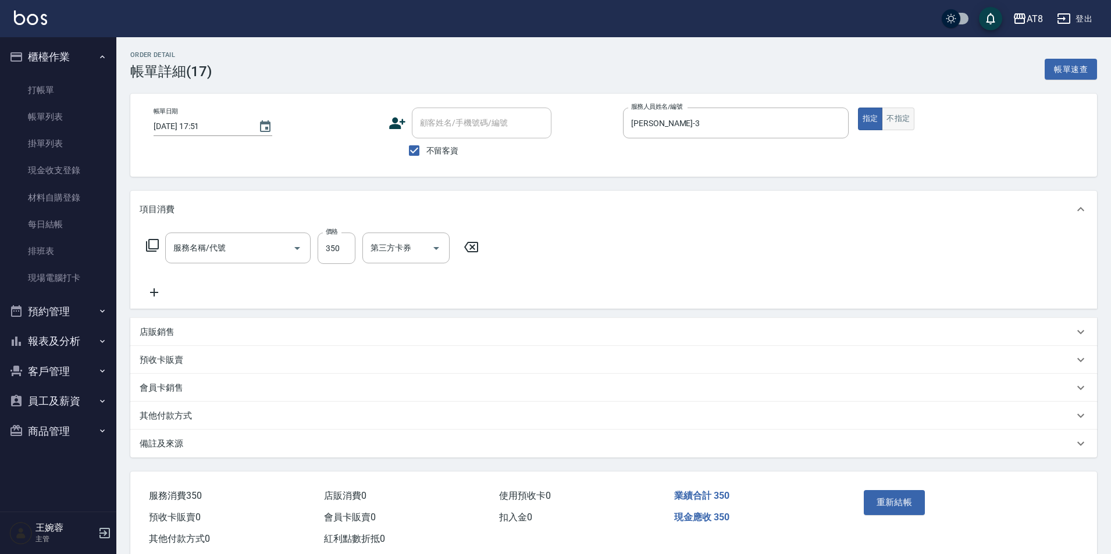
type input "剪髮(21300)"
drag, startPoint x: 836, startPoint y: 122, endPoint x: 831, endPoint y: 129, distance: 9.1
click at [836, 122] on icon "Clear" at bounding box center [836, 123] width 7 height 7
click at [477, 251] on icon at bounding box center [471, 247] width 14 height 10
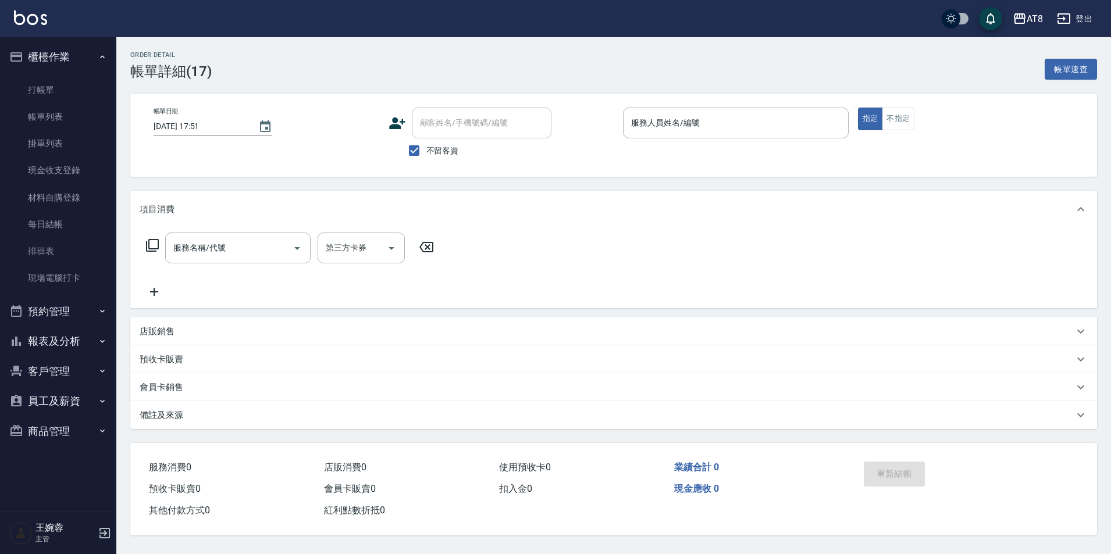
click at [153, 252] on icon at bounding box center [152, 245] width 14 height 14
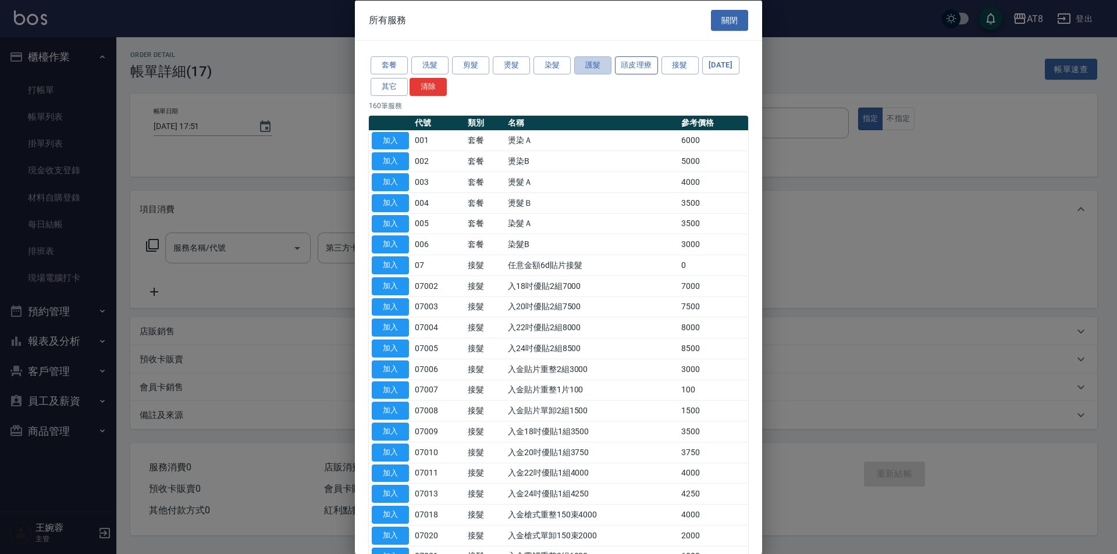
drag, startPoint x: 594, startPoint y: 73, endPoint x: 615, endPoint y: 63, distance: 23.2
click at [595, 67] on button "護髮" at bounding box center [592, 65] width 37 height 18
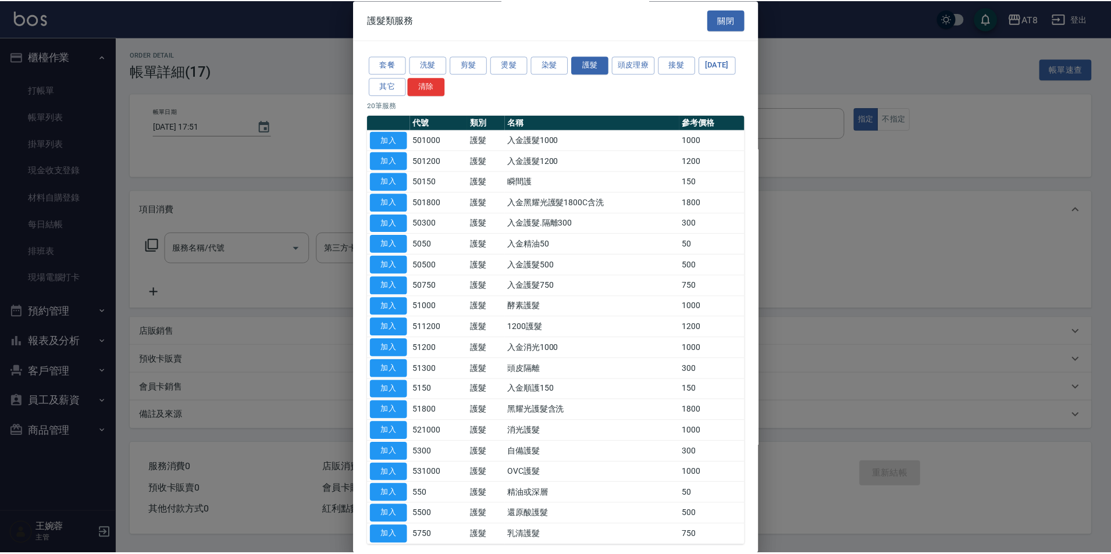
scroll to position [131, 0]
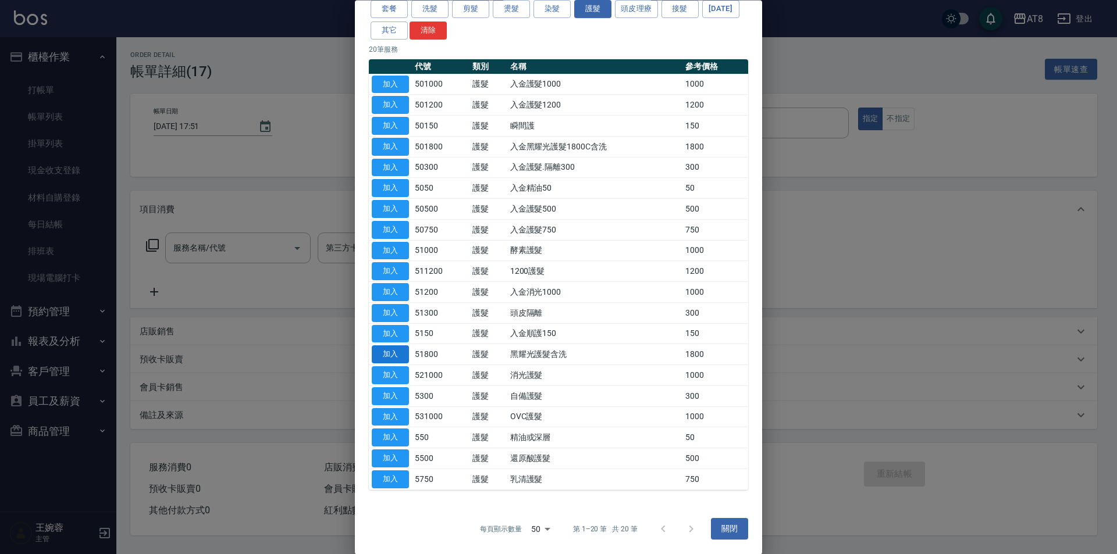
click at [383, 346] on button "加入" at bounding box center [390, 355] width 37 height 18
type input "黑耀光護髮含洗(51800)"
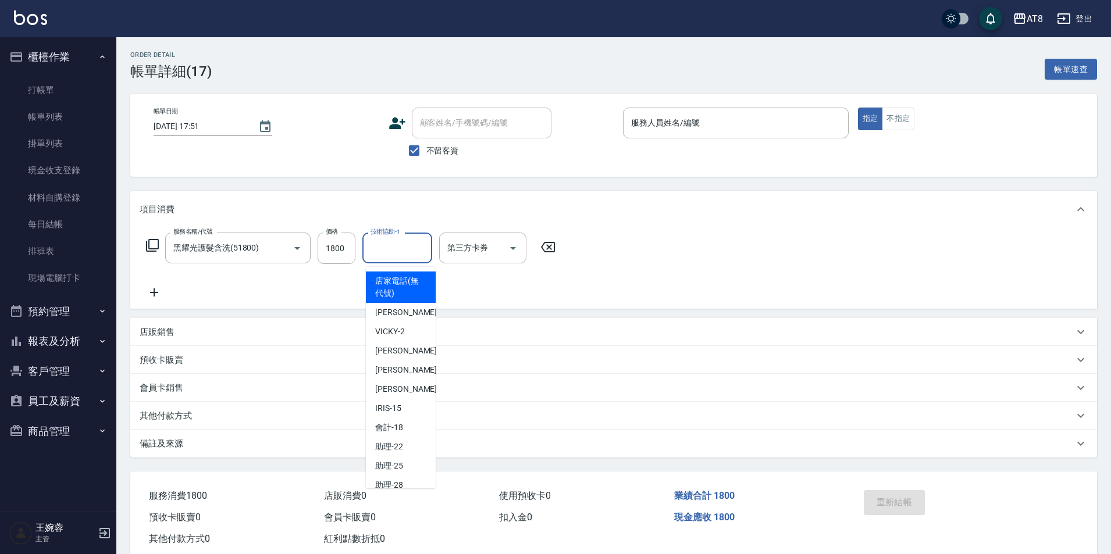
click at [400, 254] on input "技術協助-1" at bounding box center [397, 248] width 59 height 20
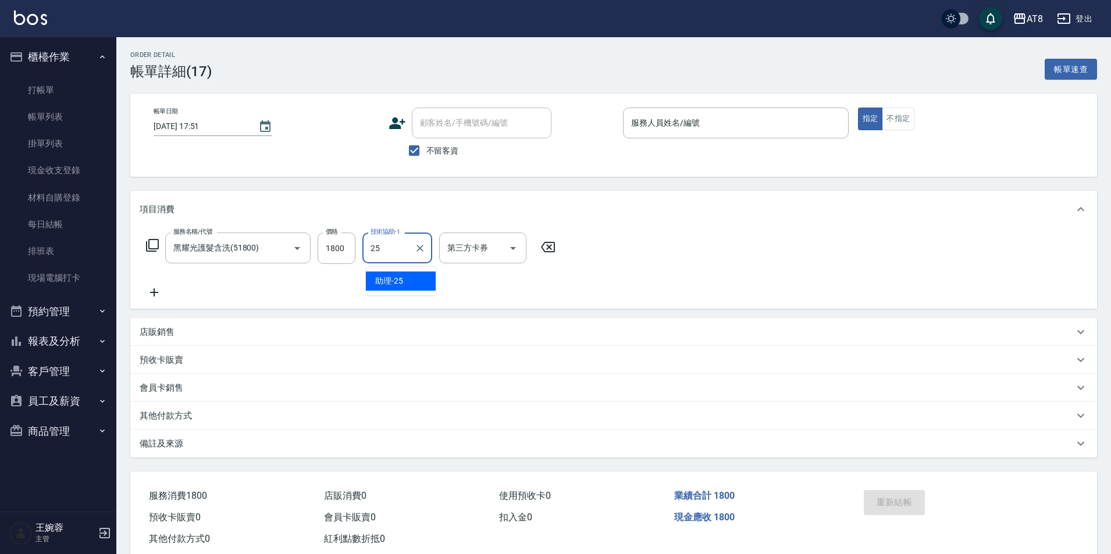
type input "25"
click at [157, 300] on icon at bounding box center [154, 293] width 29 height 14
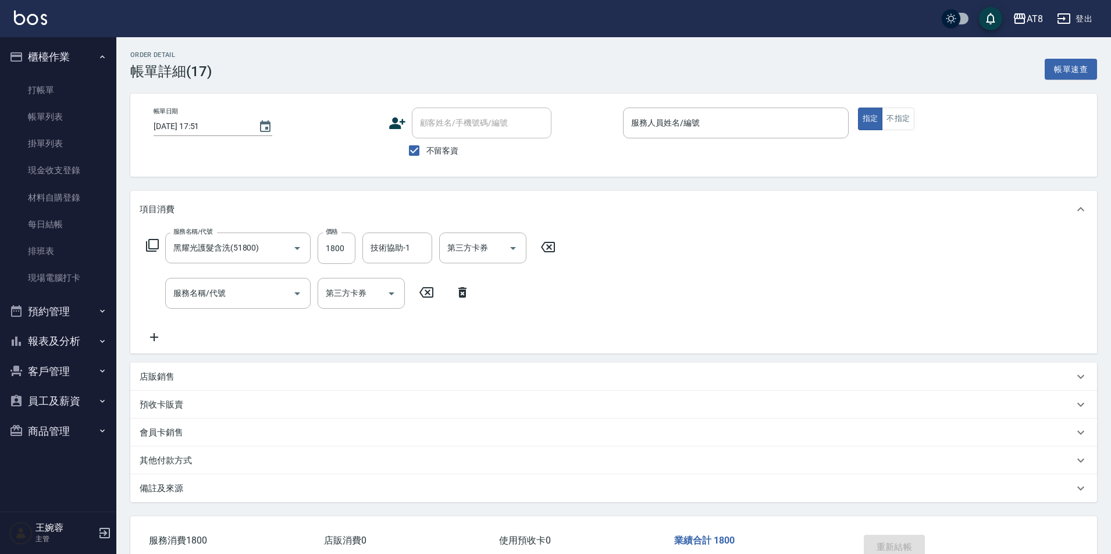
click at [758, 243] on div "服務名稱/代號 黑耀光護髮含洗(51800) 服務名稱/代號 價格 1800 價格 技術協助-1 技術協助-1 第三方卡券 第三方卡券 服務名稱/代號 服務名…" at bounding box center [613, 291] width 967 height 126
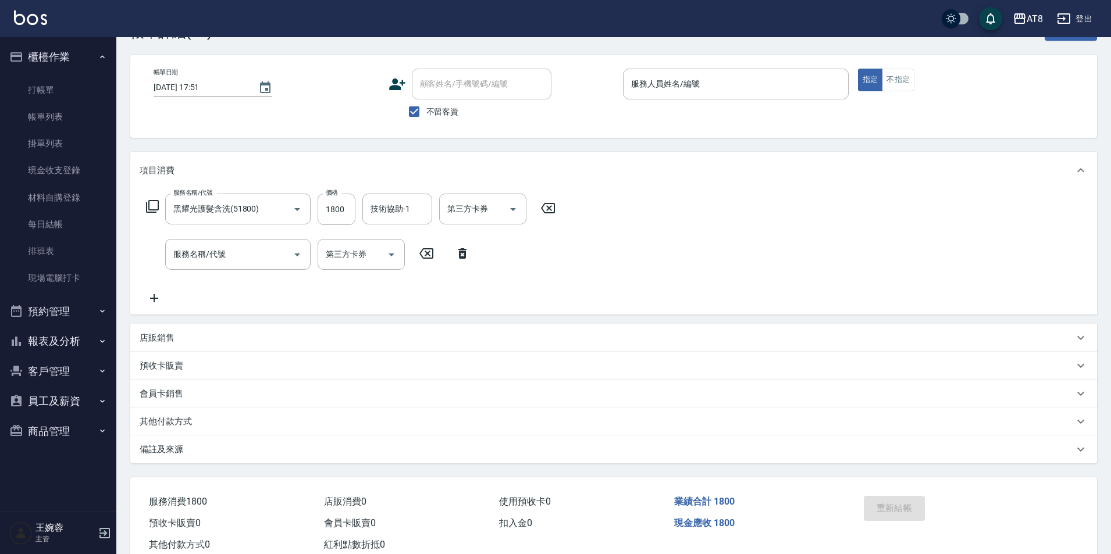
scroll to position [58, 0]
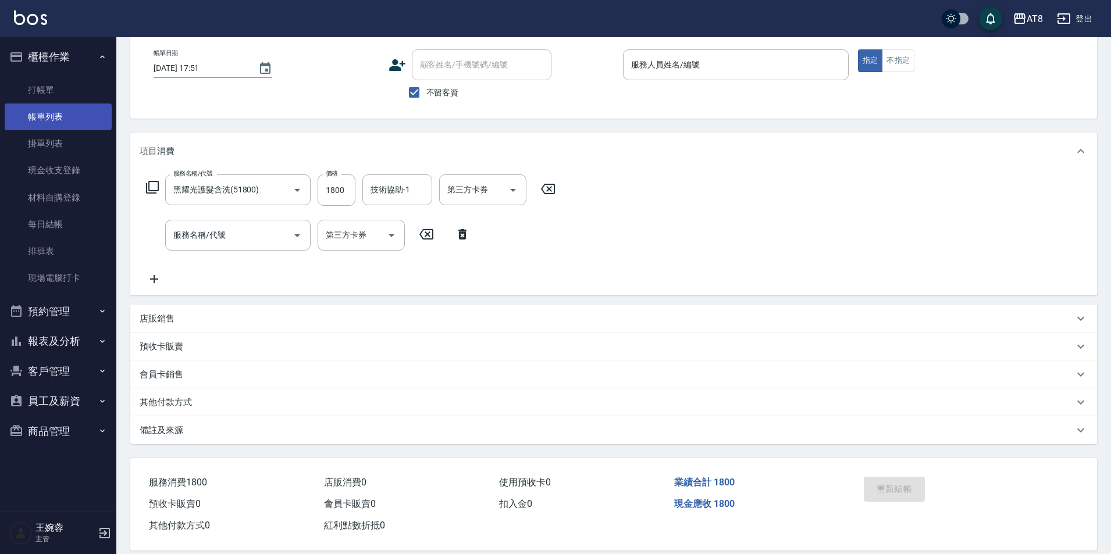
click at [92, 122] on link "帳單列表" at bounding box center [58, 117] width 107 height 27
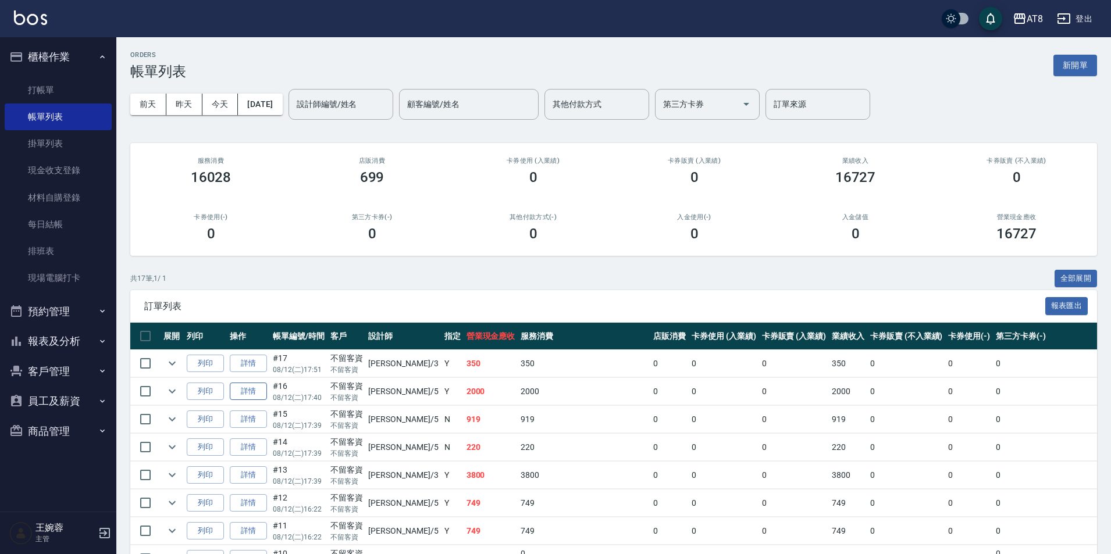
click at [260, 401] on link "詳情" at bounding box center [248, 392] width 37 height 18
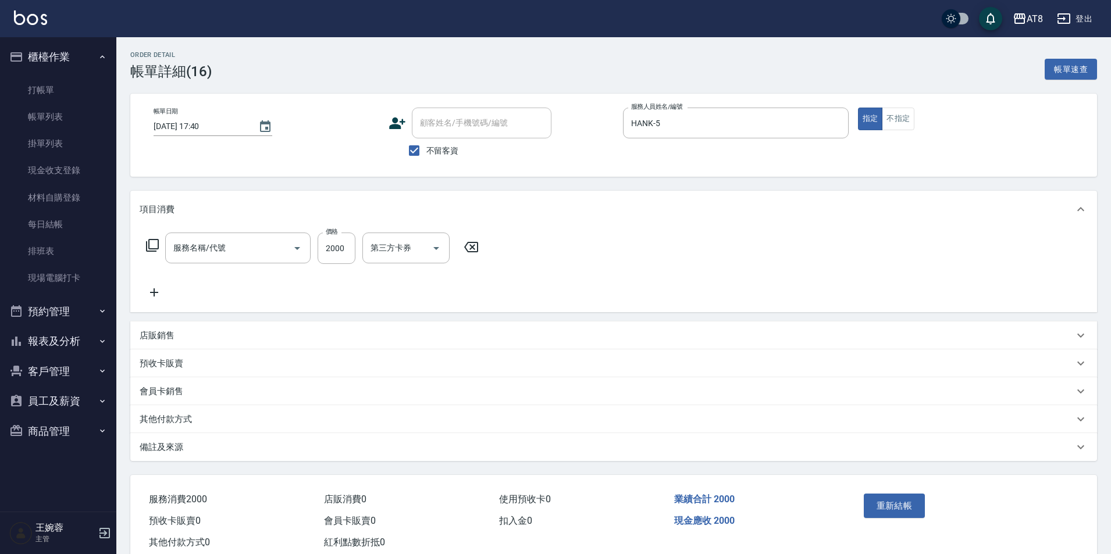
type input "[DATE] 17:40"
checkbox input "true"
type input "HANK-5"
type input "燙髮(32000)"
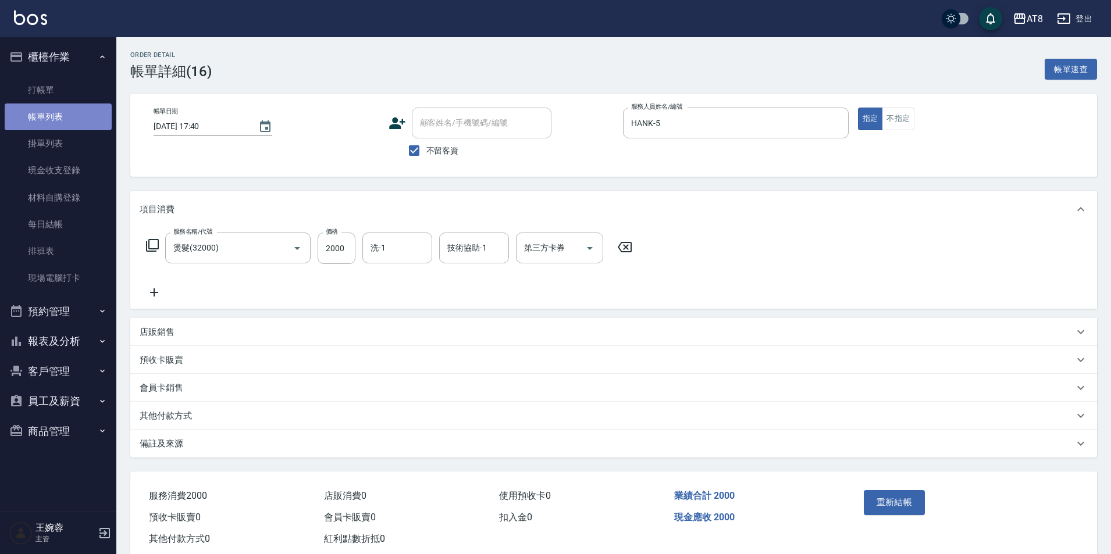
click at [109, 111] on link "帳單列表" at bounding box center [58, 117] width 107 height 27
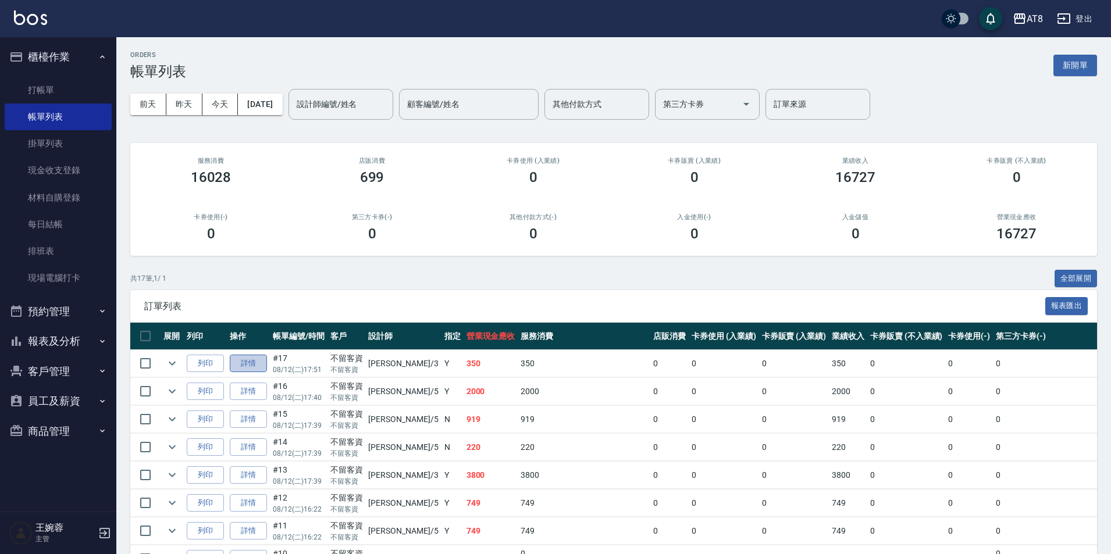
click at [262, 368] on link "詳情" at bounding box center [248, 364] width 37 height 18
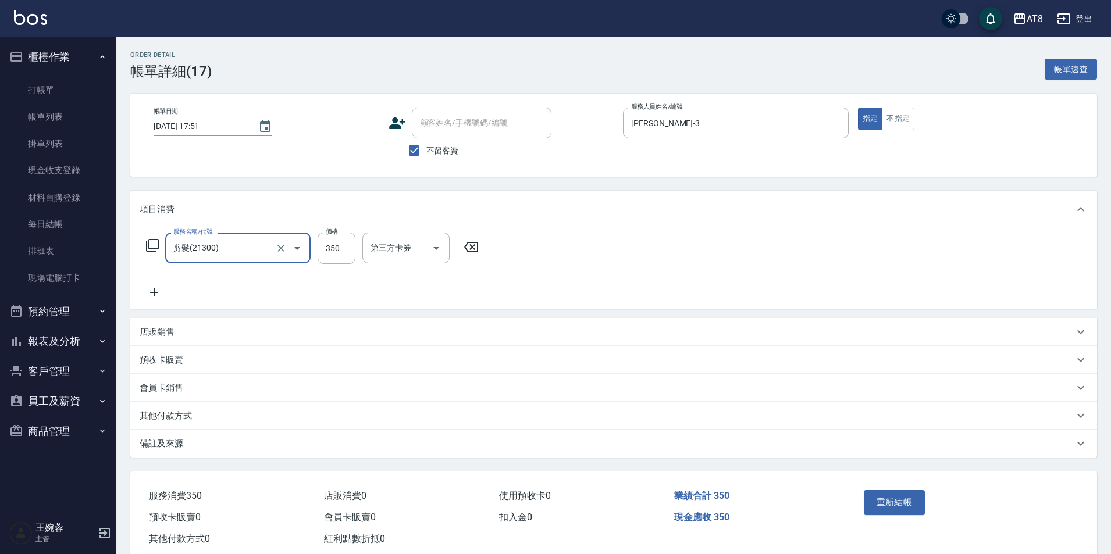
click at [472, 248] on icon at bounding box center [471, 247] width 29 height 14
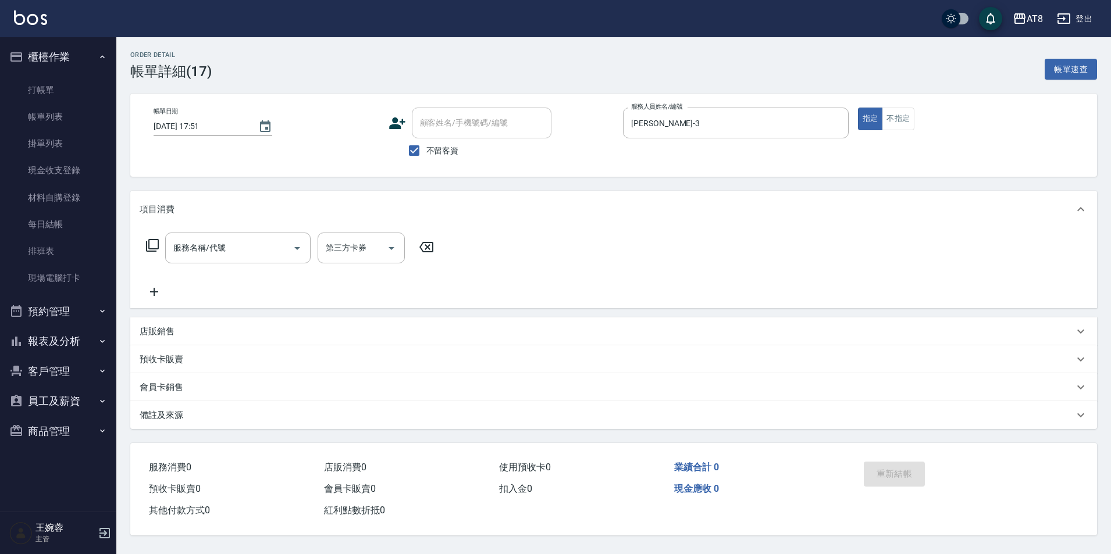
click at [147, 252] on icon at bounding box center [152, 245] width 13 height 13
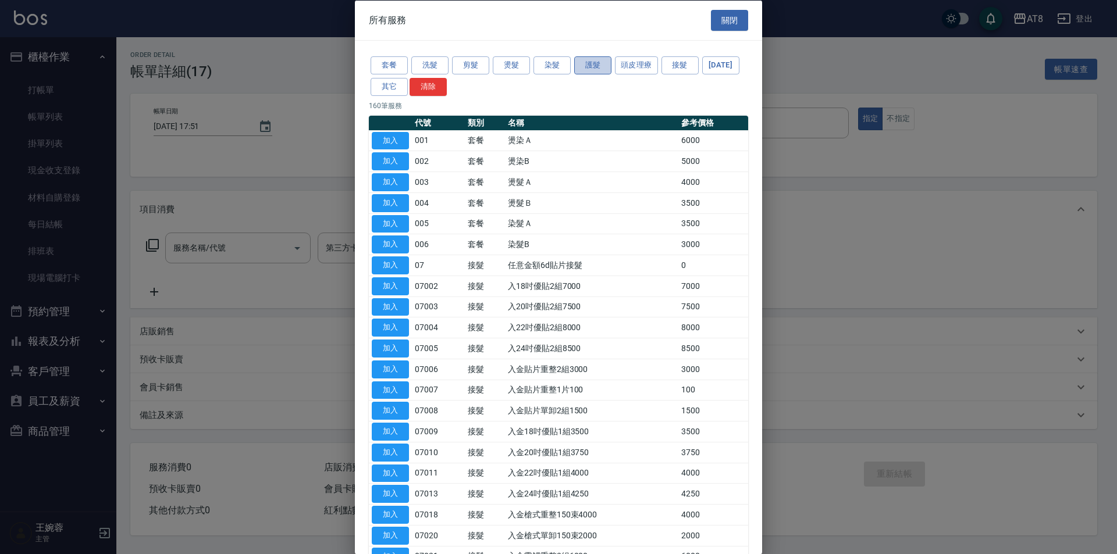
click at [602, 68] on button "護髮" at bounding box center [592, 65] width 37 height 18
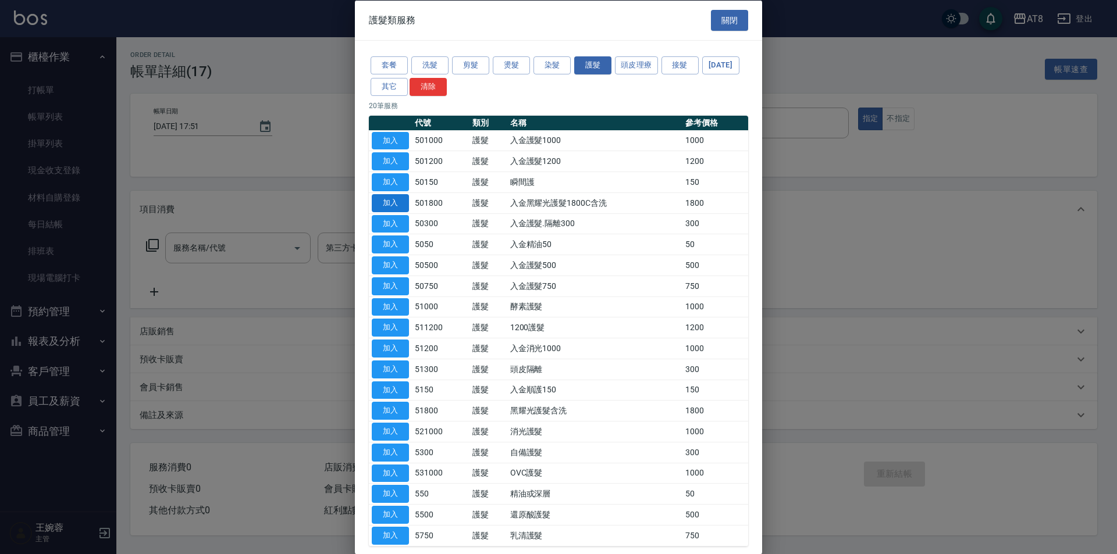
click at [404, 212] on button "加入" at bounding box center [390, 203] width 37 height 18
type input "入金黑耀光護髮1800C含洗(501800)"
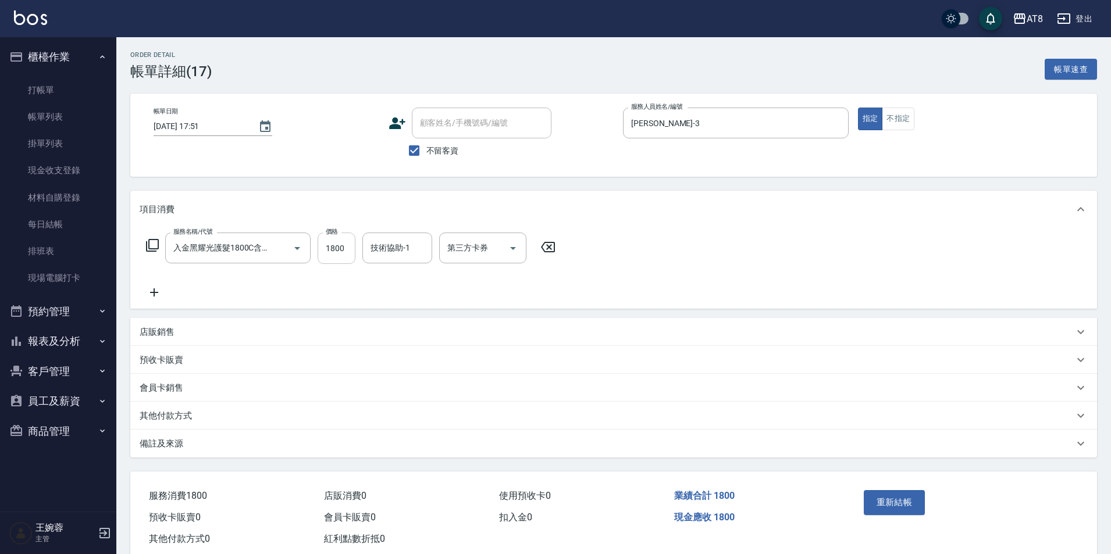
click at [347, 254] on input "1800" at bounding box center [337, 248] width 38 height 31
type input "1500"
type input "助理-25"
click at [894, 506] on button "重新結帳" at bounding box center [895, 502] width 62 height 24
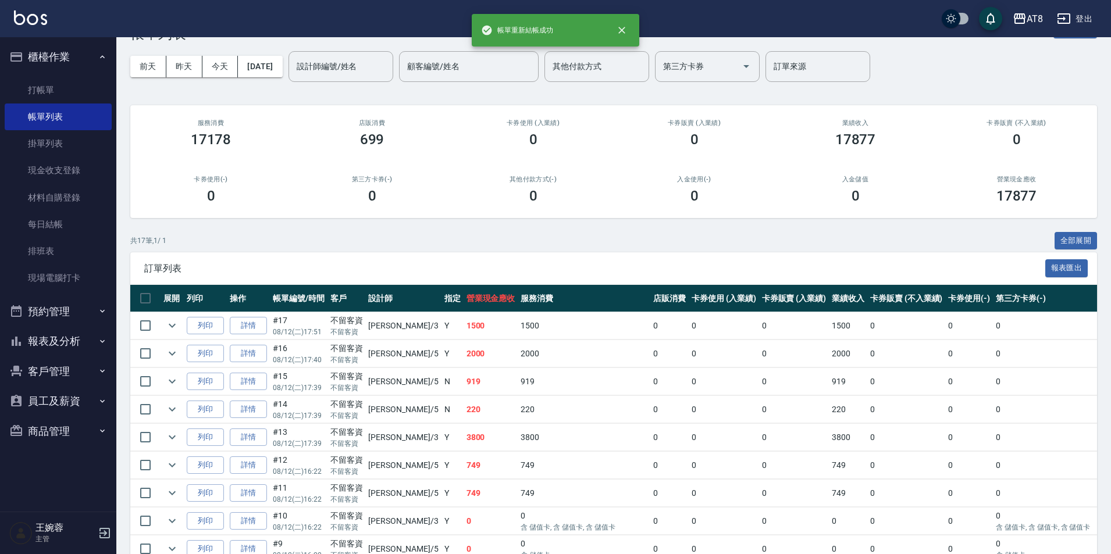
scroll to position [58, 0]
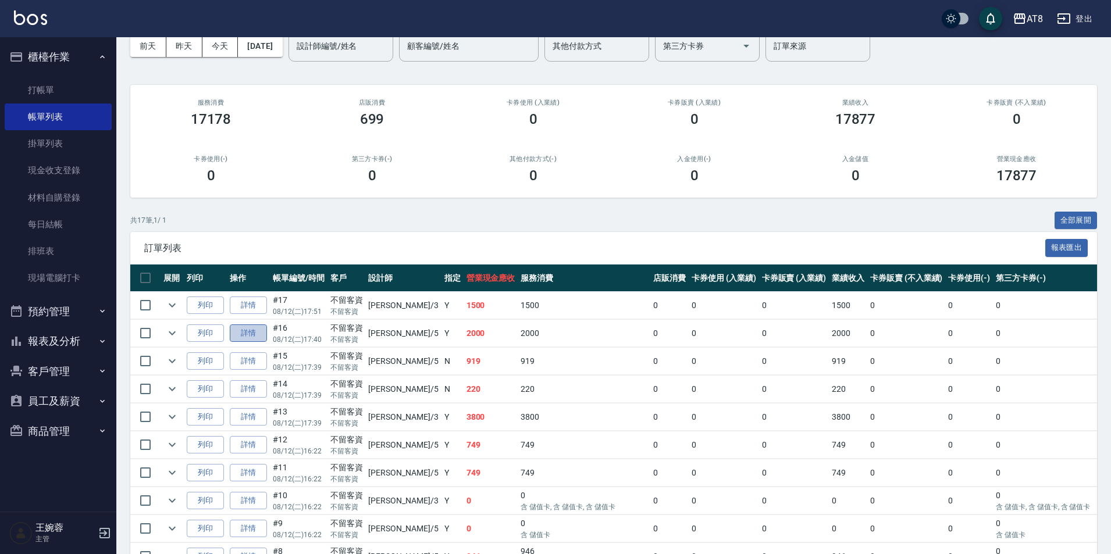
click at [265, 343] on link "詳情" at bounding box center [248, 334] width 37 height 18
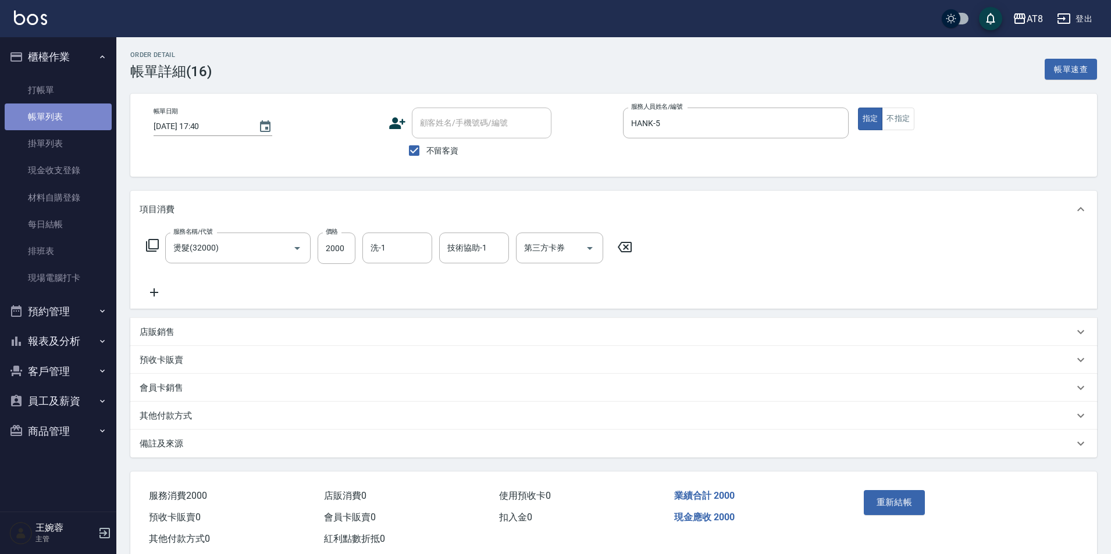
click at [88, 109] on link "帳單列表" at bounding box center [58, 117] width 107 height 27
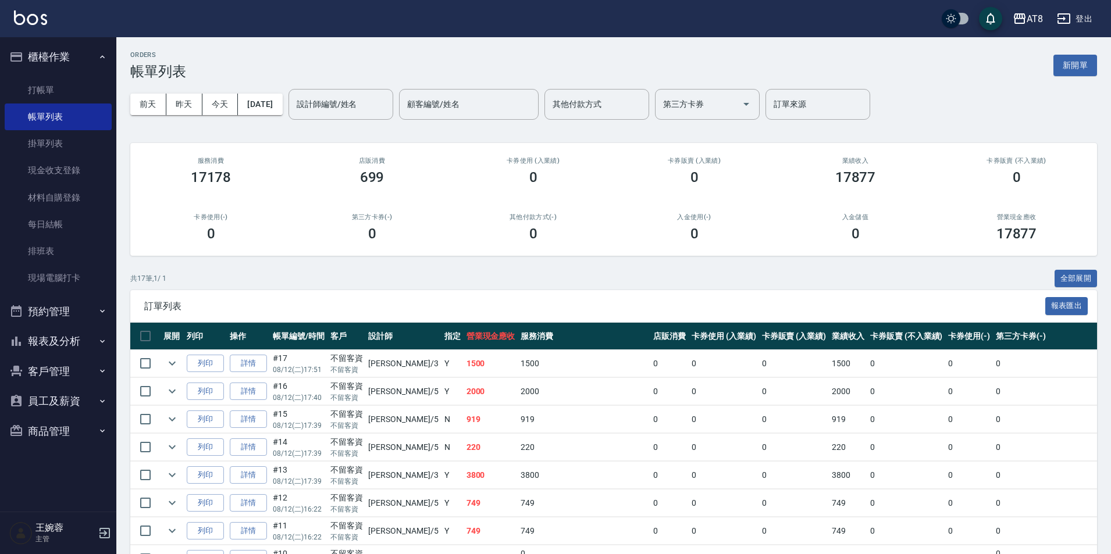
click at [104, 69] on button "櫃檯作業" at bounding box center [58, 57] width 107 height 30
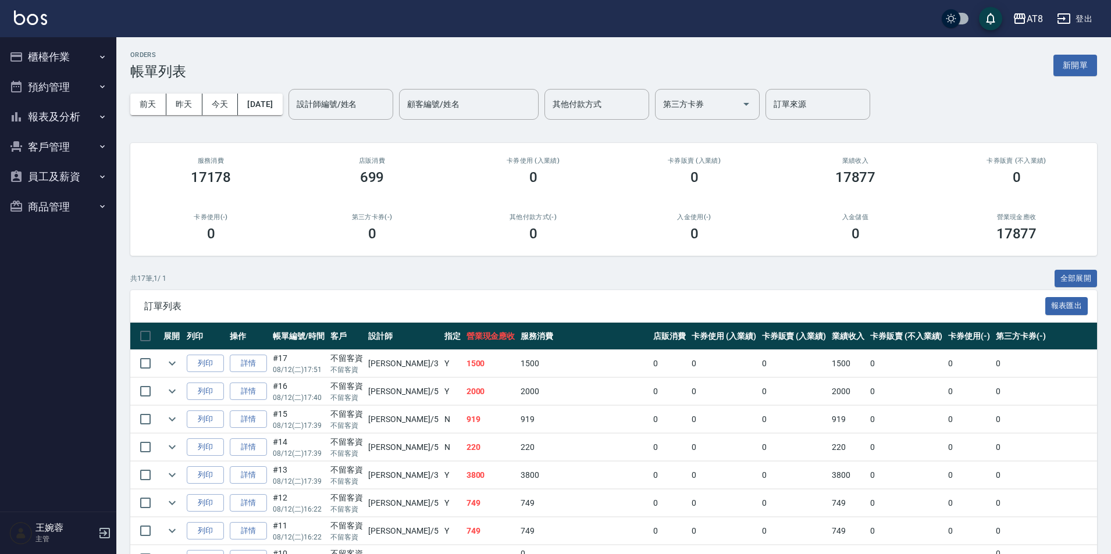
click at [40, 10] on img at bounding box center [30, 17] width 33 height 15
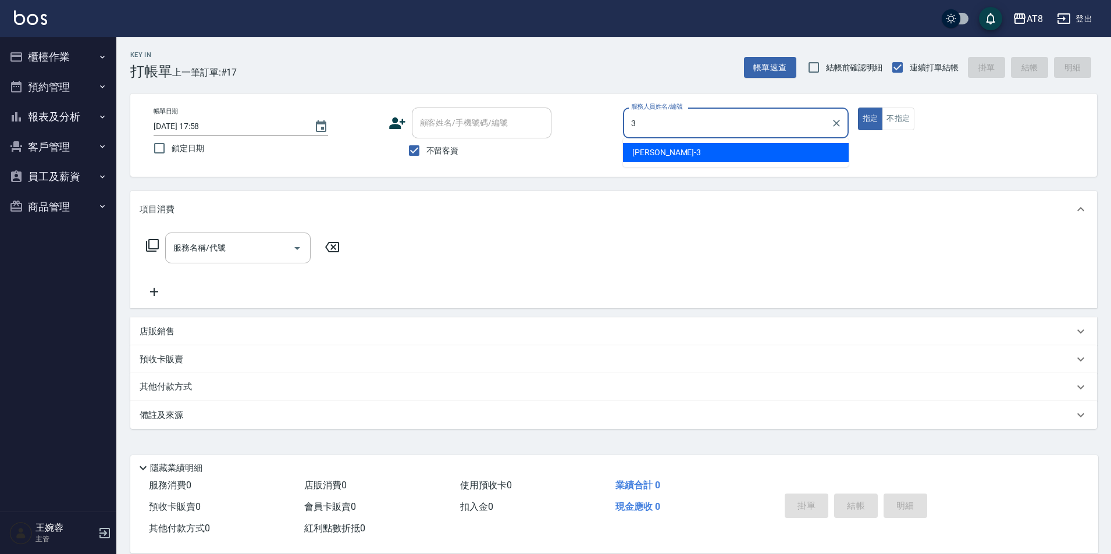
type input "[PERSON_NAME]-3"
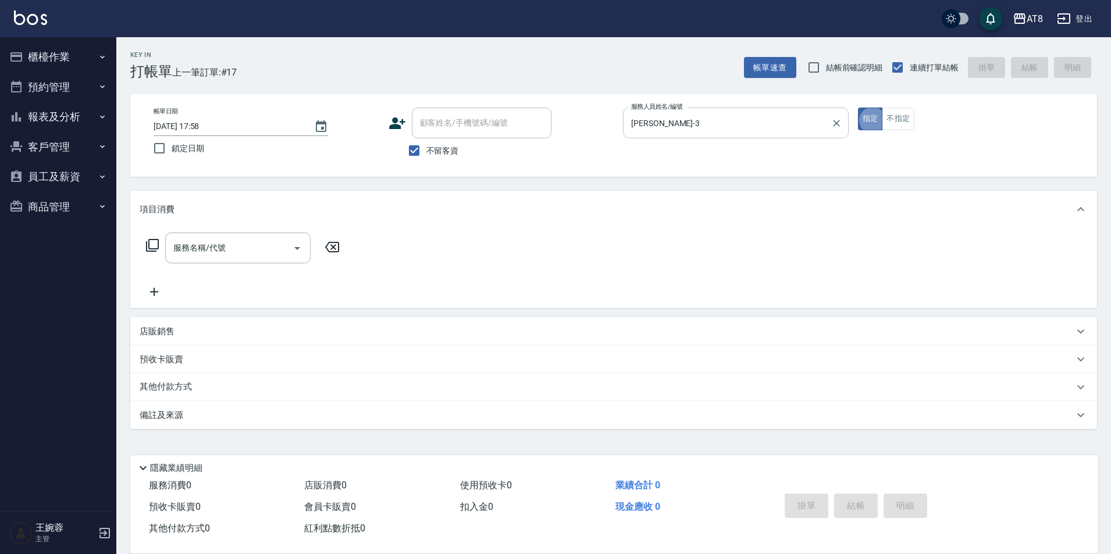
type button "true"
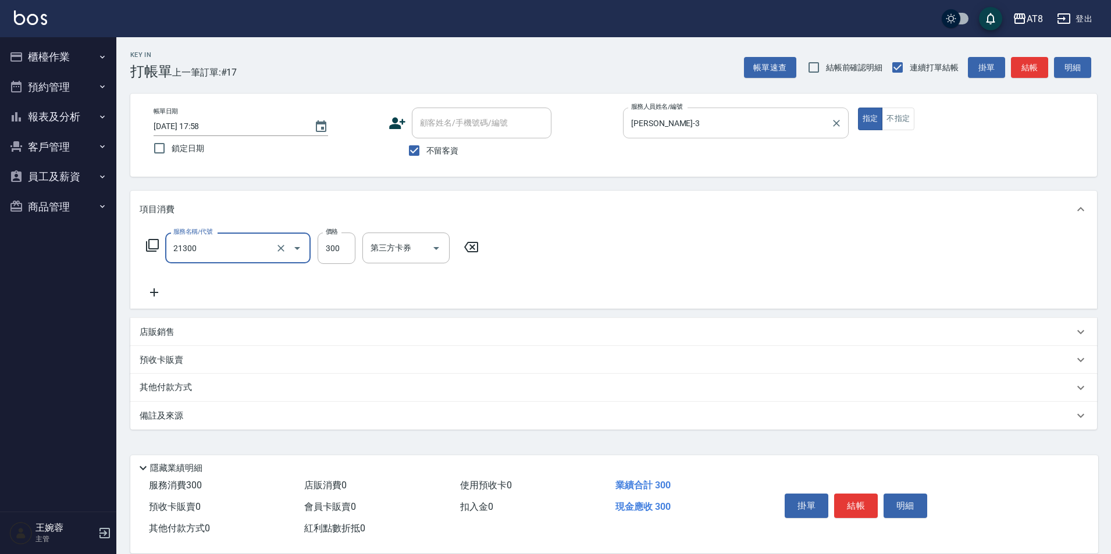
type input "剪髮(21300)"
type input "350"
click at [871, 504] on button "結帳" at bounding box center [856, 506] width 44 height 24
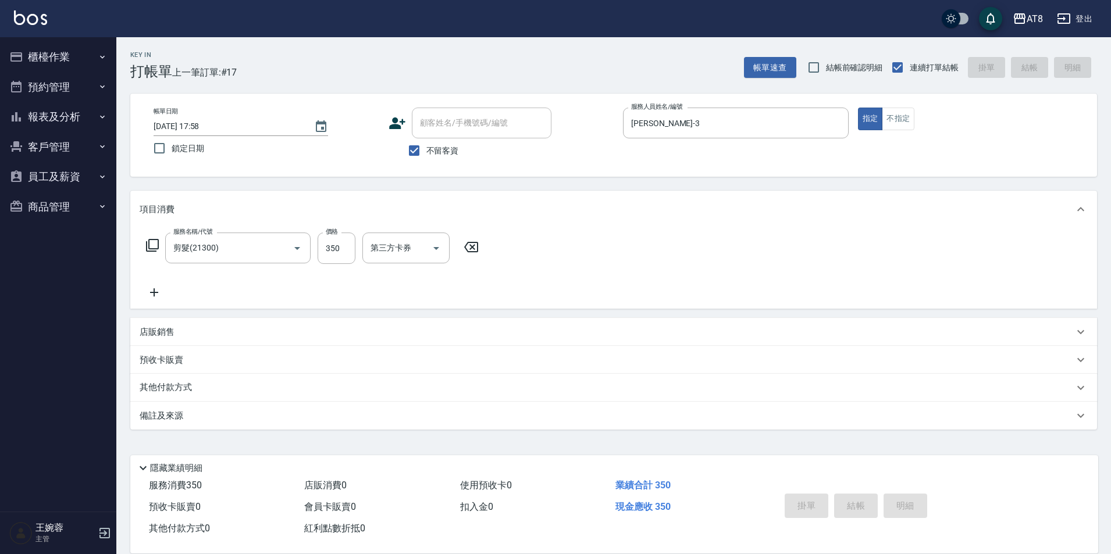
type input "[DATE] 17:59"
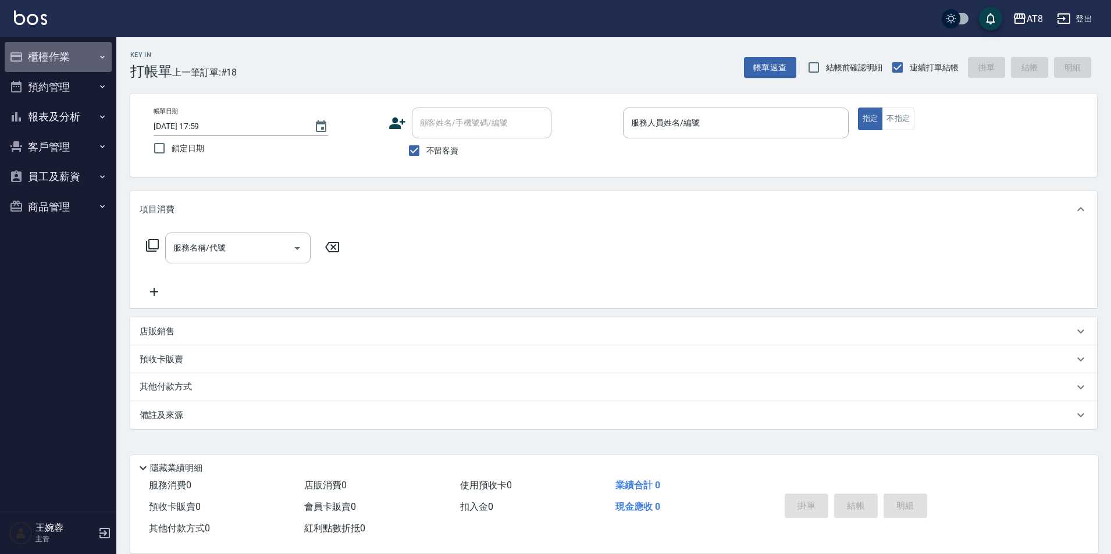
click at [99, 65] on button "櫃檯作業" at bounding box center [58, 57] width 107 height 30
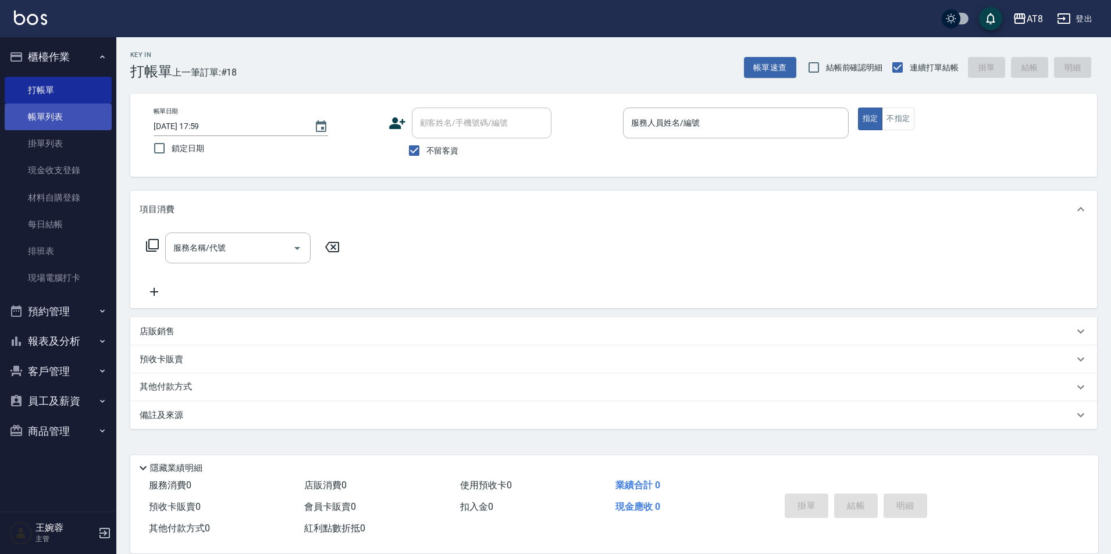
click at [89, 123] on link "帳單列表" at bounding box center [58, 117] width 107 height 27
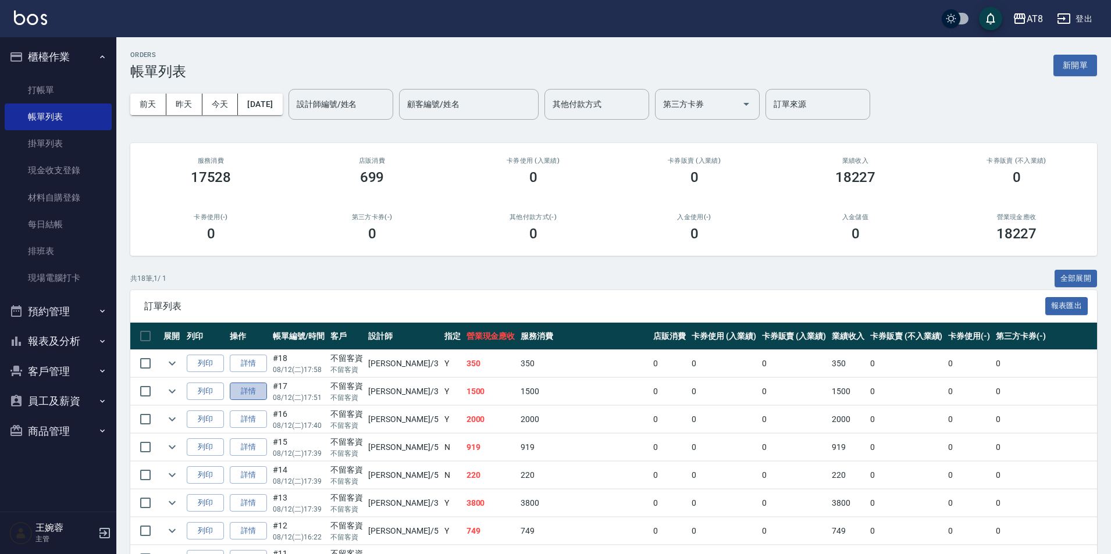
click at [262, 401] on link "詳情" at bounding box center [248, 392] width 37 height 18
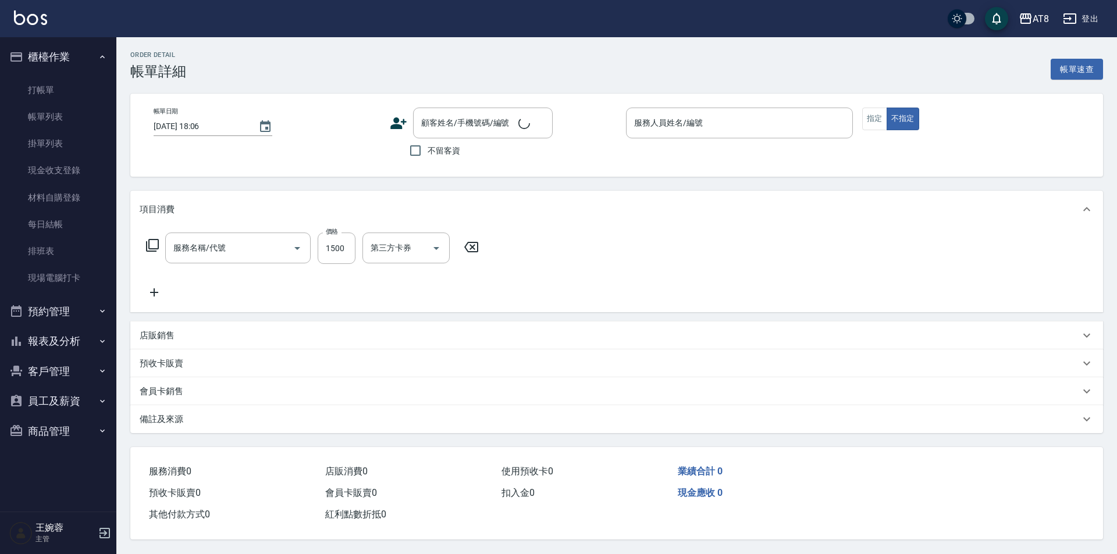
type input "[DATE] 17:51"
checkbox input "true"
type input "[PERSON_NAME]-3"
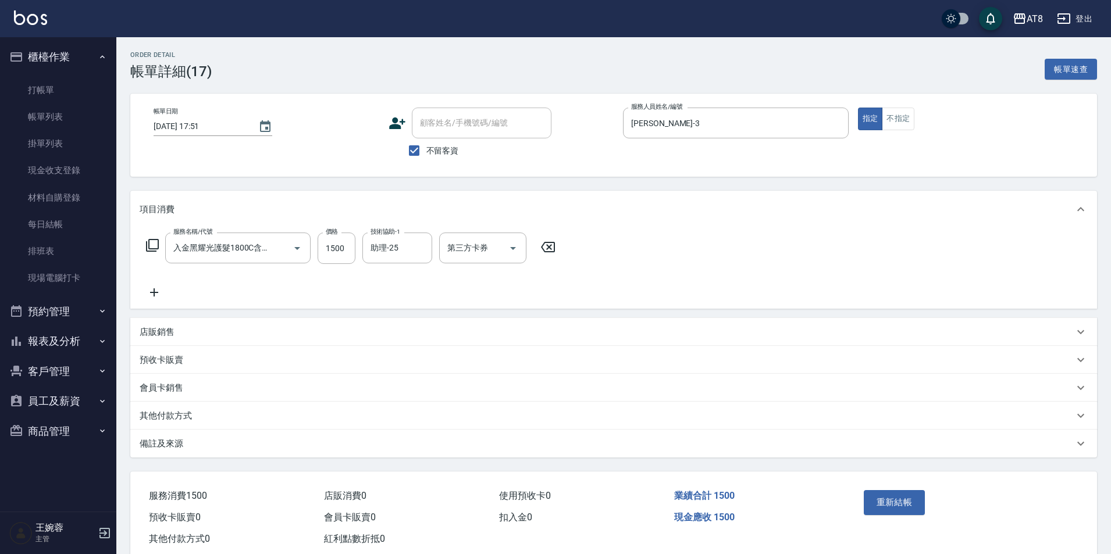
type input "入金黑耀光護髮1800C含洗(501800)"
click at [162, 300] on icon at bounding box center [154, 293] width 29 height 14
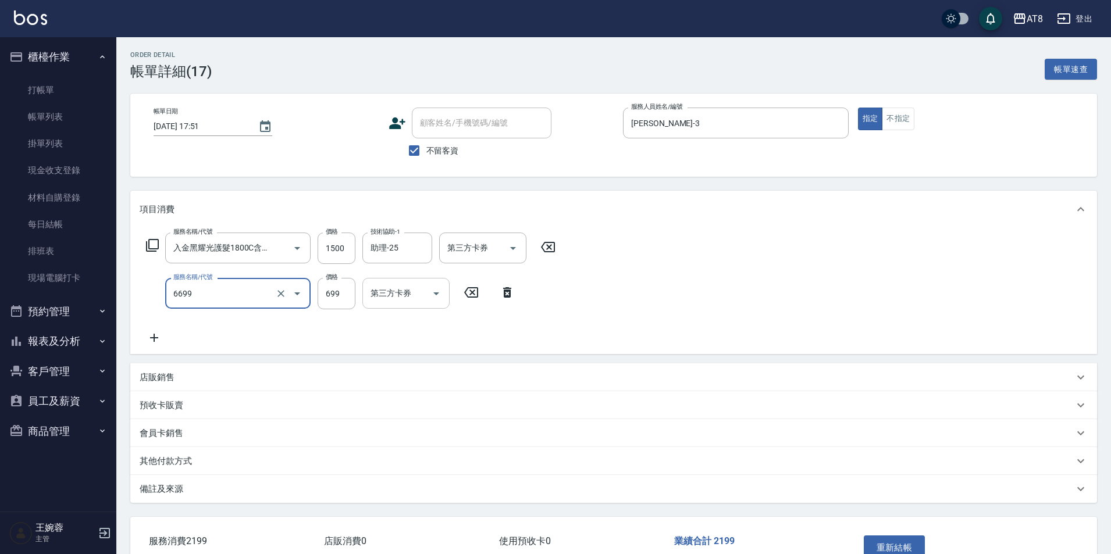
type input "SPA699(6699)"
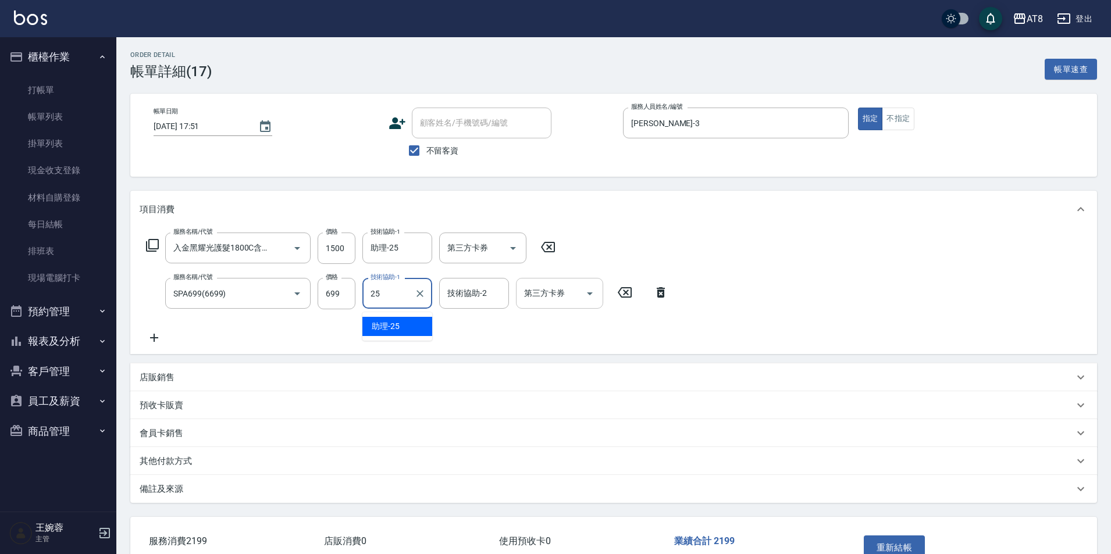
type input "助理-25"
click at [555, 252] on icon at bounding box center [548, 247] width 14 height 10
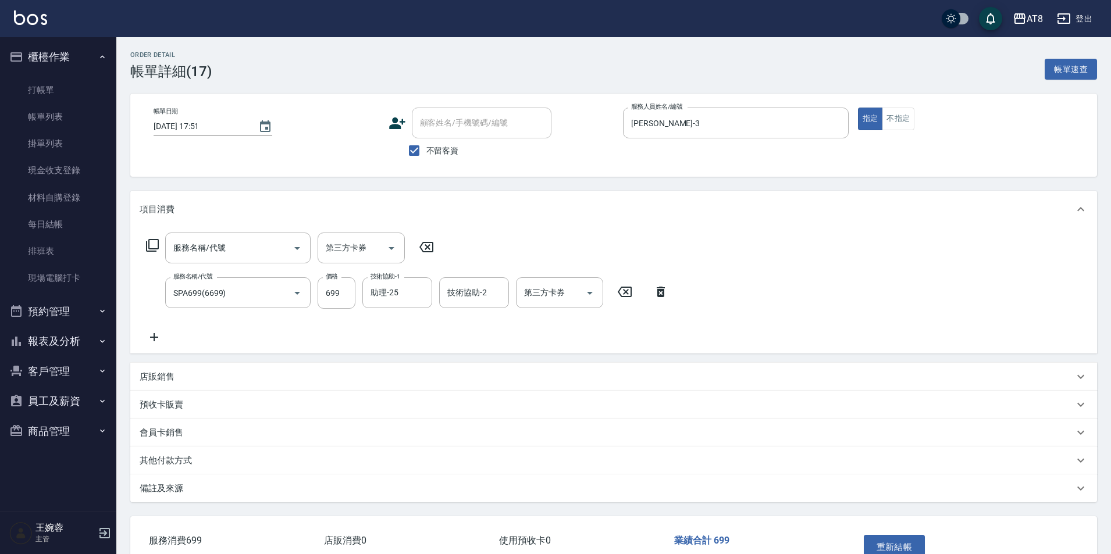
click at [152, 250] on icon at bounding box center [152, 245] width 14 height 14
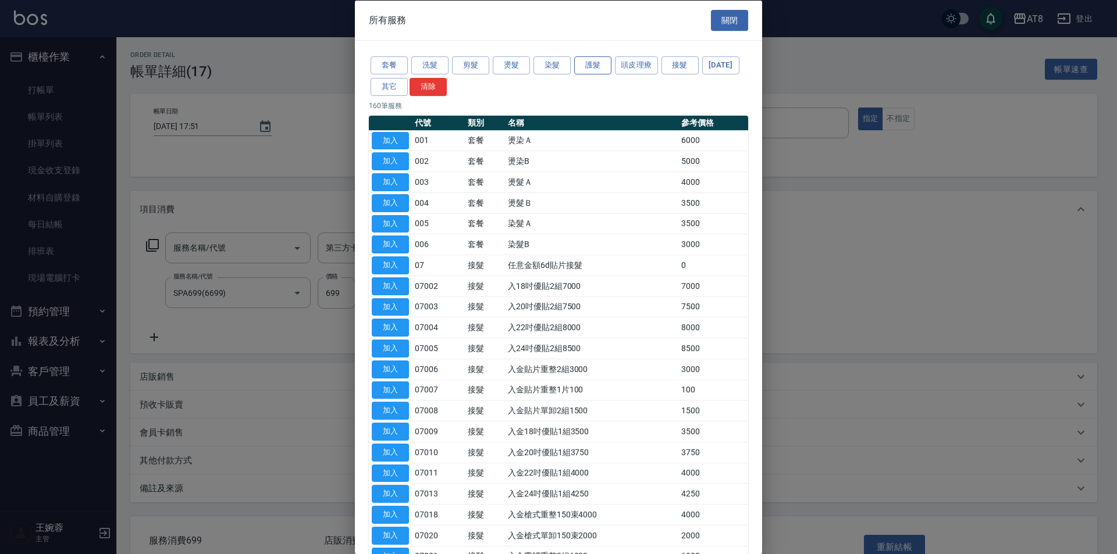
click at [604, 65] on button "護髮" at bounding box center [592, 65] width 37 height 18
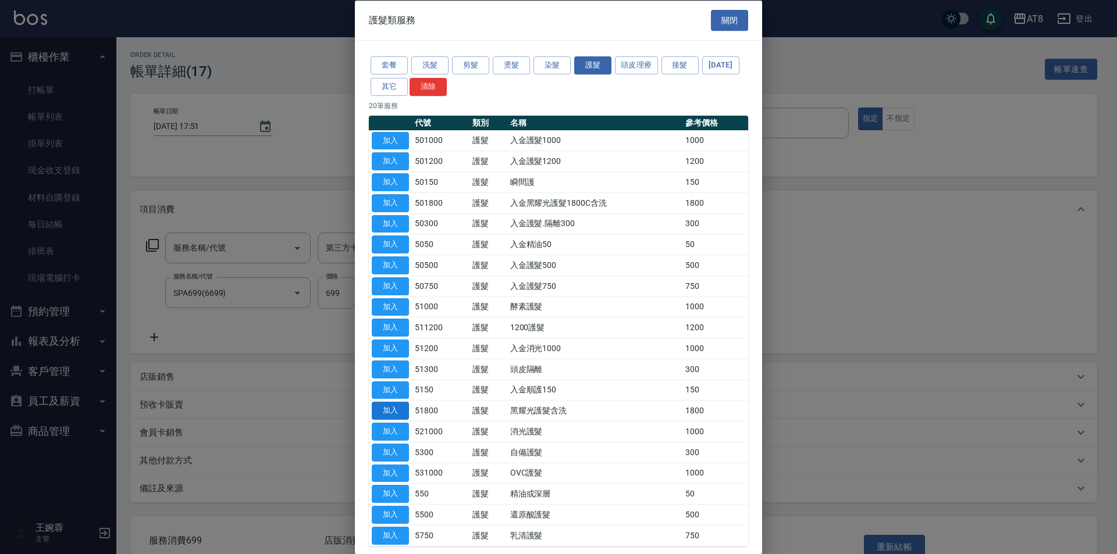
click at [390, 420] on button "加入" at bounding box center [390, 411] width 37 height 18
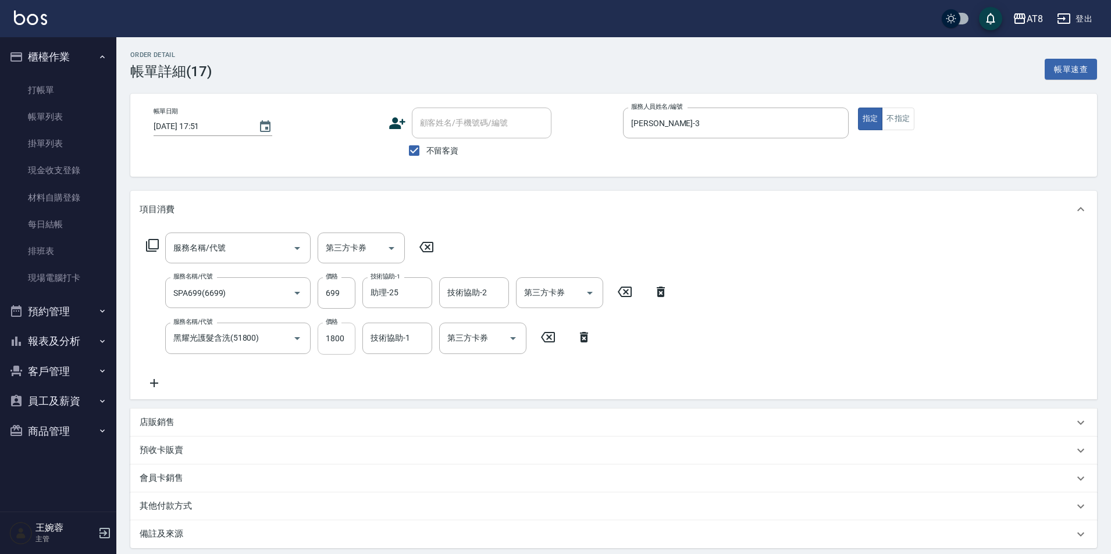
click at [337, 337] on input "1800" at bounding box center [337, 338] width 38 height 31
type input "1500"
type input "助理-25"
click at [977, 437] on div "店販銷售" at bounding box center [613, 423] width 967 height 28
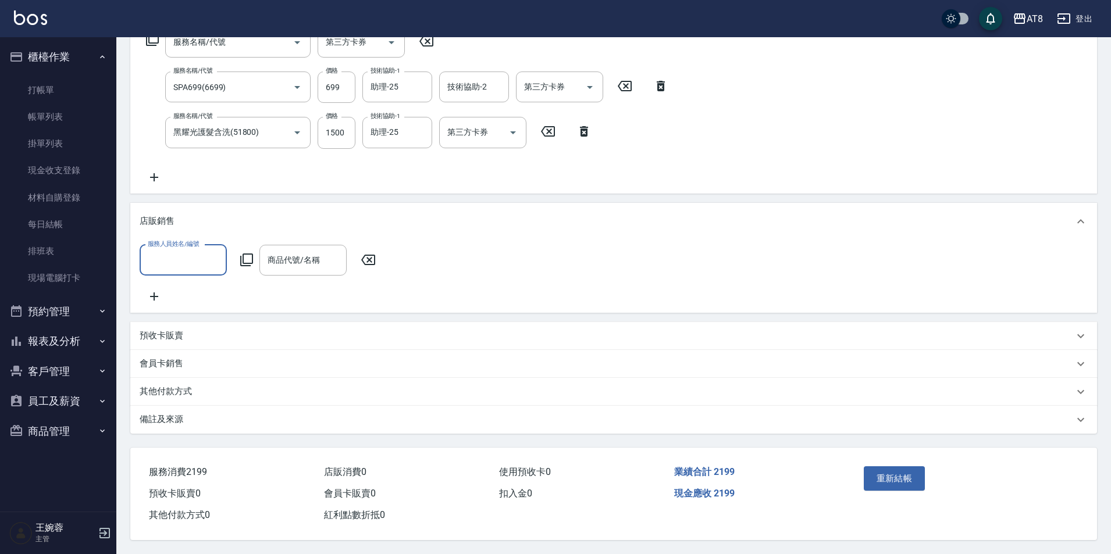
scroll to position [229, 0]
click at [904, 477] on button "重新結帳" at bounding box center [895, 478] width 62 height 24
